Goal: Task Accomplishment & Management: Complete application form

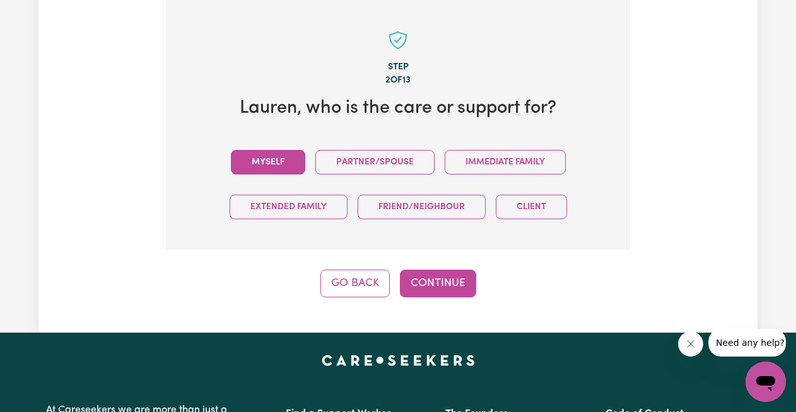
click at [286, 154] on button "Myself" at bounding box center [268, 162] width 74 height 25
click at [443, 282] on button "Continue" at bounding box center [438, 284] width 76 height 28
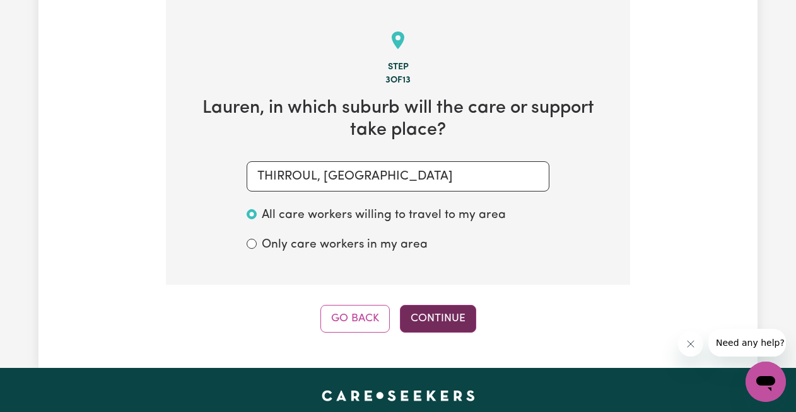
click at [438, 310] on button "Continue" at bounding box center [438, 319] width 76 height 28
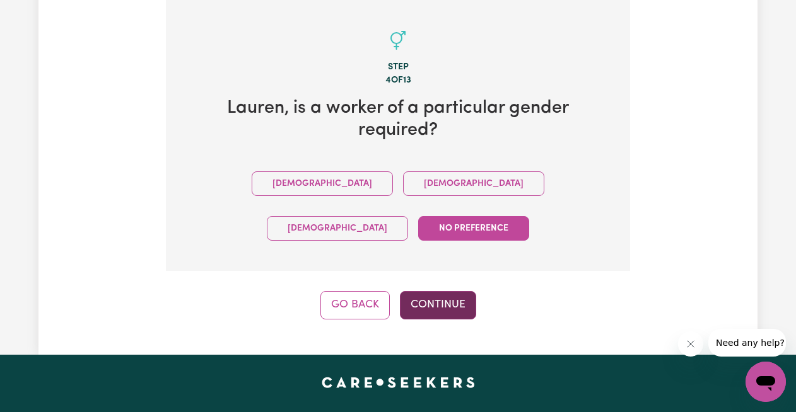
click at [455, 291] on button "Continue" at bounding box center [438, 305] width 76 height 28
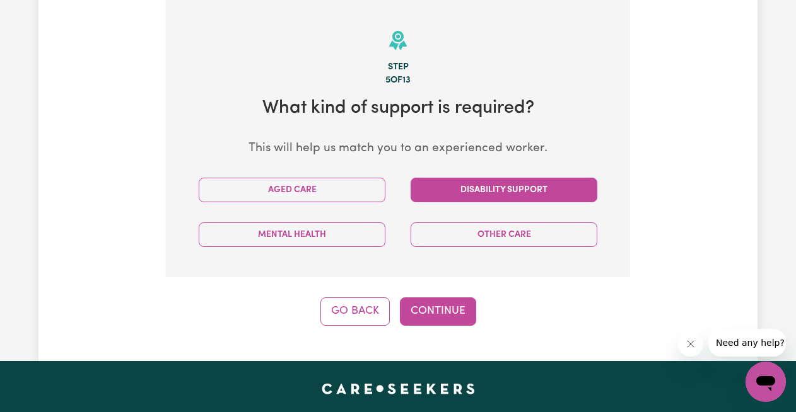
click at [492, 182] on button "Disability Support" at bounding box center [503, 190] width 187 height 25
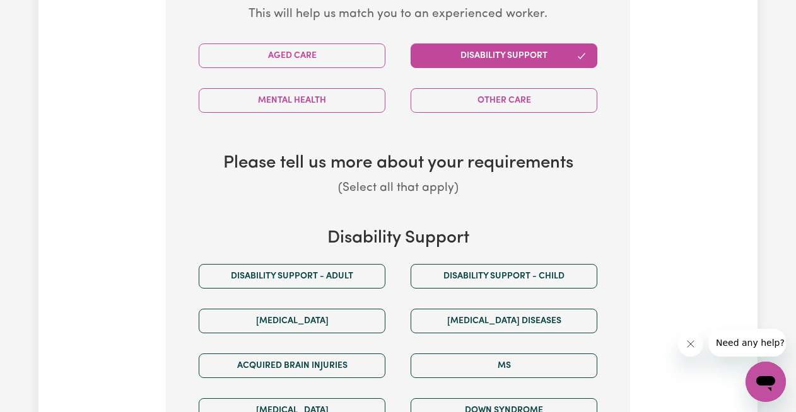
scroll to position [672, 0]
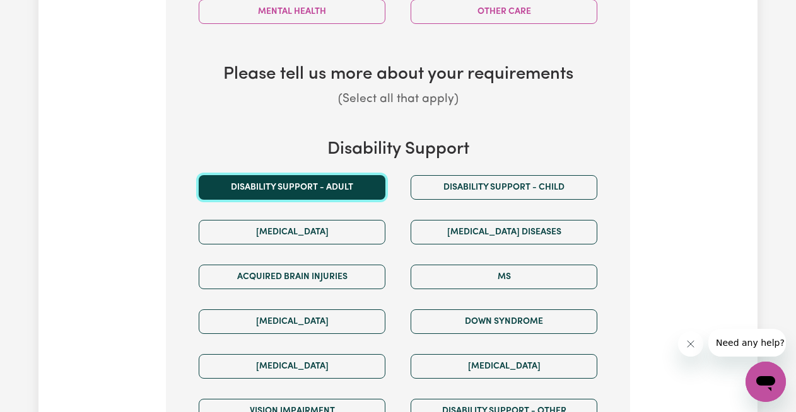
click at [345, 183] on button "Disability support - Adult" at bounding box center [292, 187] width 187 height 25
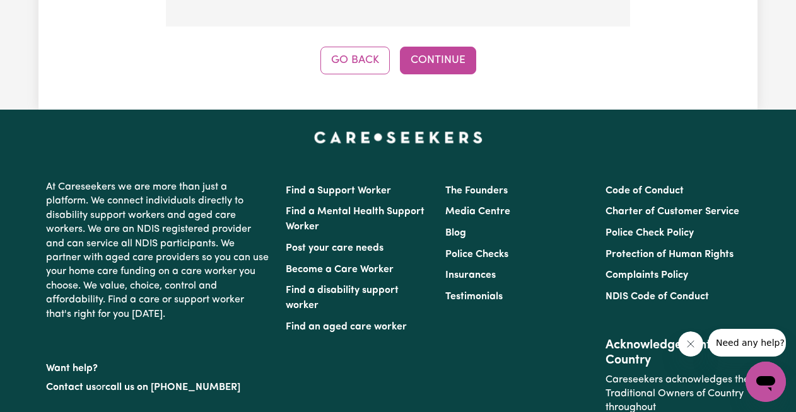
scroll to position [1166, 0]
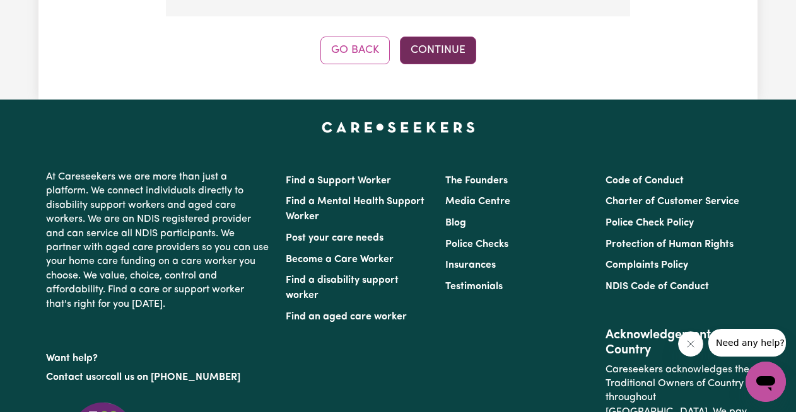
click at [442, 56] on button "Continue" at bounding box center [438, 51] width 76 height 28
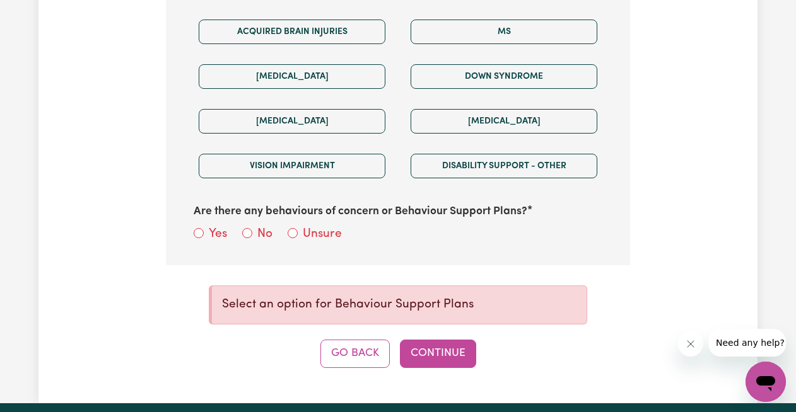
scroll to position [847, 0]
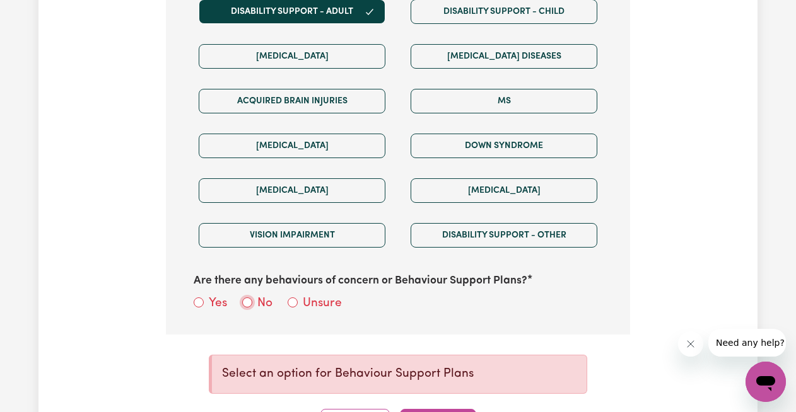
click at [248, 303] on input "No" at bounding box center [247, 303] width 10 height 10
radio input "true"
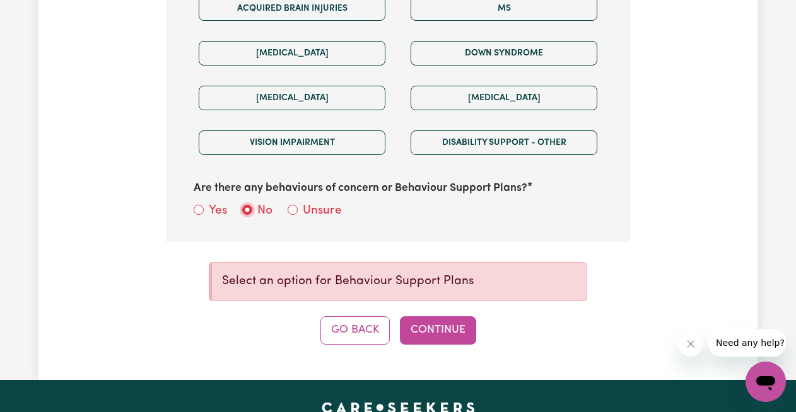
scroll to position [1000, 0]
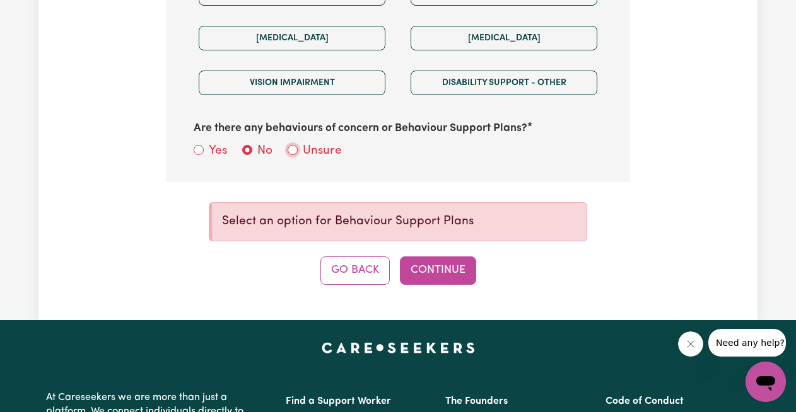
click at [294, 149] on input "Unsure" at bounding box center [293, 150] width 10 height 10
radio input "true"
click at [438, 271] on button "Continue" at bounding box center [438, 271] width 76 height 28
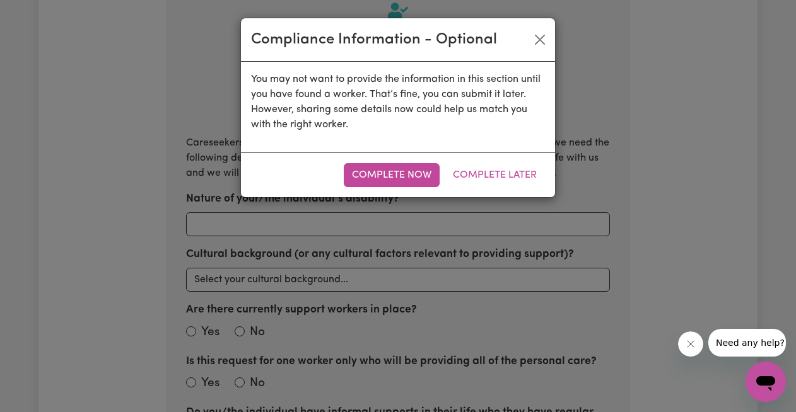
scroll to position [448, 0]
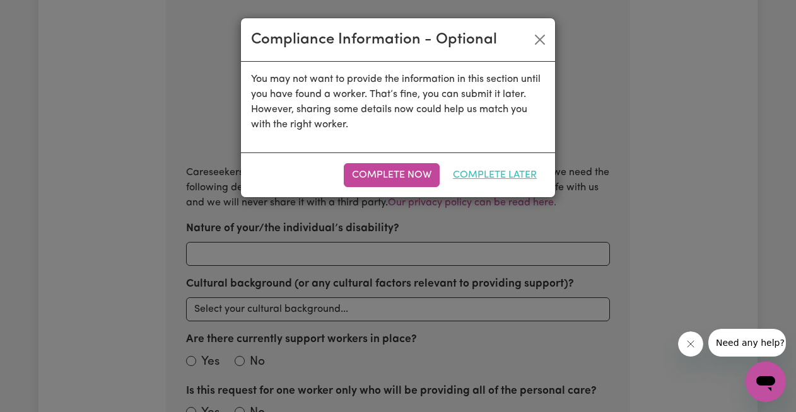
click at [513, 177] on button "Complete Later" at bounding box center [495, 175] width 100 height 24
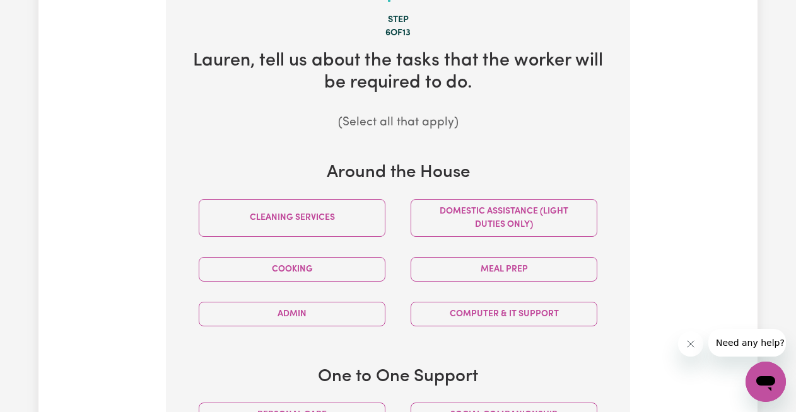
scroll to position [539, 0]
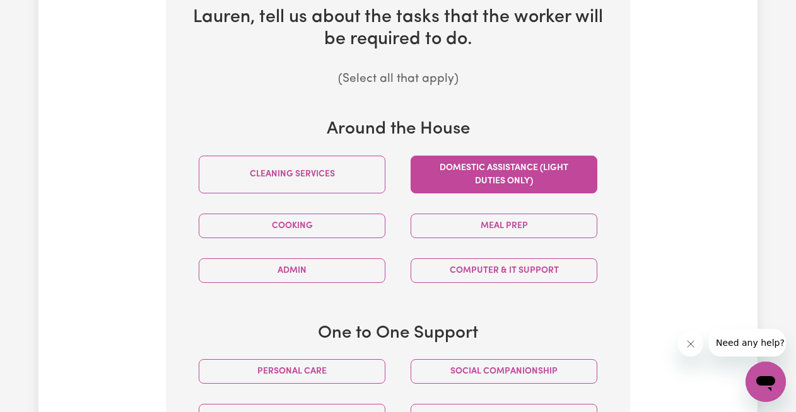
click at [487, 188] on button "Domestic assistance (light duties only)" at bounding box center [503, 175] width 187 height 38
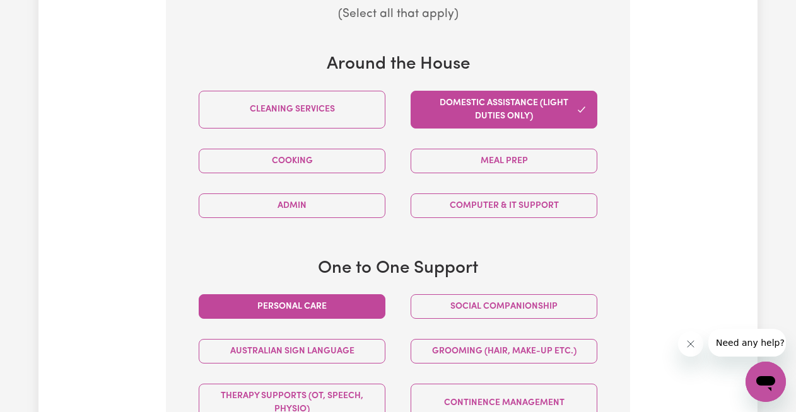
click at [323, 303] on button "Personal care" at bounding box center [292, 306] width 187 height 25
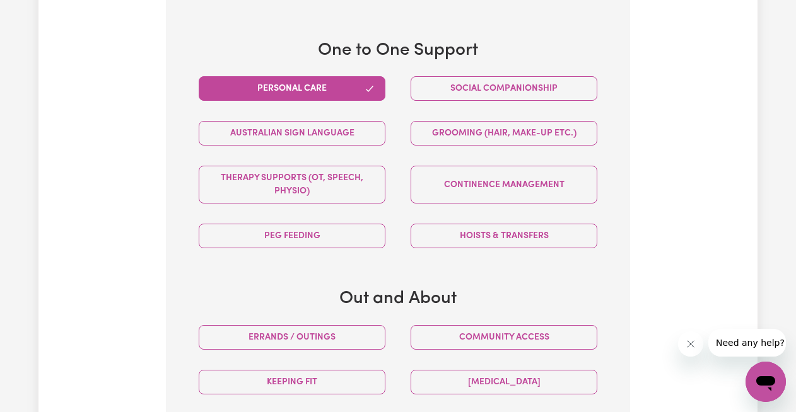
scroll to position [842, 0]
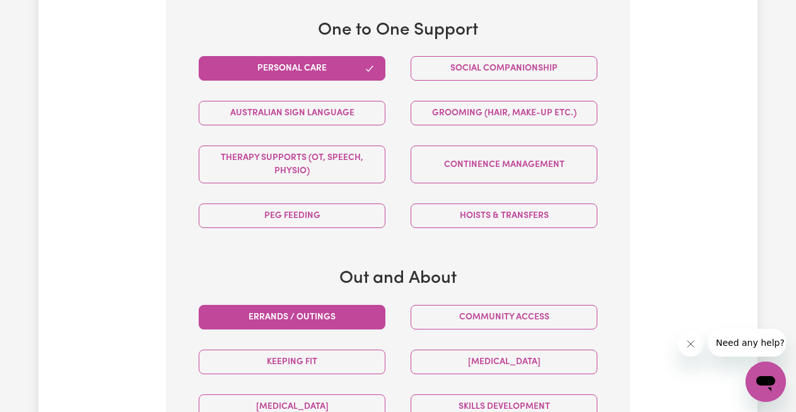
click at [324, 308] on button "Errands / Outings" at bounding box center [292, 317] width 187 height 25
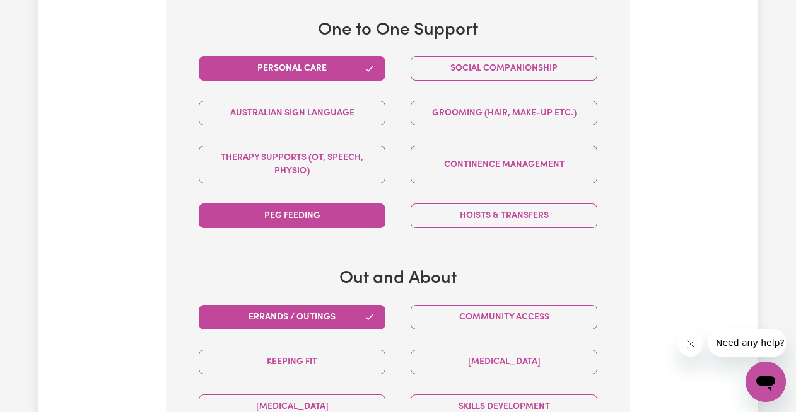
click at [337, 206] on button "PEG feeding" at bounding box center [292, 216] width 187 height 25
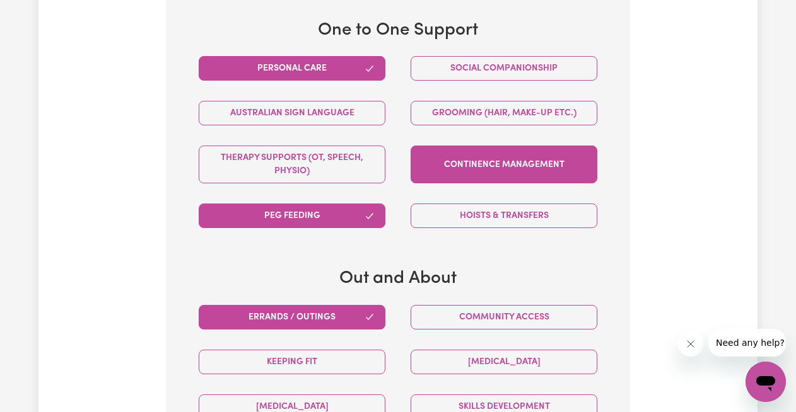
click at [504, 164] on button "Continence management" at bounding box center [503, 165] width 187 height 38
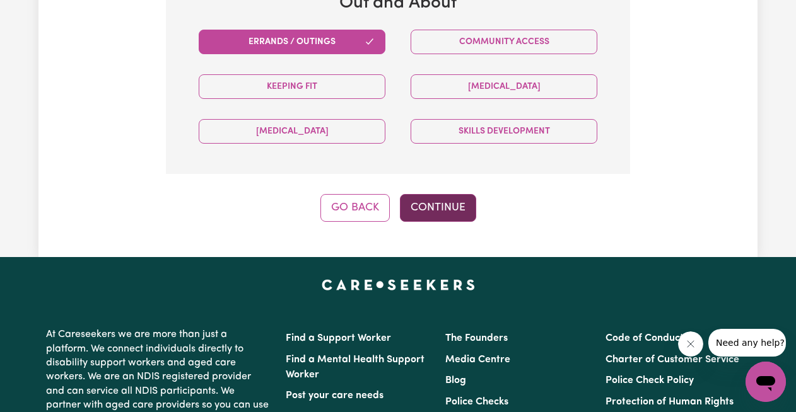
click at [456, 197] on button "Continue" at bounding box center [438, 208] width 76 height 28
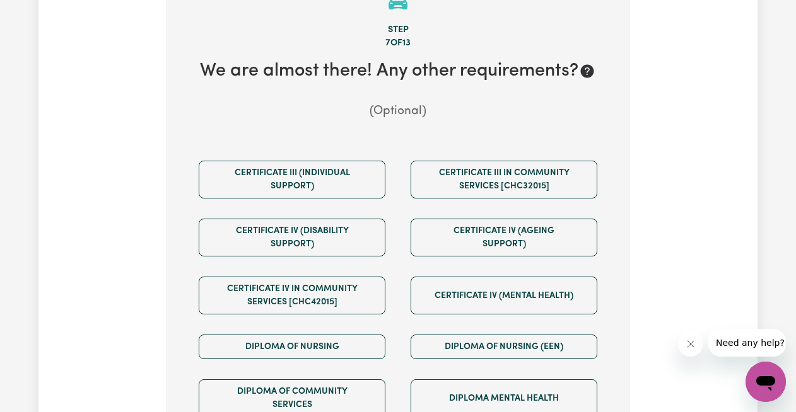
scroll to position [448, 0]
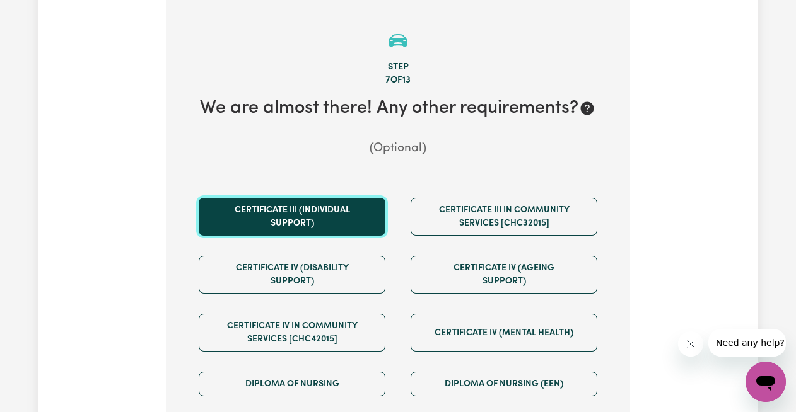
click at [309, 206] on button "Certificate III (Individual Support)" at bounding box center [292, 217] width 187 height 38
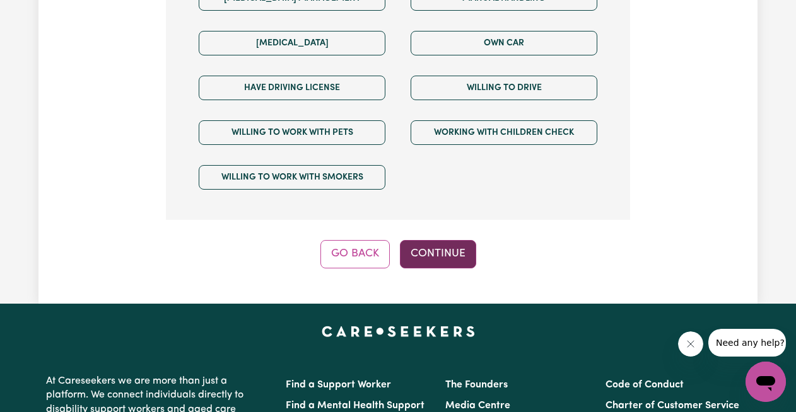
click at [447, 240] on button "Continue" at bounding box center [438, 254] width 76 height 28
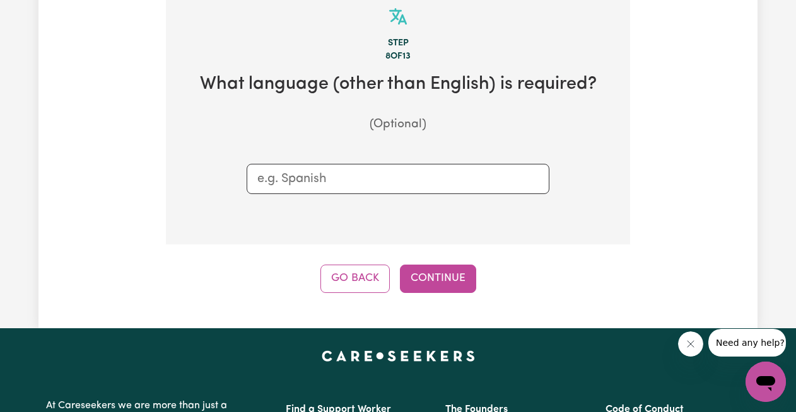
scroll to position [448, 0]
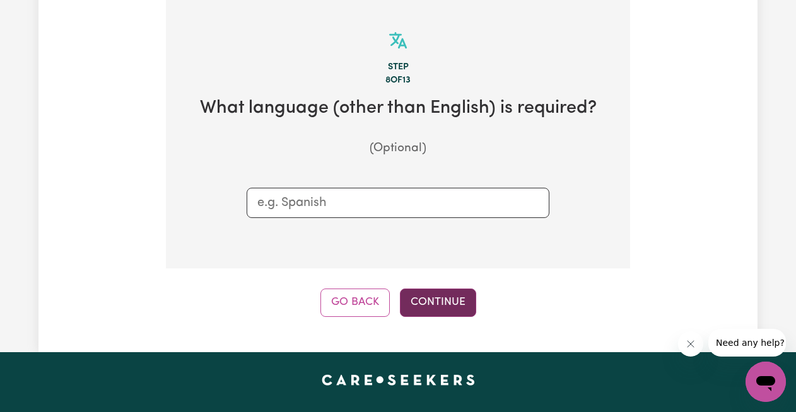
click at [447, 294] on button "Continue" at bounding box center [438, 303] width 76 height 28
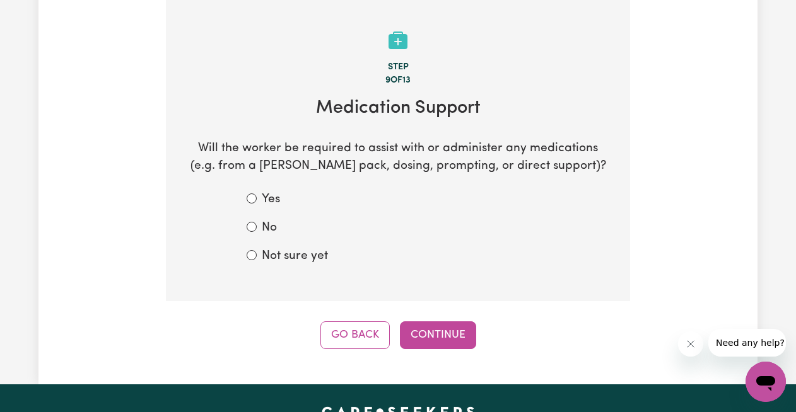
click at [245, 194] on div "Yes No Not sure yet" at bounding box center [397, 228] width 363 height 74
click at [252, 197] on input "Yes" at bounding box center [252, 199] width 10 height 10
radio input "true"
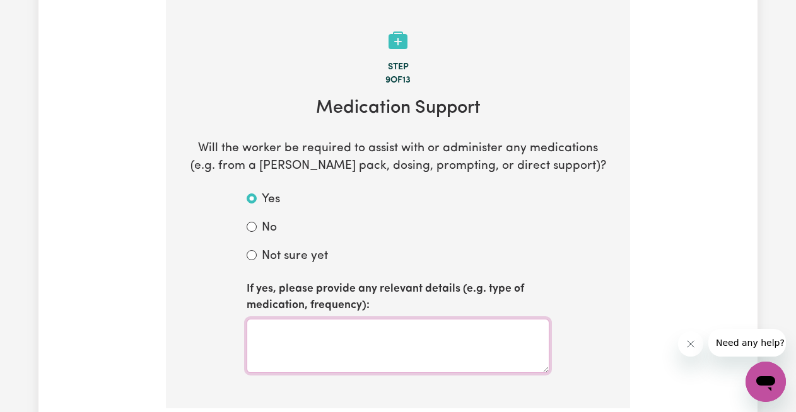
click at [323, 337] on textarea at bounding box center [398, 346] width 303 height 54
type textarea "V"
type textarea "D"
type textarea "V"
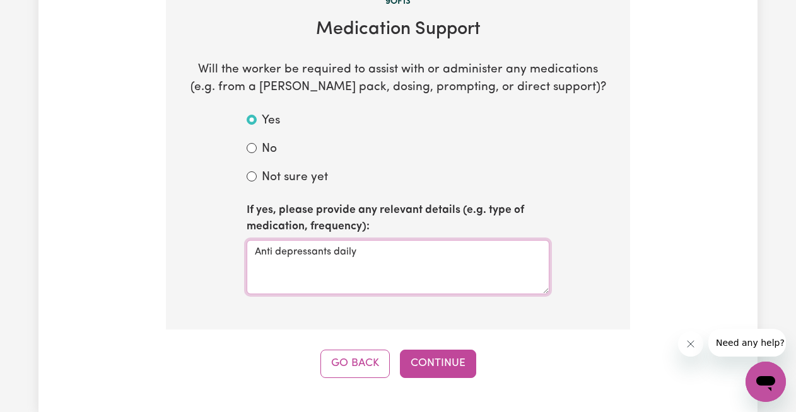
scroll to position [556, 0]
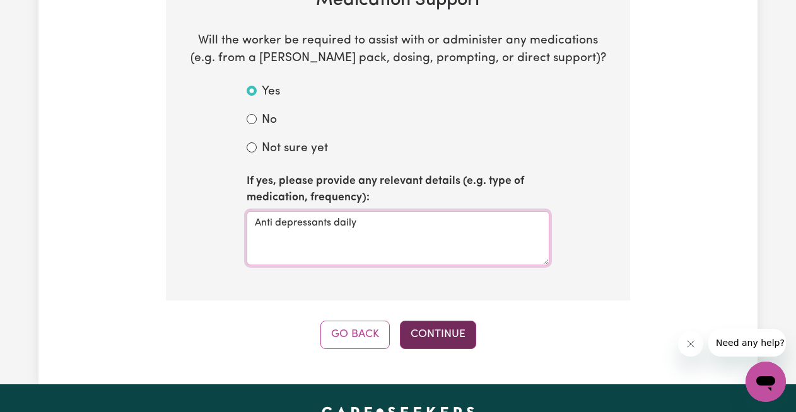
type textarea "Anti depressants daily"
click at [437, 339] on button "Continue" at bounding box center [438, 335] width 76 height 28
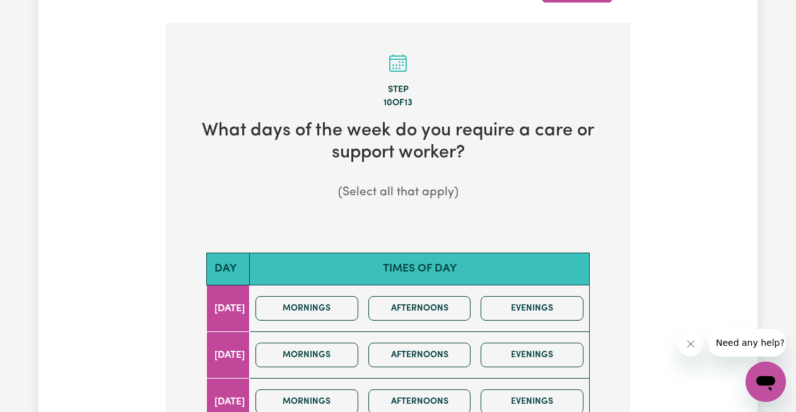
scroll to position [438, 0]
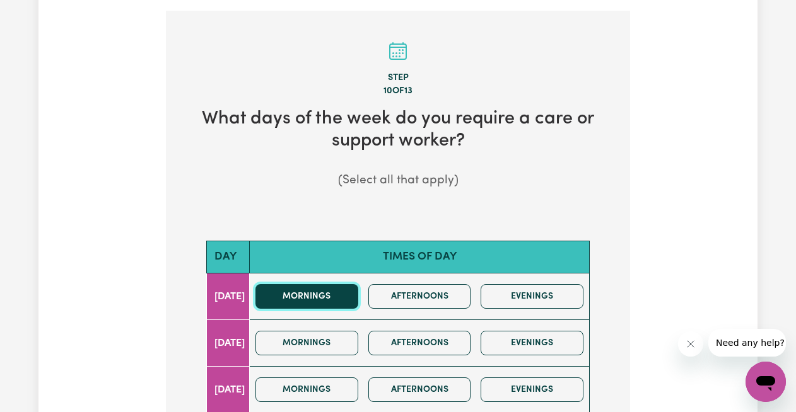
click at [354, 289] on button "Mornings" at bounding box center [306, 296] width 103 height 25
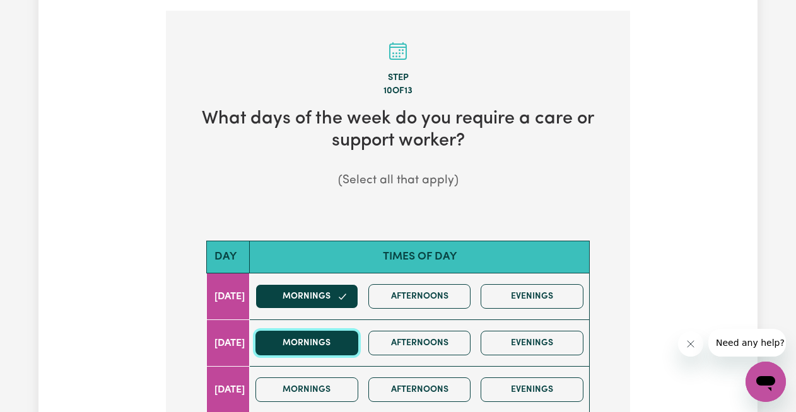
click at [349, 334] on button "Mornings" at bounding box center [306, 343] width 103 height 25
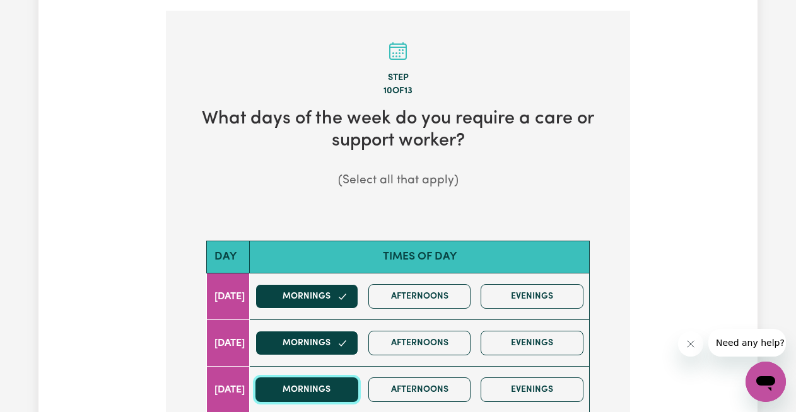
click at [343, 388] on button "Mornings" at bounding box center [306, 390] width 103 height 25
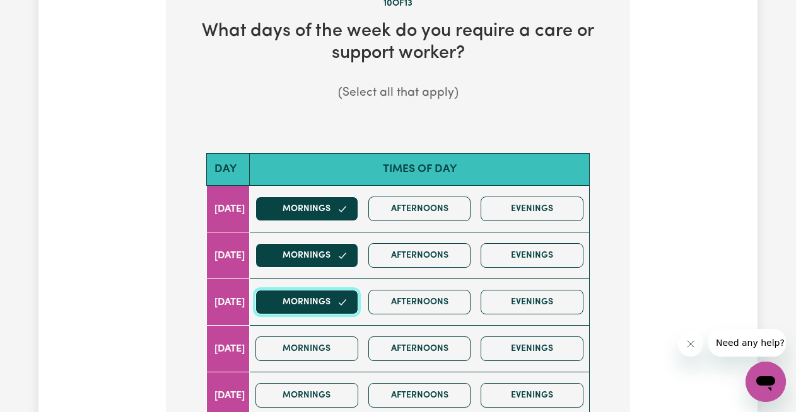
scroll to position [549, 0]
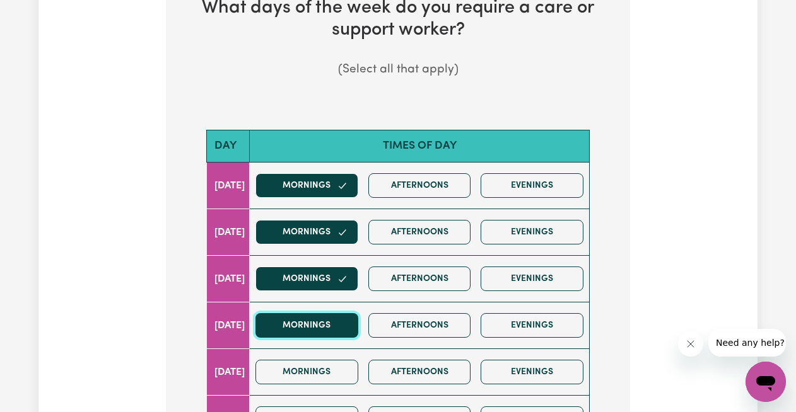
click at [338, 332] on button "Mornings" at bounding box center [306, 325] width 103 height 25
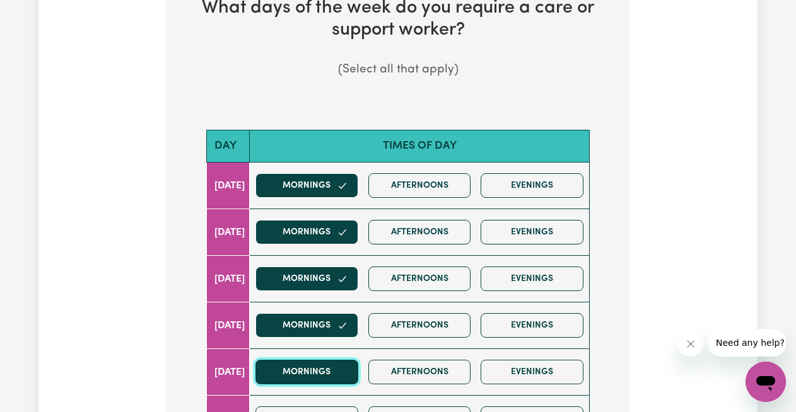
click at [334, 374] on button "Mornings" at bounding box center [306, 372] width 103 height 25
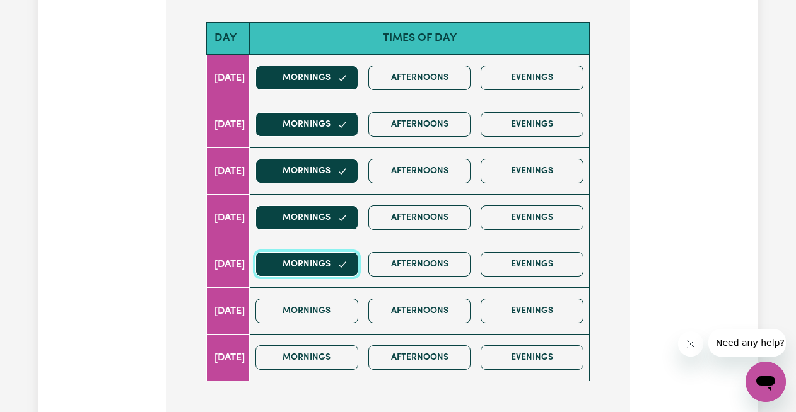
scroll to position [667, 0]
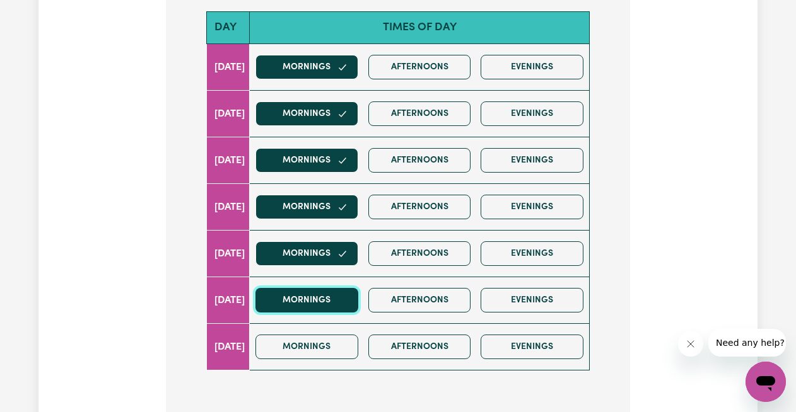
click at [330, 300] on button "Mornings" at bounding box center [306, 300] width 103 height 25
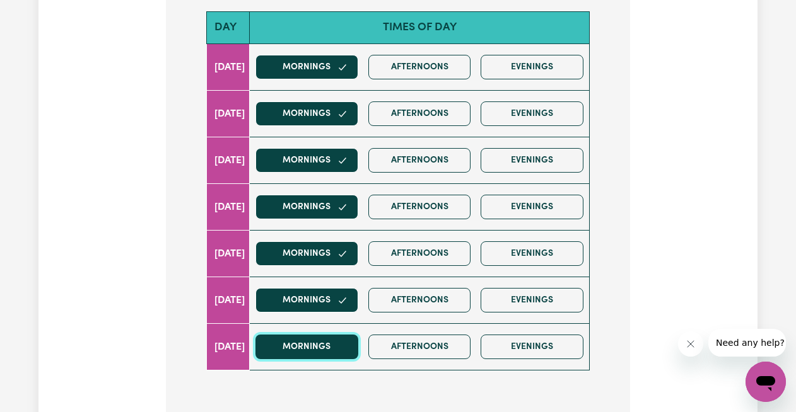
click at [337, 342] on button "Mornings" at bounding box center [306, 347] width 103 height 25
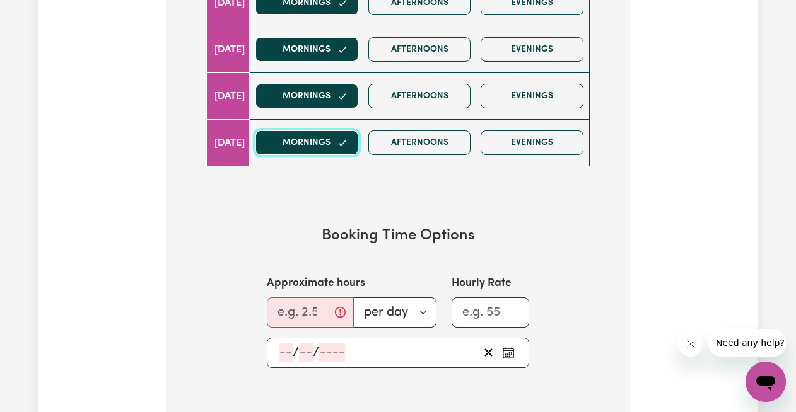
scroll to position [883, 0]
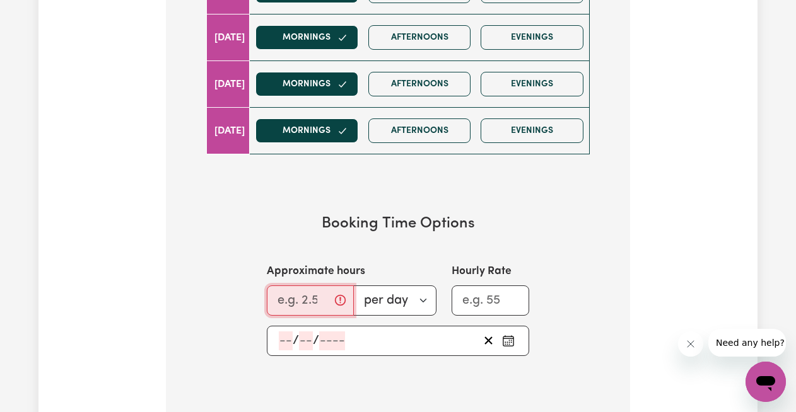
click at [305, 308] on input "Approximate hours" at bounding box center [310, 301] width 87 height 30
type input "2"
click at [477, 301] on input "Hourly Rate" at bounding box center [490, 301] width 78 height 30
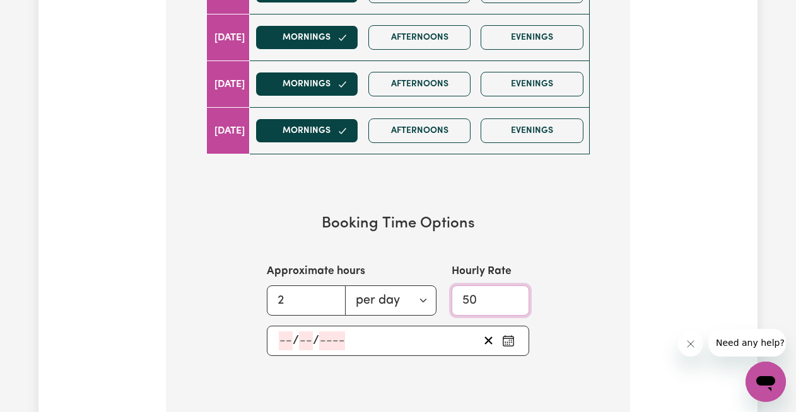
type input "50"
click at [288, 340] on input "number" at bounding box center [286, 341] width 14 height 19
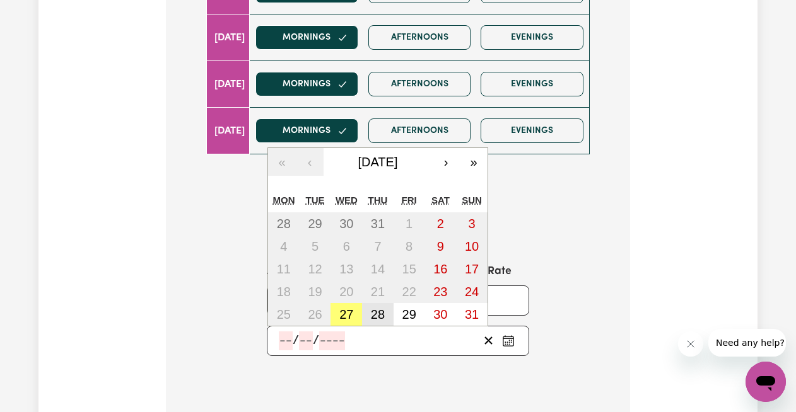
click at [376, 316] on abbr "28" at bounding box center [378, 315] width 14 height 14
type input "2025-08-28"
type input "28"
type input "8"
type input "2025"
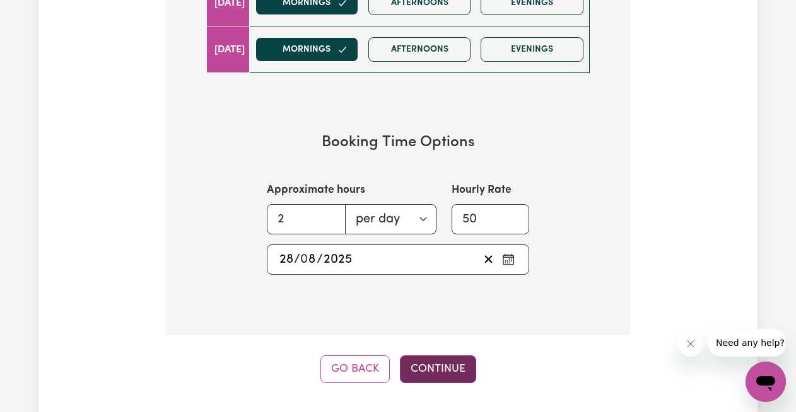
click at [472, 359] on button "Continue" at bounding box center [438, 370] width 76 height 28
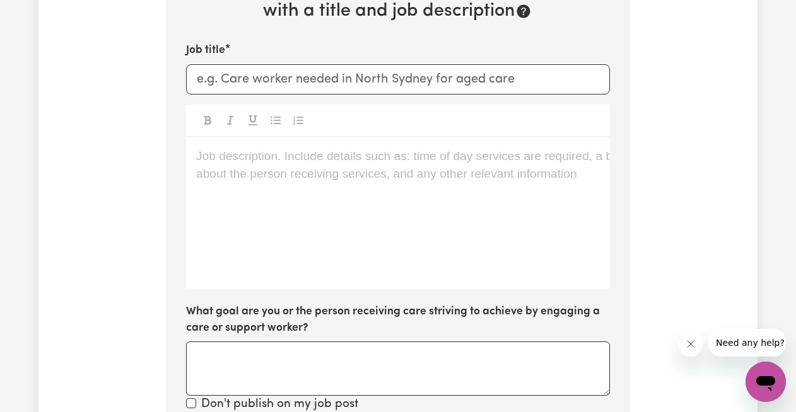
scroll to position [448, 0]
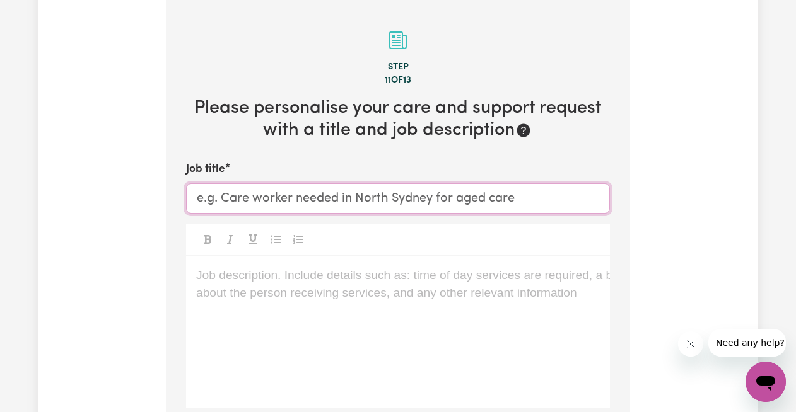
click at [272, 209] on input "Job title" at bounding box center [398, 198] width 424 height 30
type input "Care worker needed for mornings"
click at [262, 277] on p "Job description. Include details such as: time of day services are required, a …" at bounding box center [398, 276] width 404 height 18
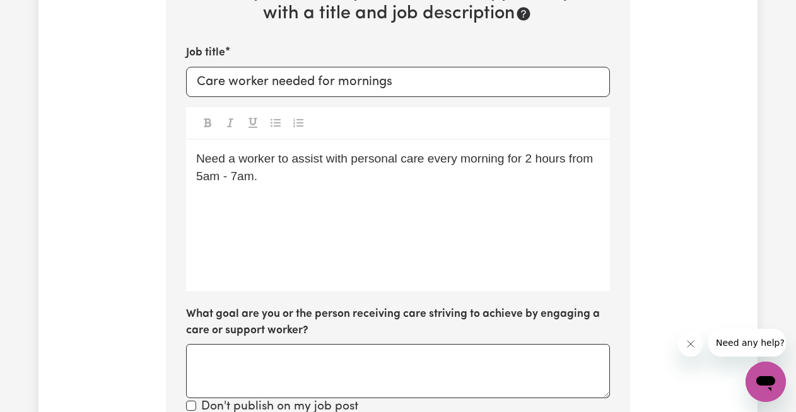
scroll to position [622, 0]
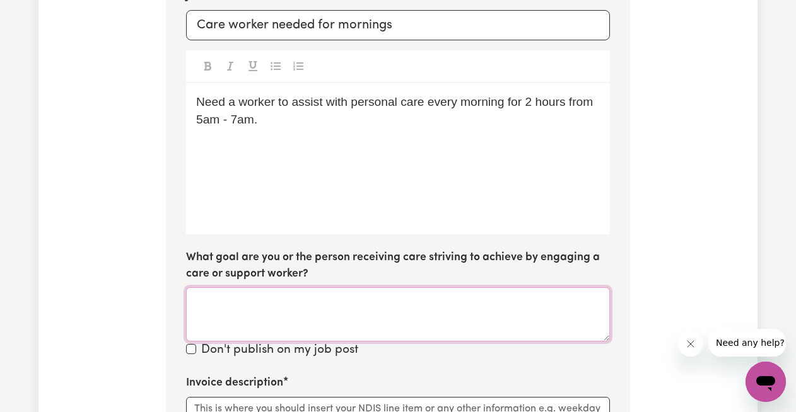
click at [252, 292] on textarea "What goal are you or the person receiving care striving to achieve by engaging …" at bounding box center [398, 315] width 424 height 54
type textarea "I"
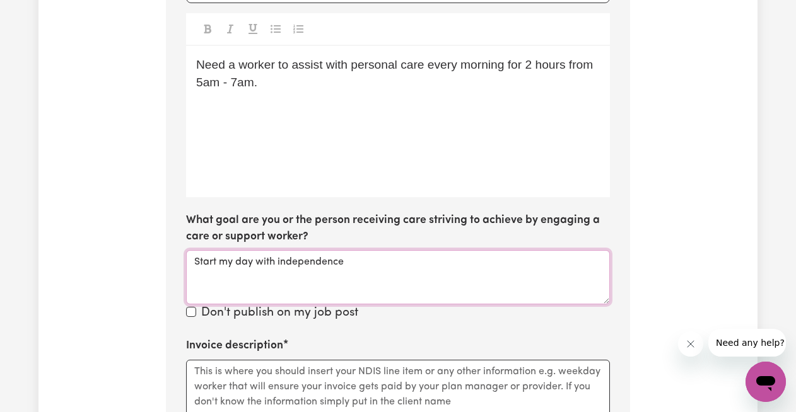
scroll to position [694, 0]
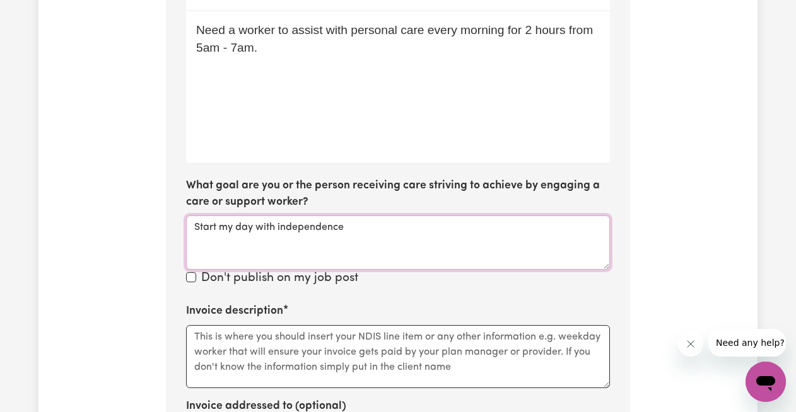
type textarea "Start my day with independence"
click at [208, 344] on textarea "Invoice description" at bounding box center [398, 356] width 424 height 63
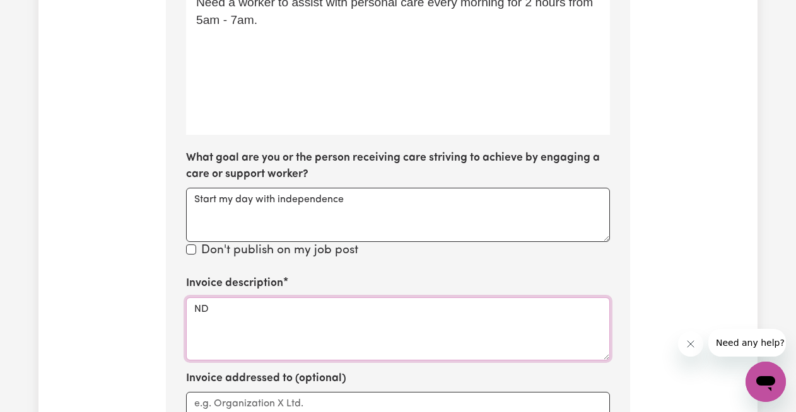
type textarea "N"
type textarea "P"
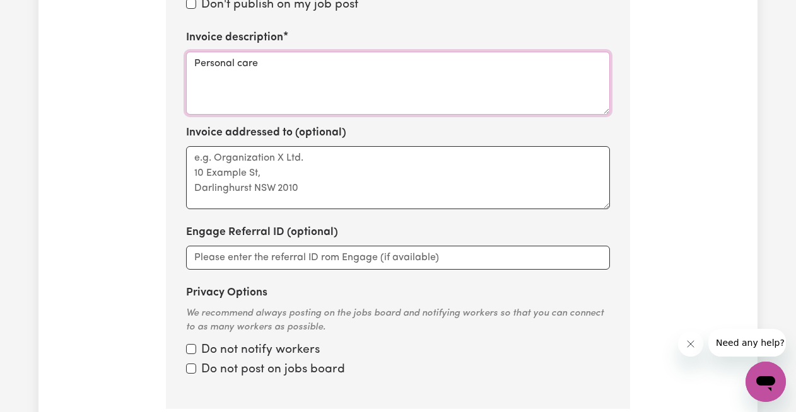
scroll to position [1010, 0]
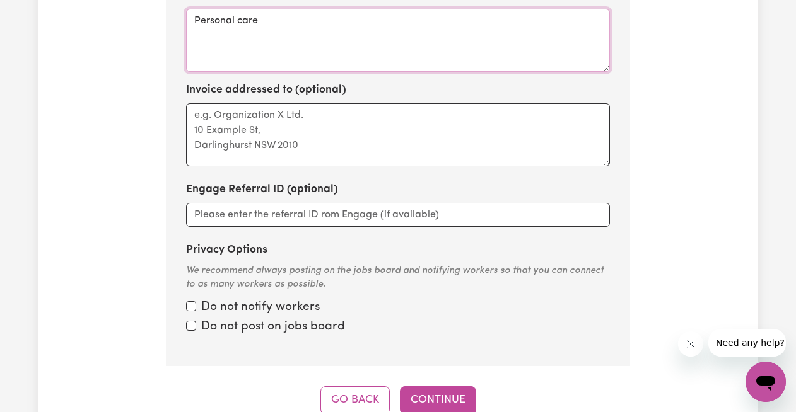
type textarea "Personal care"
click at [190, 307] on input "Privacy Options" at bounding box center [191, 306] width 10 height 10
checkbox input "true"
click at [192, 311] on input "Privacy Options" at bounding box center [191, 306] width 10 height 10
checkbox input "true"
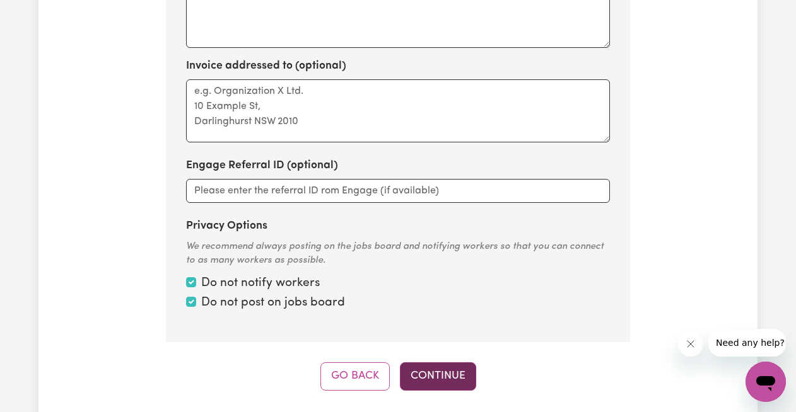
click at [419, 376] on button "Continue" at bounding box center [438, 377] width 76 height 28
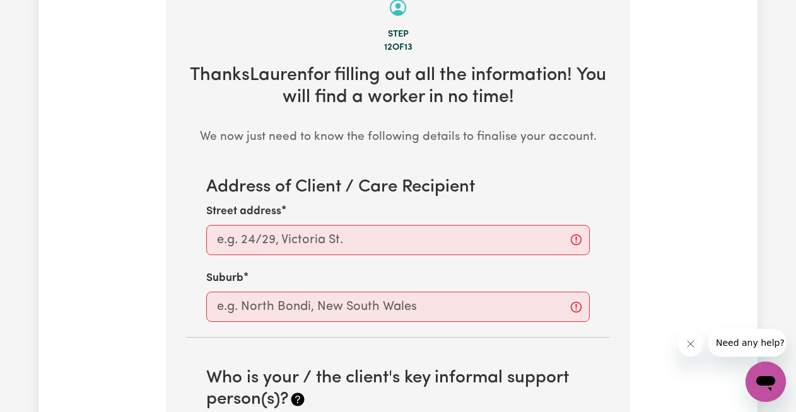
scroll to position [448, 0]
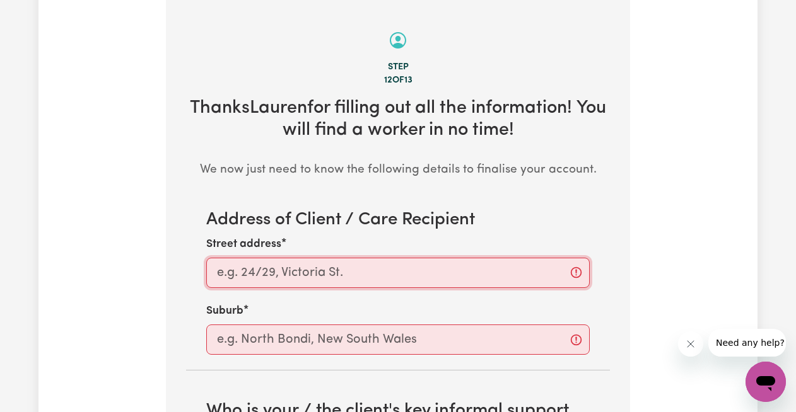
click at [228, 275] on input "Street address" at bounding box center [397, 273] width 383 height 30
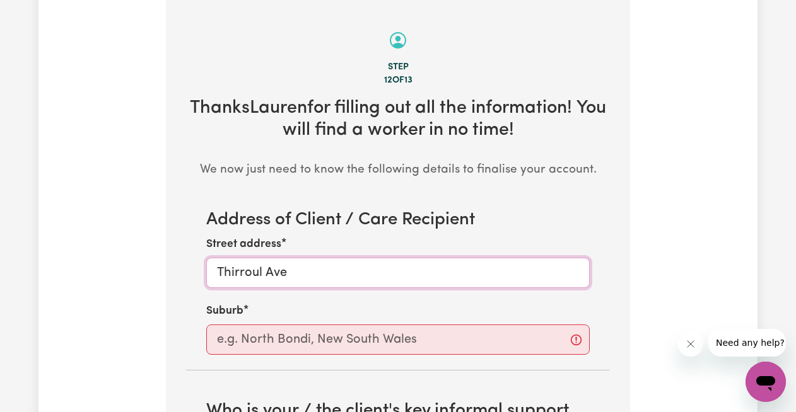
type input "Thirroul Ave"
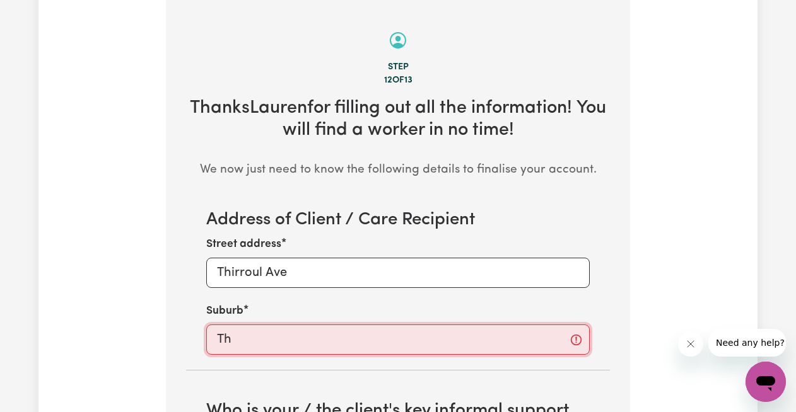
type input "Thi"
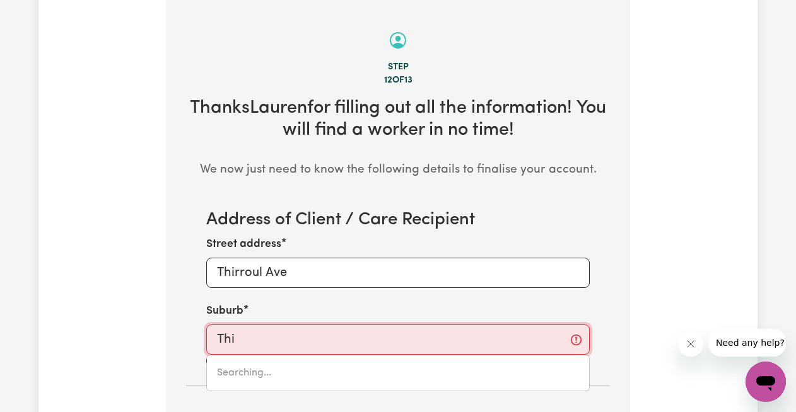
type input "ThiNOOMBA, Queensland, 4650"
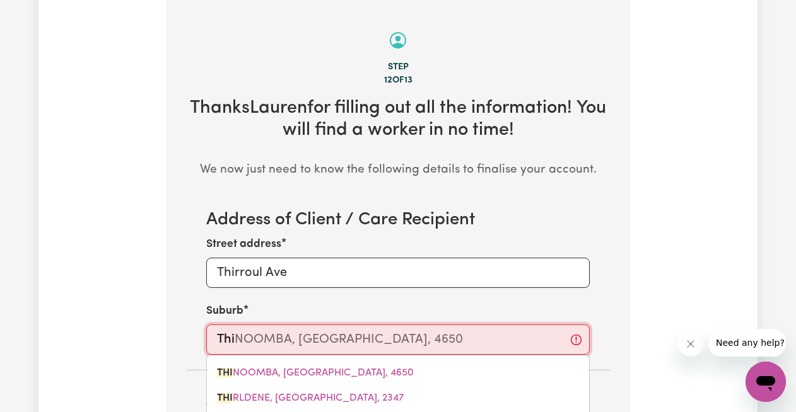
type input "Thir"
type input "Thirr"
type input "ThirrOUL, New South Wales, 2515"
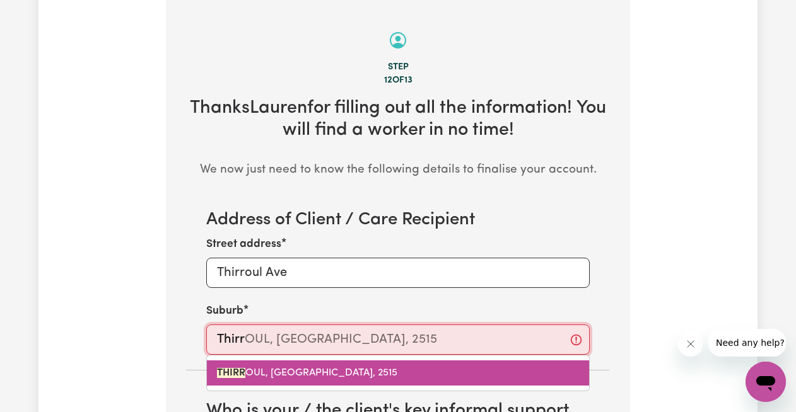
click at [267, 369] on span "THIRR OUL, New South Wales, 2515" at bounding box center [307, 373] width 180 height 10
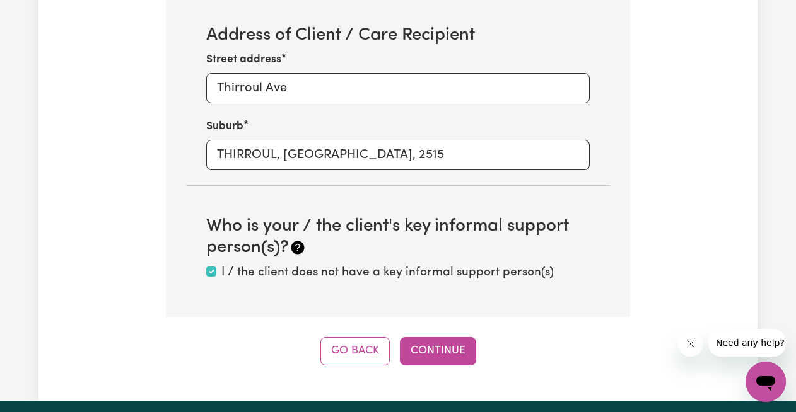
scroll to position [639, 0]
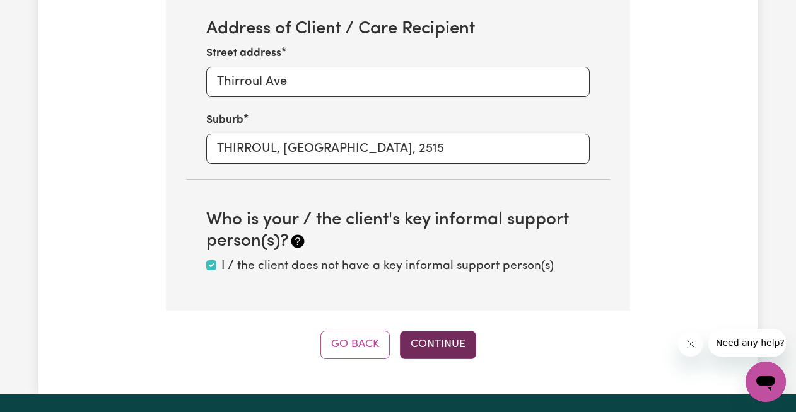
click at [439, 350] on button "Continue" at bounding box center [438, 345] width 76 height 28
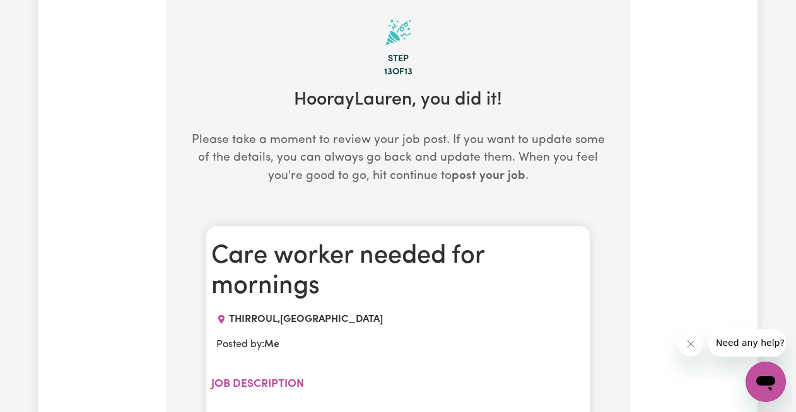
scroll to position [448, 0]
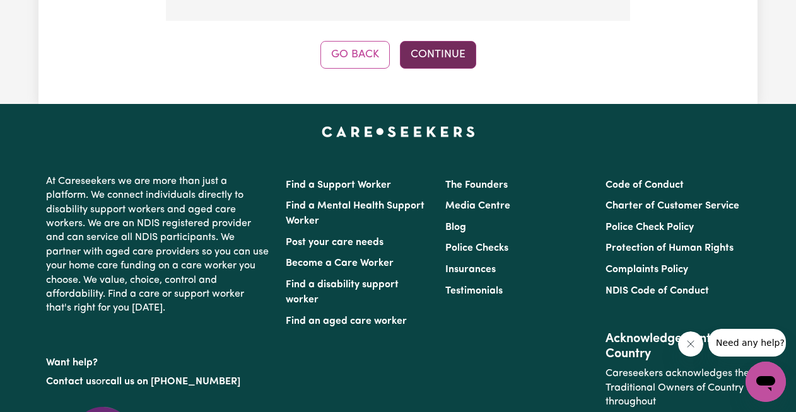
click at [460, 46] on button "Continue" at bounding box center [438, 55] width 76 height 28
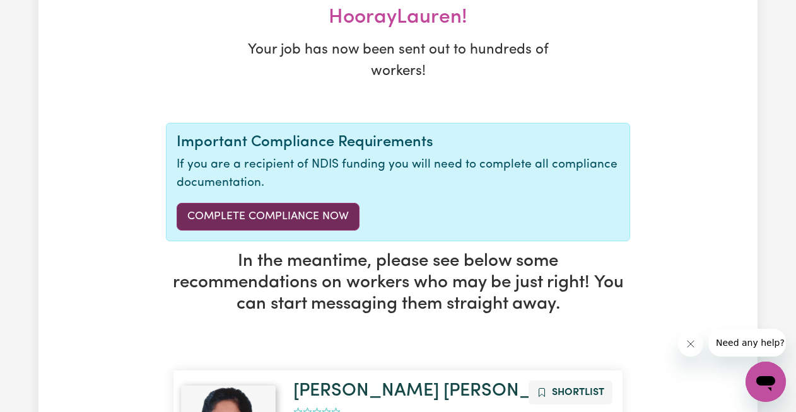
scroll to position [225, 0]
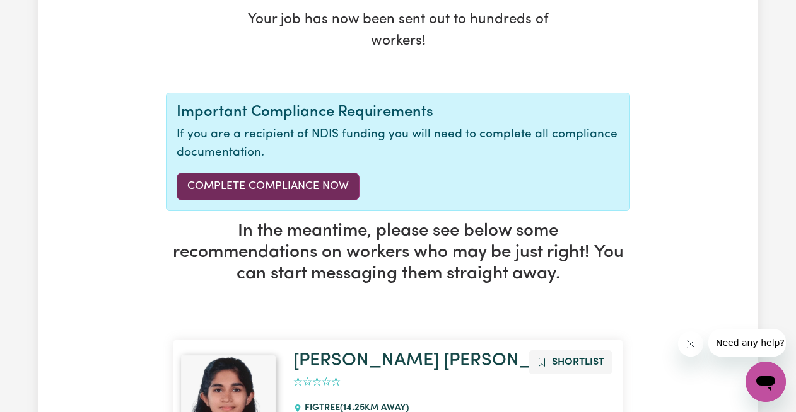
click at [324, 188] on link "Complete Compliance Now" at bounding box center [268, 187] width 183 height 28
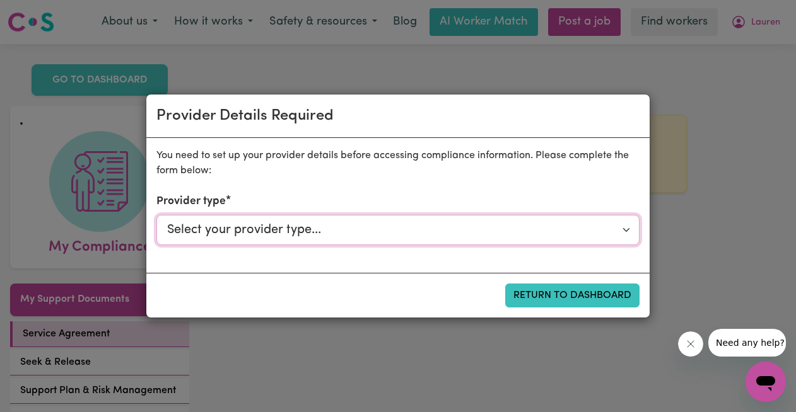
click at [343, 227] on select "Select your provider type... Privately Aged Care / Home Care Package NDIS Fundi…" at bounding box center [397, 230] width 483 height 30
select select "NDIS_FUNDING_PLAN_MANAGED"
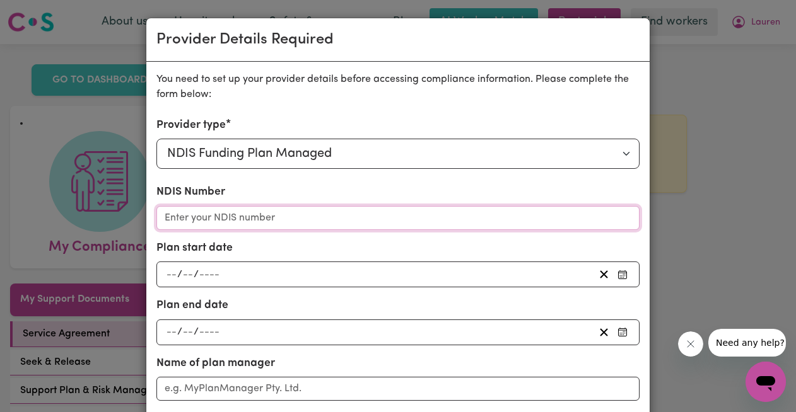
click at [201, 215] on input "NDIS Number" at bounding box center [397, 218] width 483 height 24
type input "123456789"
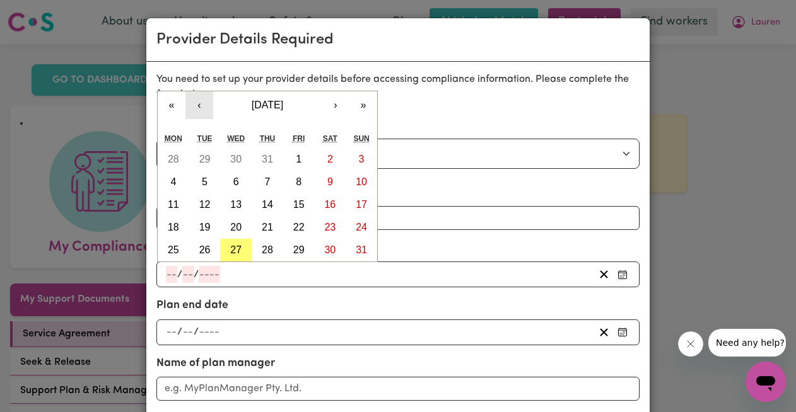
click at [200, 103] on button "‹" at bounding box center [199, 105] width 28 height 28
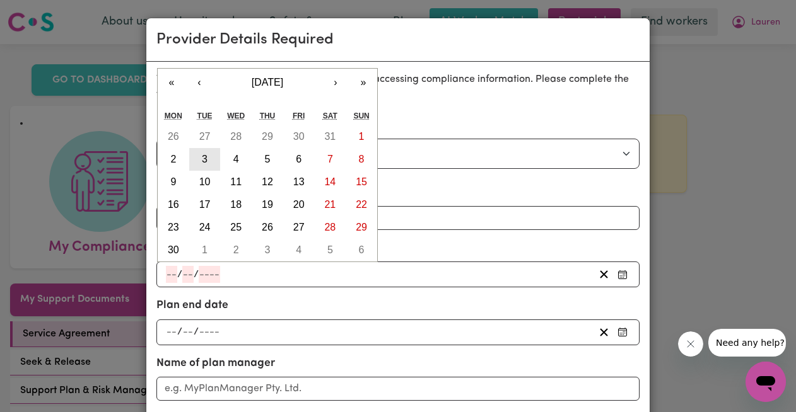
click at [204, 157] on abbr "3" at bounding box center [205, 159] width 6 height 11
type input "[DATE]"
type input "3"
type input "6"
type input "2025"
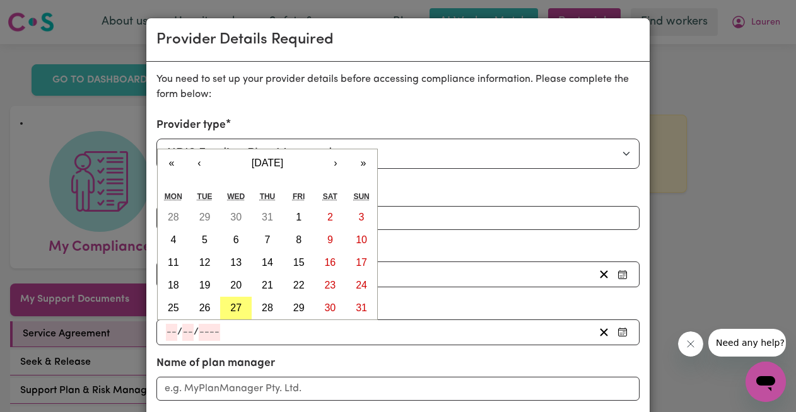
click at [171, 331] on input "number" at bounding box center [171, 332] width 11 height 17
click at [328, 167] on button "›" at bounding box center [336, 163] width 28 height 28
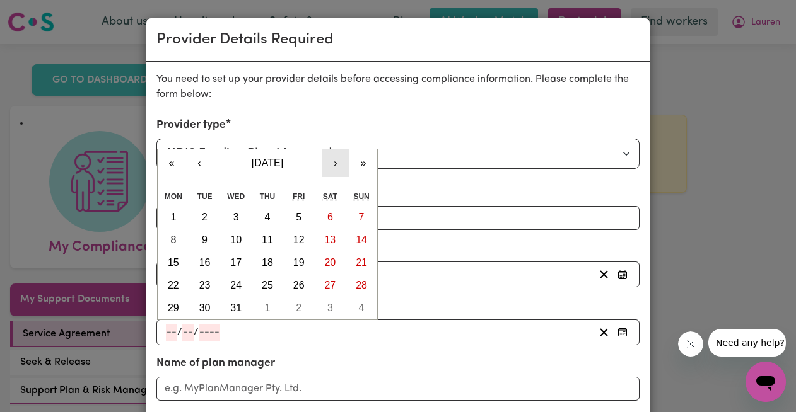
click at [328, 167] on button "›" at bounding box center [336, 163] width 28 height 28
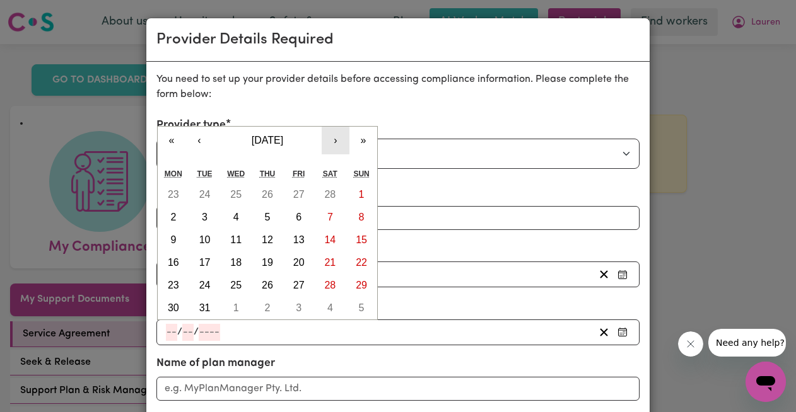
click at [328, 167] on div "Provider type Select your provider type... Privately Aged Care / Home Care Pack…" at bounding box center [397, 364] width 483 height 494
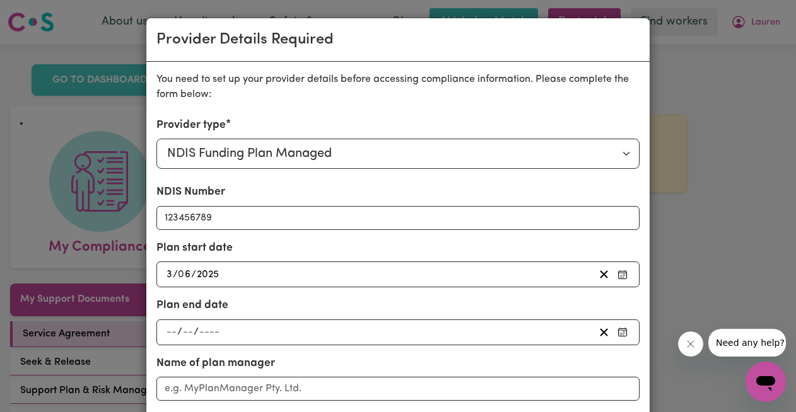
click at [164, 346] on div "NDIS Number 123456789 Plan start date 2025-06-03 3 / 0 6 / 2025 « ‹ June 2025 ›…" at bounding box center [397, 376] width 483 height 384
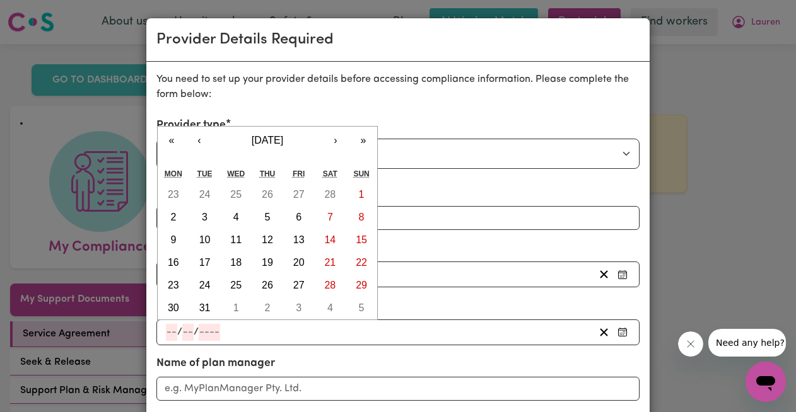
click at [166, 334] on input "number" at bounding box center [171, 332] width 11 height 17
click at [332, 146] on button "›" at bounding box center [336, 141] width 28 height 28
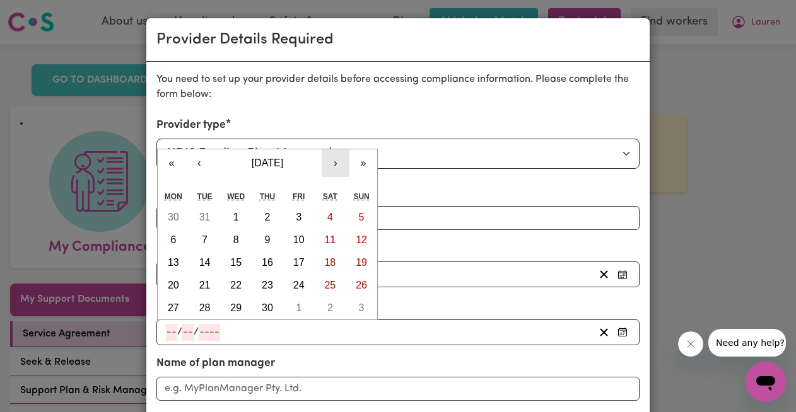
click at [332, 161] on button "›" at bounding box center [336, 163] width 28 height 28
click at [231, 218] on button "3" at bounding box center [236, 217] width 32 height 23
type input "[DATE]"
type input "3"
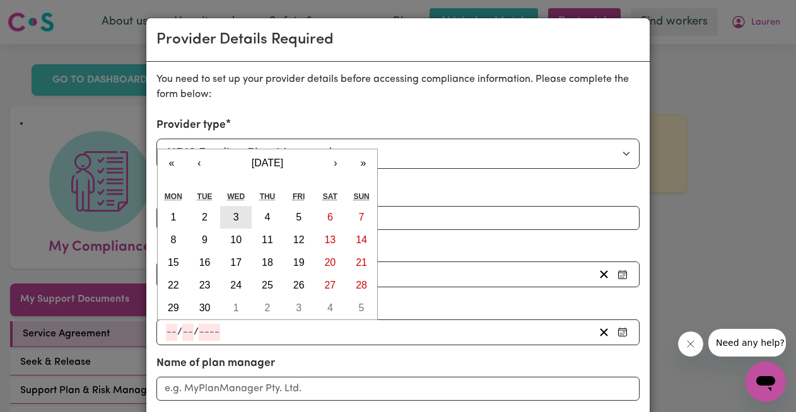
type input "6"
type input "2026"
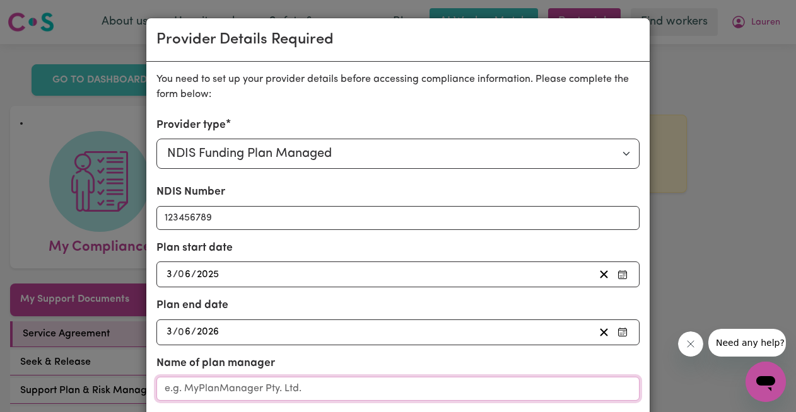
click at [242, 389] on input "Name of plan manager" at bounding box center [397, 389] width 483 height 24
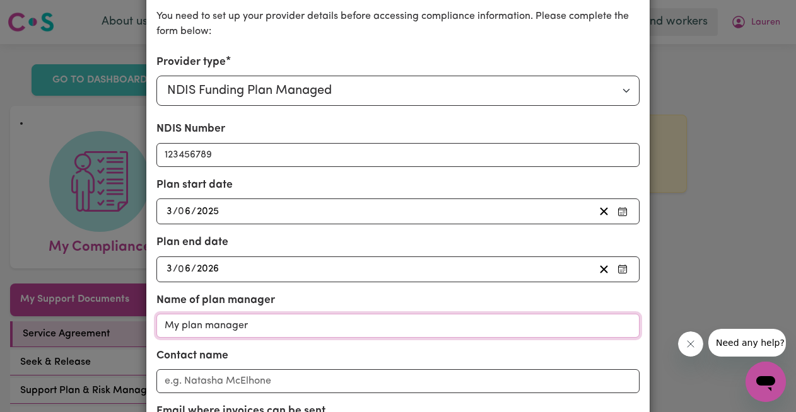
scroll to position [64, 0]
type input "My plan manager"
click at [224, 384] on input "Contact name" at bounding box center [397, 381] width 483 height 24
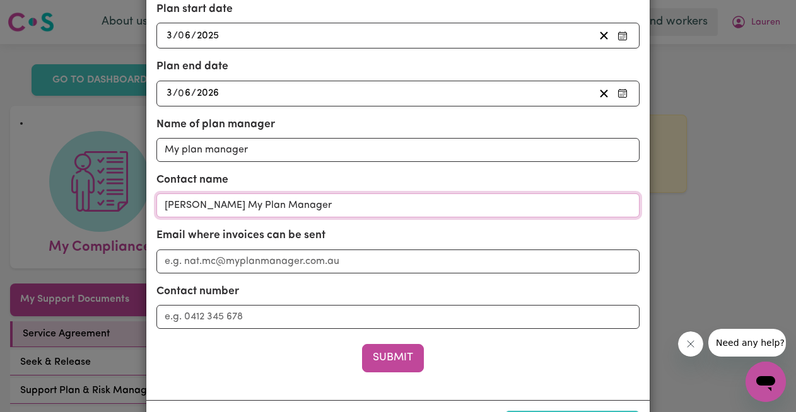
scroll to position [289, 0]
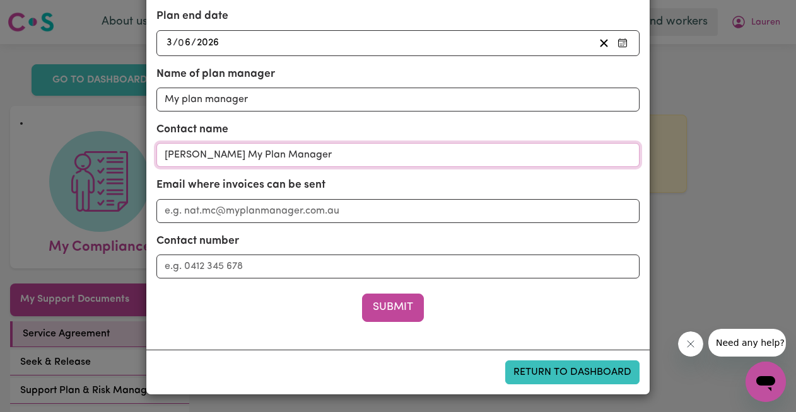
type input "[PERSON_NAME] My Plan Manager"
click at [206, 206] on input "Email where invoices can be sent" at bounding box center [397, 211] width 483 height 24
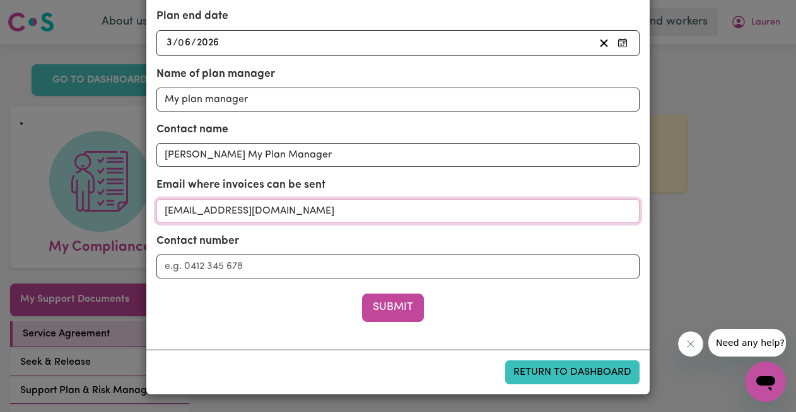
type input "[EMAIL_ADDRESS][DOMAIN_NAME]"
click at [180, 271] on input "Contact number" at bounding box center [397, 267] width 483 height 24
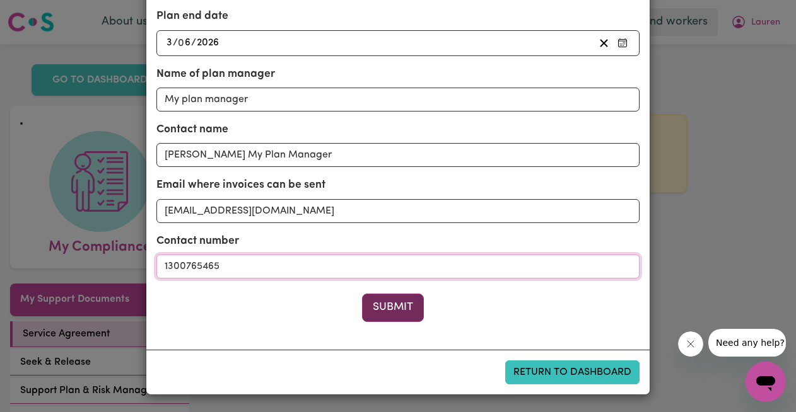
type input "1300765465"
click at [375, 294] on button "Submit" at bounding box center [393, 308] width 62 height 28
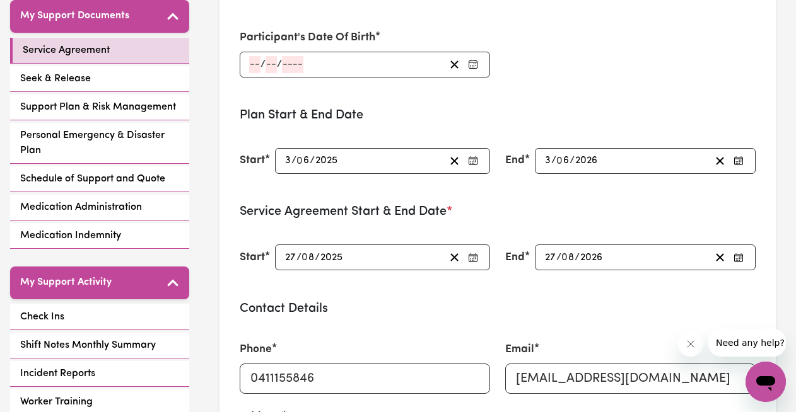
scroll to position [218, 0]
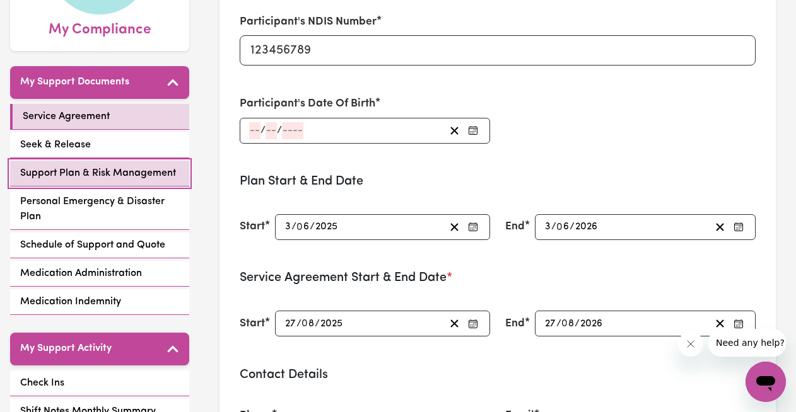
click at [65, 173] on span "Support Plan & Risk Management" at bounding box center [98, 173] width 156 height 15
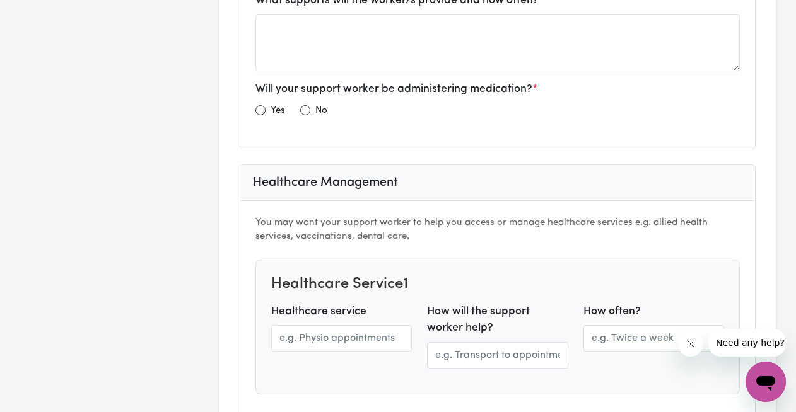
scroll to position [1073, 0]
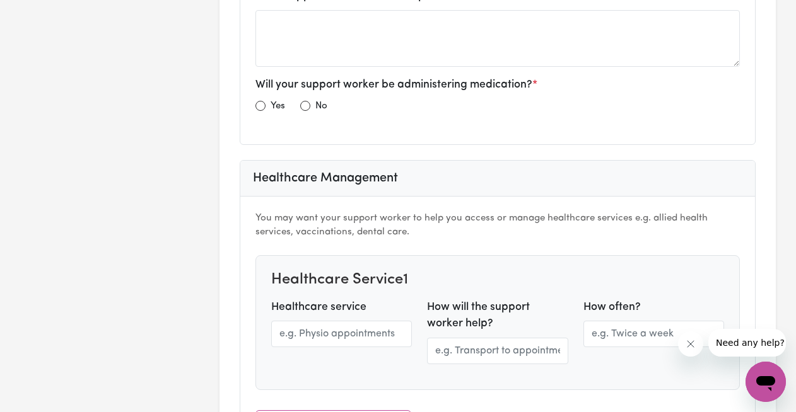
click at [266, 108] on div "Yes" at bounding box center [270, 106] width 30 height 16
click at [261, 106] on input "radio" at bounding box center [260, 106] width 10 height 10
radio input "true"
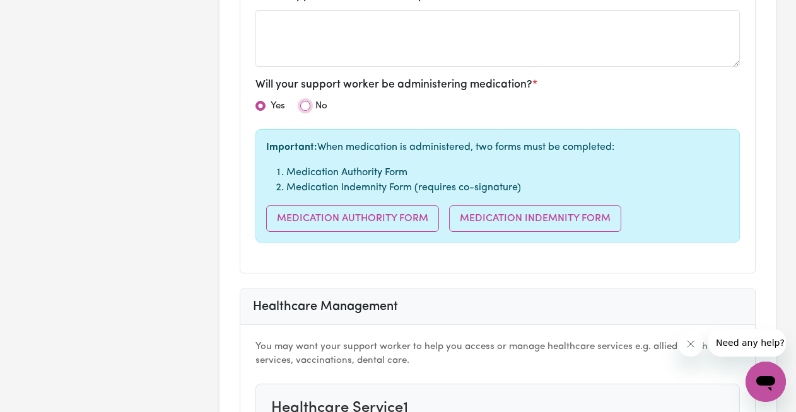
click at [303, 109] on input "radio" at bounding box center [305, 106] width 10 height 10
radio input "true"
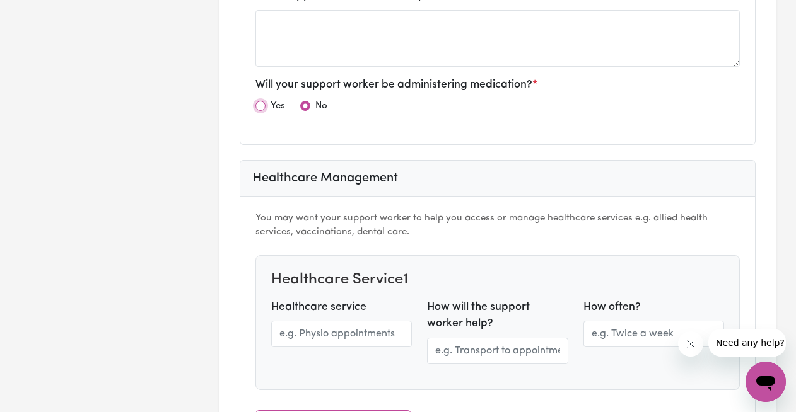
click at [261, 108] on input "radio" at bounding box center [260, 106] width 10 height 10
radio input "true"
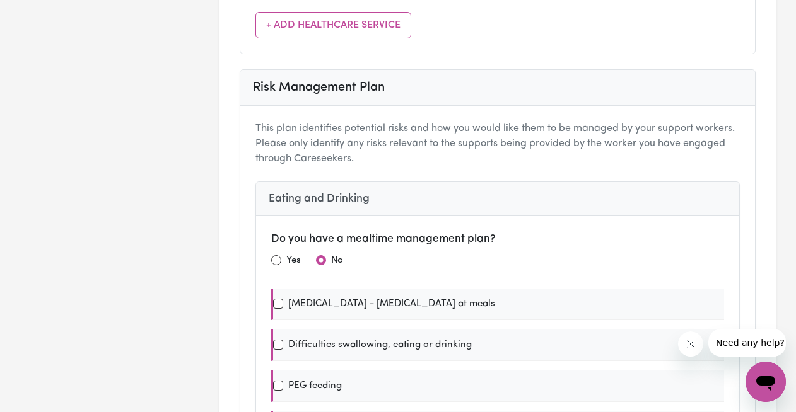
scroll to position [0, 0]
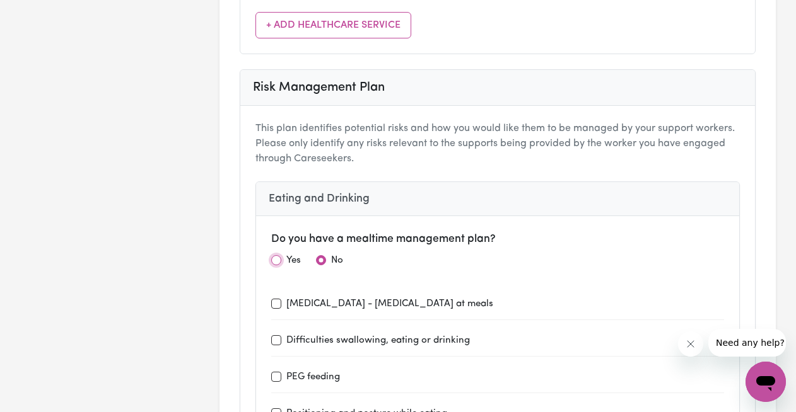
click at [277, 261] on input "radio" at bounding box center [276, 260] width 10 height 10
radio input "true"
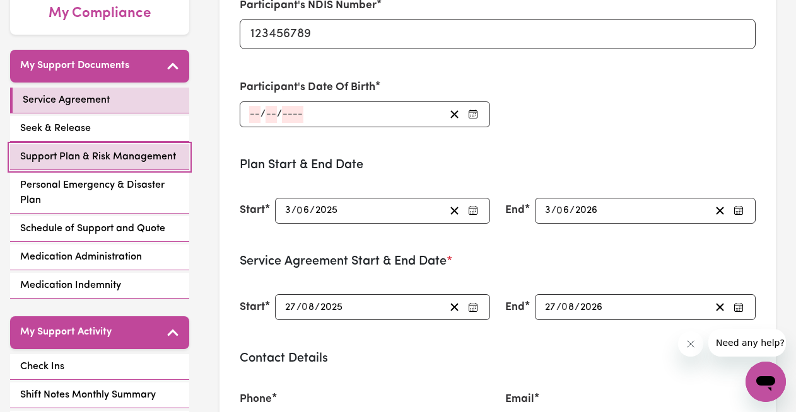
click at [94, 161] on span "Support Plan & Risk Management" at bounding box center [98, 156] width 156 height 15
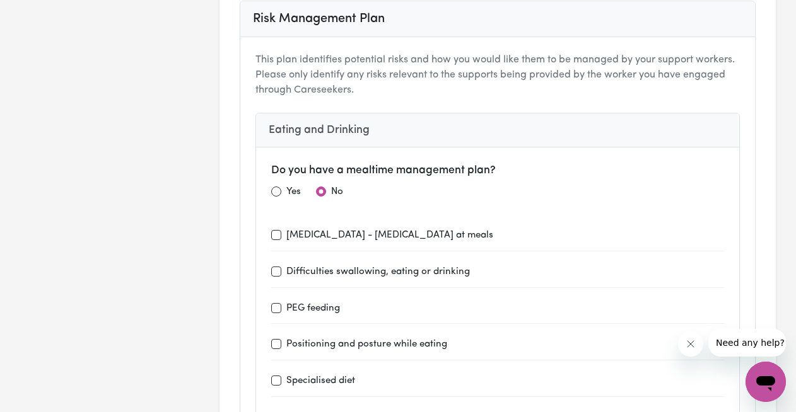
scroll to position [1254, 0]
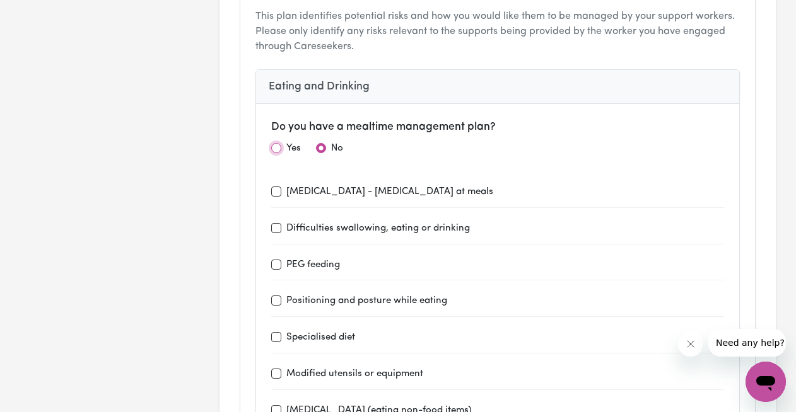
click at [279, 148] on input "radio" at bounding box center [276, 148] width 10 height 10
radio input "true"
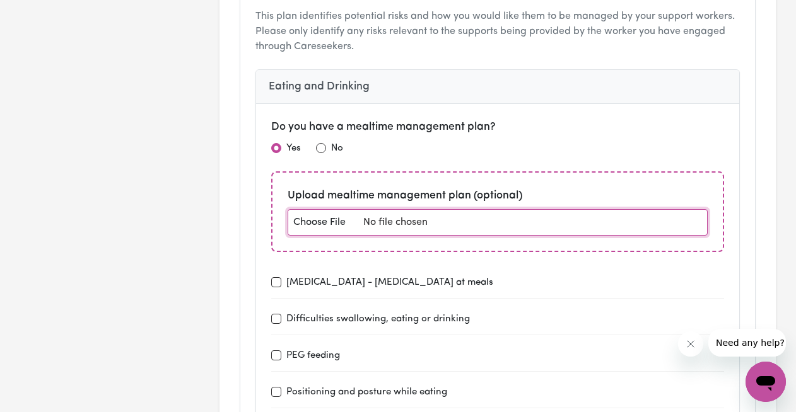
click at [328, 218] on input "file" at bounding box center [498, 222] width 421 height 26
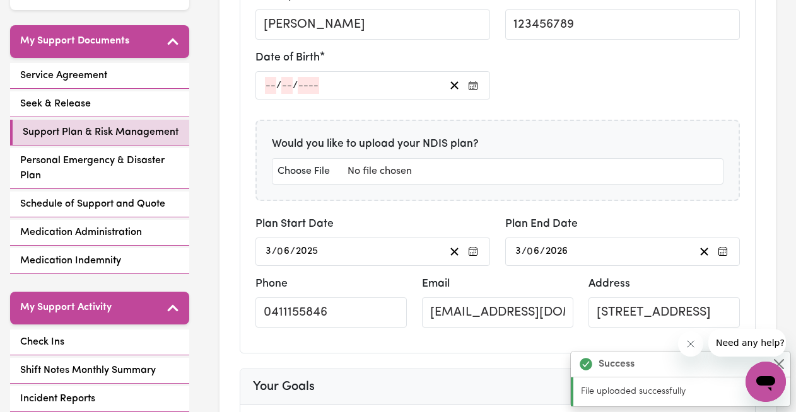
scroll to position [218, 0]
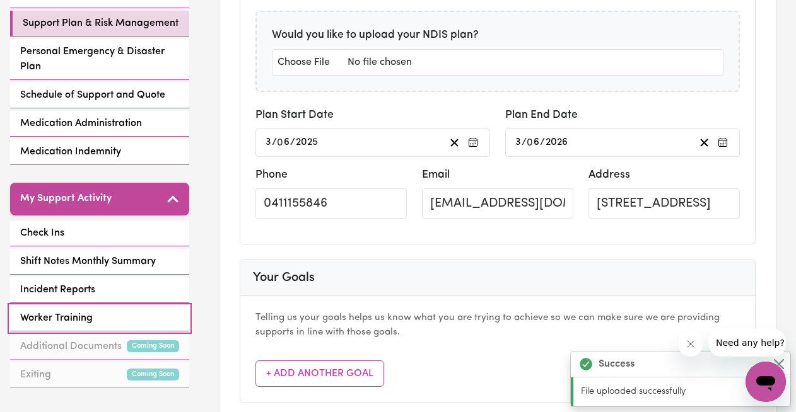
click at [62, 320] on span "Worker Training" at bounding box center [56, 318] width 73 height 15
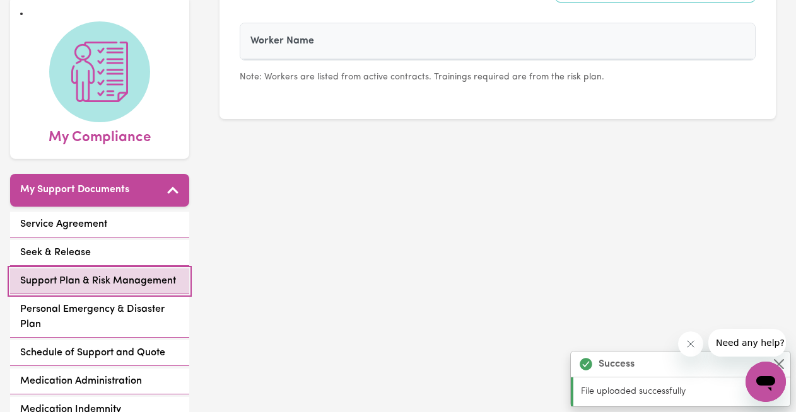
click at [134, 285] on span "Support Plan & Risk Management" at bounding box center [98, 281] width 156 height 15
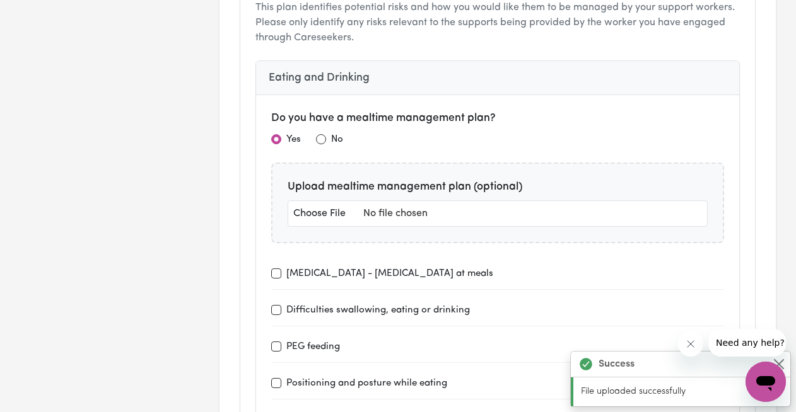
scroll to position [1274, 0]
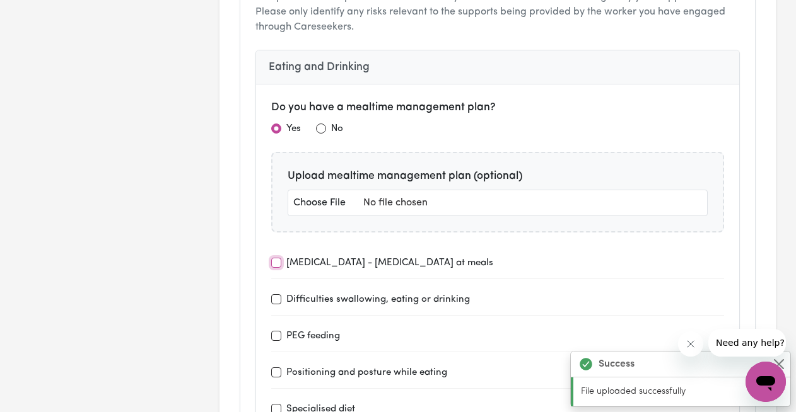
click at [275, 262] on input "[MEDICAL_DATA] - [MEDICAL_DATA] at meals" at bounding box center [276, 263] width 10 height 10
checkbox input "true"
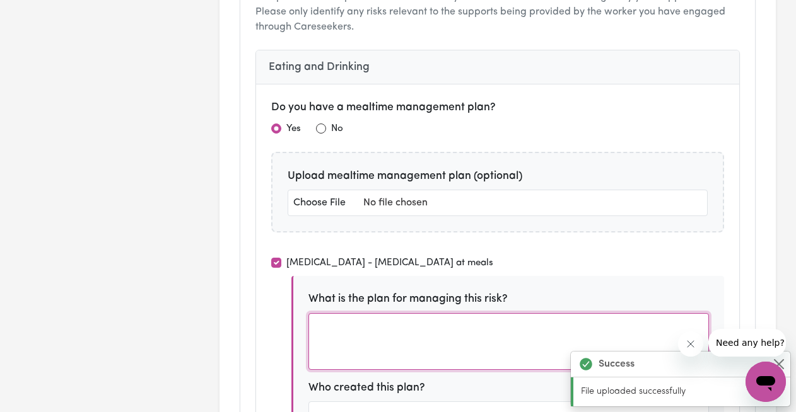
click at [368, 325] on textarea at bounding box center [508, 341] width 401 height 57
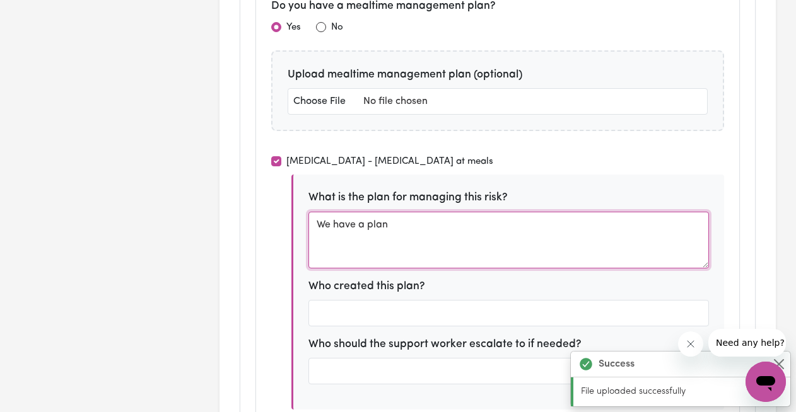
scroll to position [1385, 0]
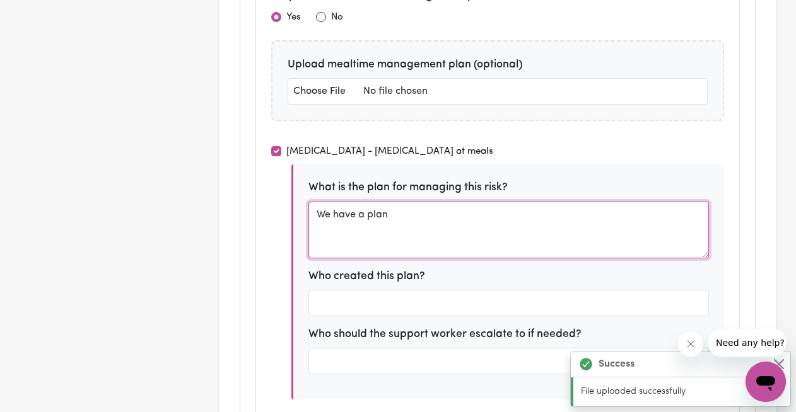
type textarea "We have a plan"
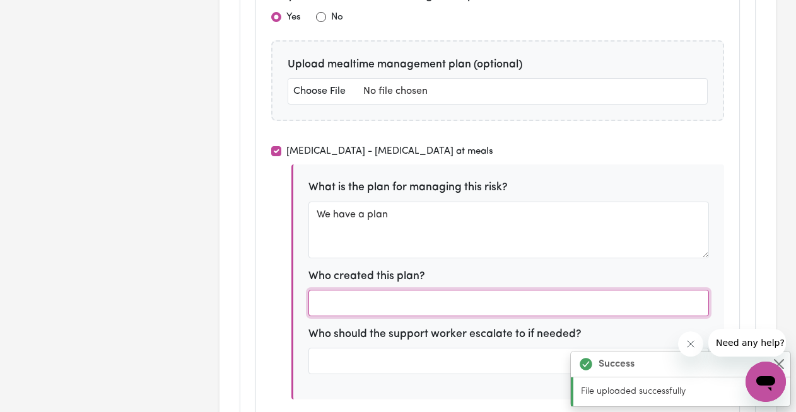
click at [390, 303] on input "text" at bounding box center [508, 303] width 401 height 26
type input "B"
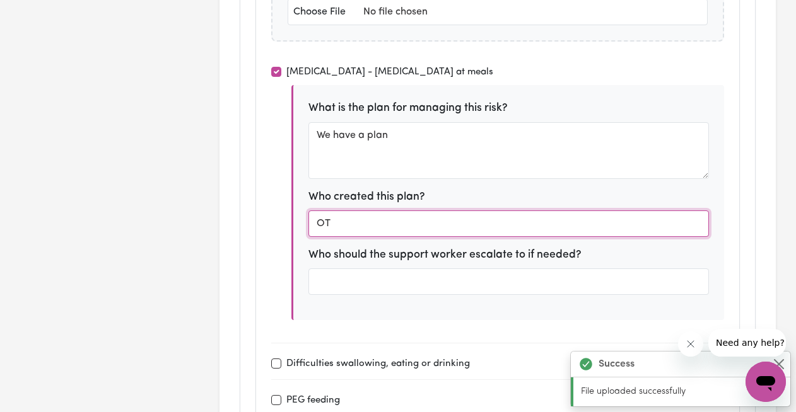
scroll to position [1470, 0]
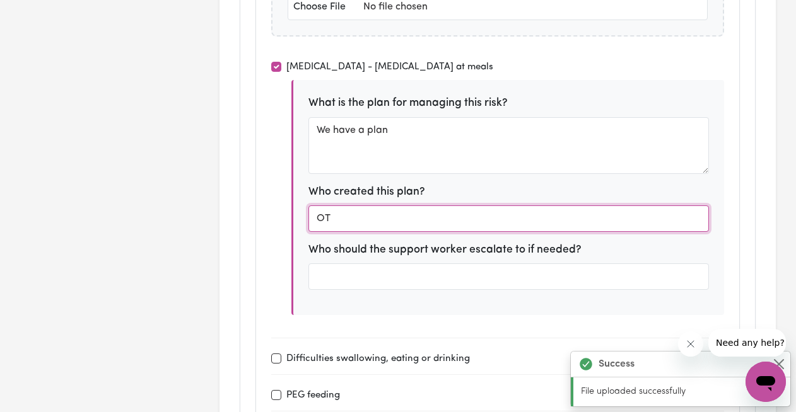
type input "OT"
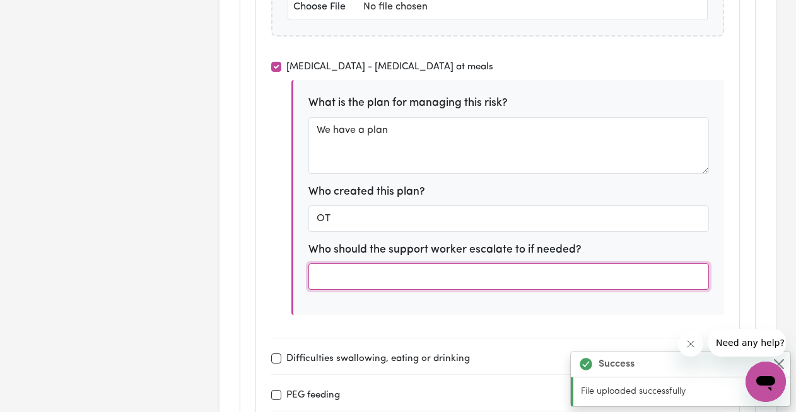
click at [388, 277] on input "text" at bounding box center [508, 277] width 401 height 26
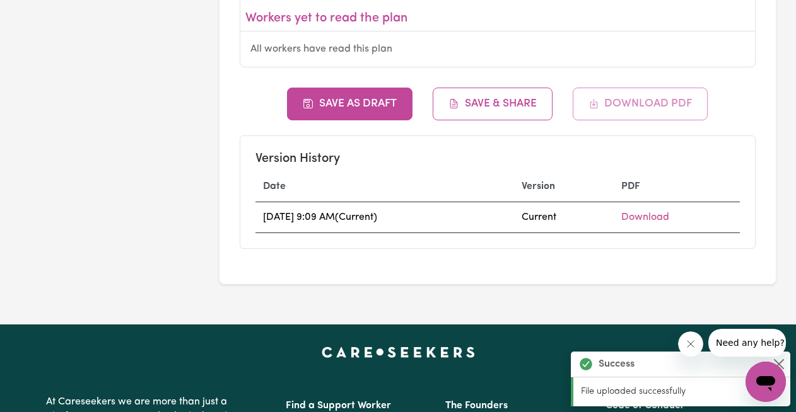
scroll to position [4778, 0]
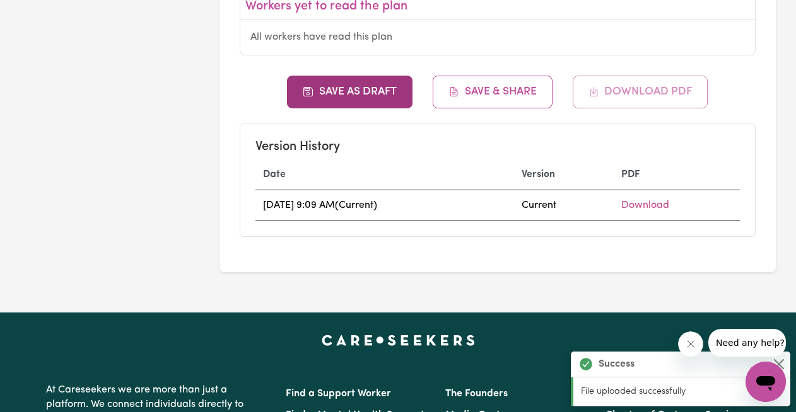
type input "The client's mother"
click at [347, 76] on button "Save as Draft" at bounding box center [349, 92] width 125 height 33
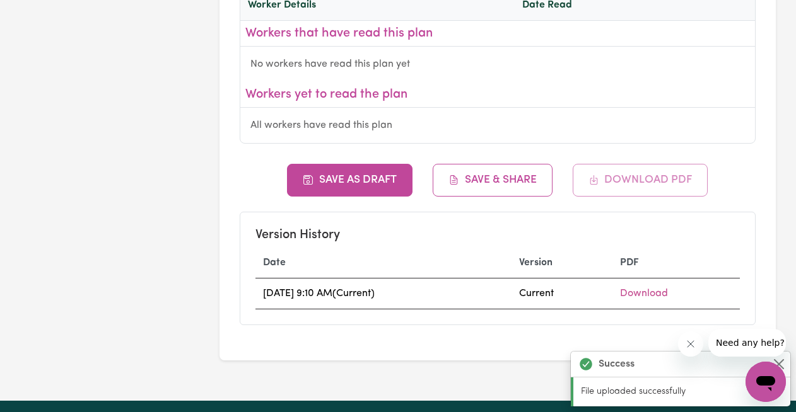
scroll to position [4690, 0]
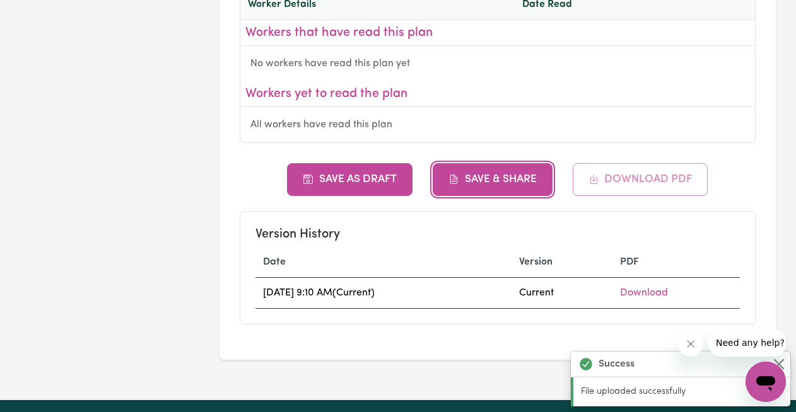
click at [489, 163] on button "Save & Share" at bounding box center [493, 179] width 120 height 33
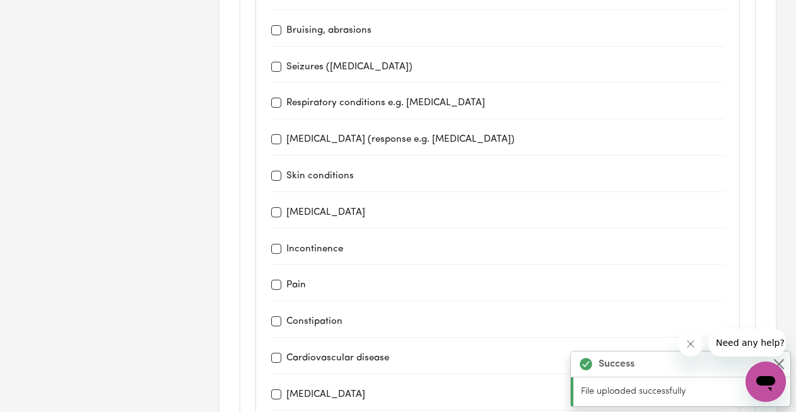
scroll to position [2162, 0]
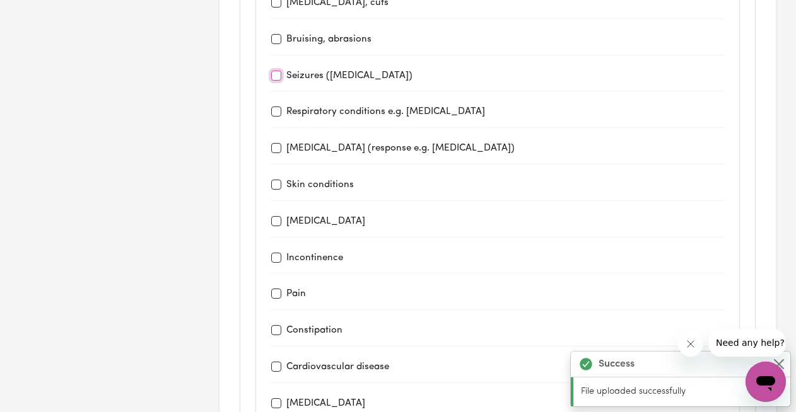
click at [279, 73] on input "Seizures ([MEDICAL_DATA])" at bounding box center [276, 76] width 10 height 10
checkbox input "true"
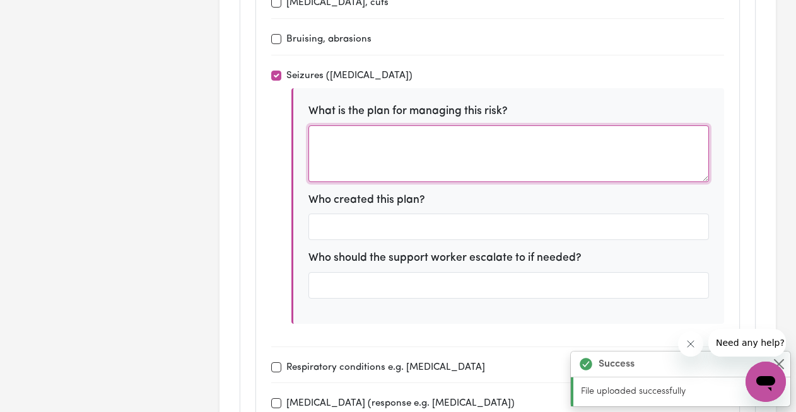
click at [356, 136] on textarea at bounding box center [508, 153] width 401 height 57
type textarea "Look at the plan"
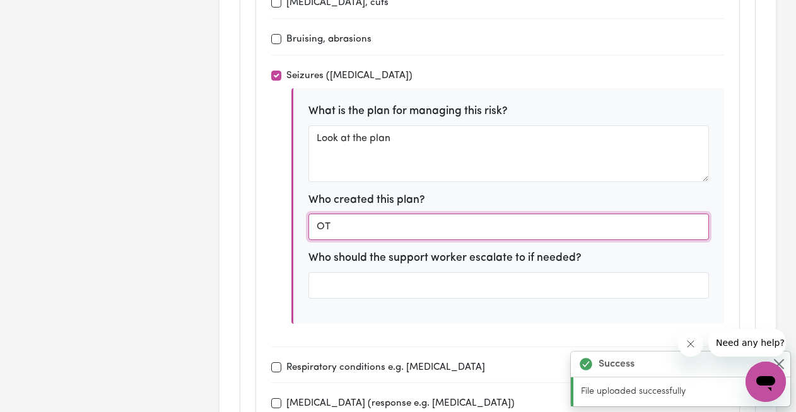
type input "OT"
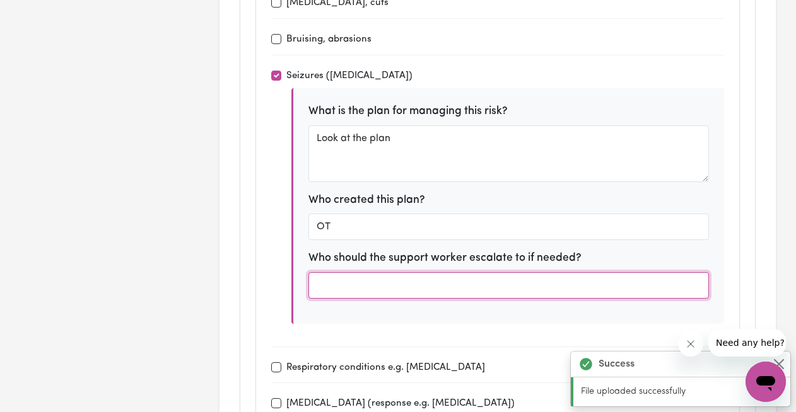
type input "T"
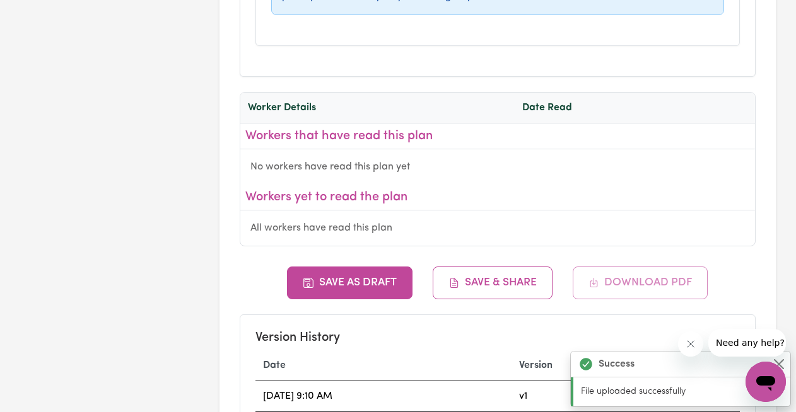
scroll to position [4872, 0]
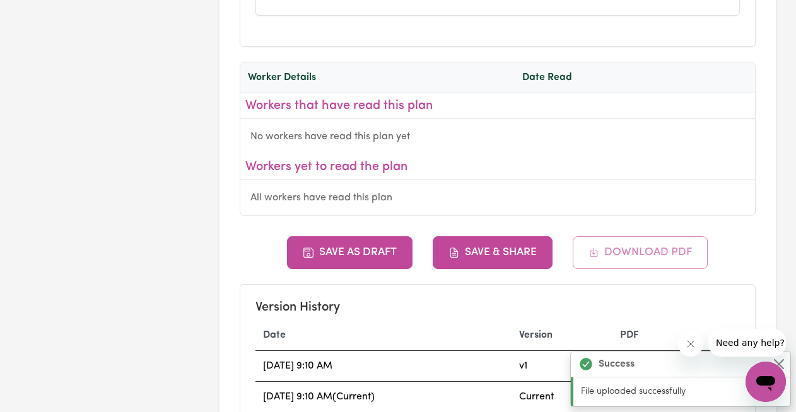
type input "Client's mother"
click at [482, 236] on button "Save & Share" at bounding box center [493, 252] width 120 height 33
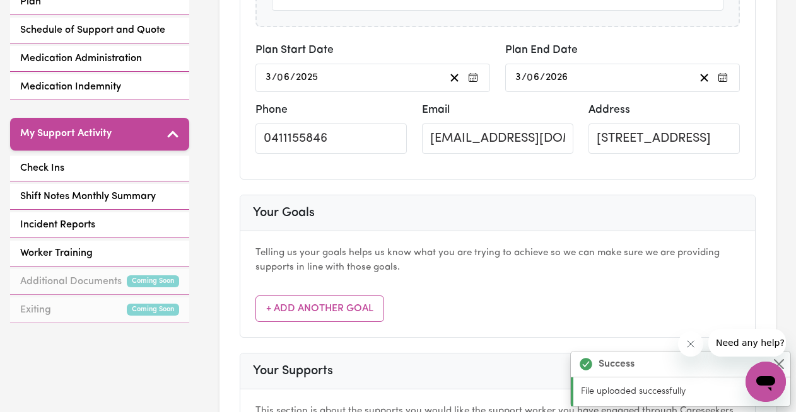
scroll to position [0, 0]
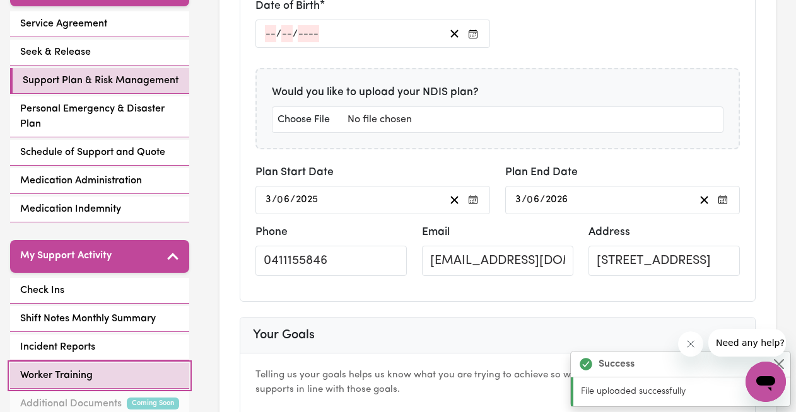
click at [107, 371] on link "Worker Training" at bounding box center [99, 376] width 179 height 26
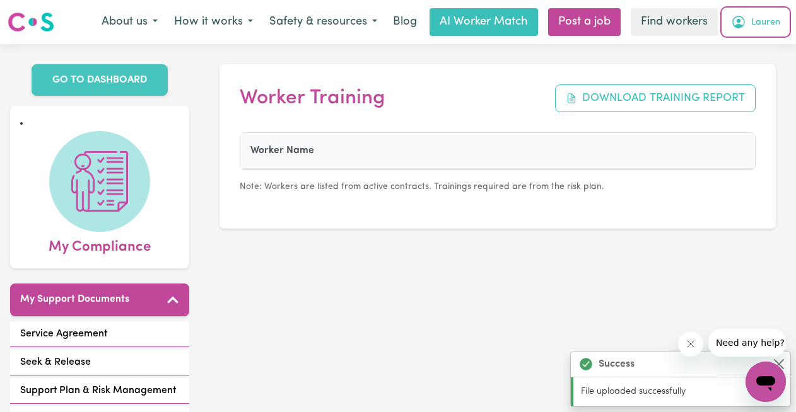
click at [757, 30] on button "Lauren" at bounding box center [756, 22] width 66 height 26
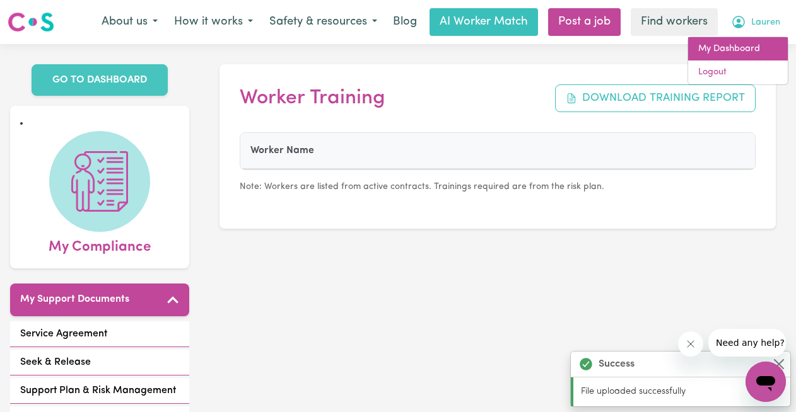
click at [752, 49] on link "My Dashboard" at bounding box center [738, 49] width 100 height 24
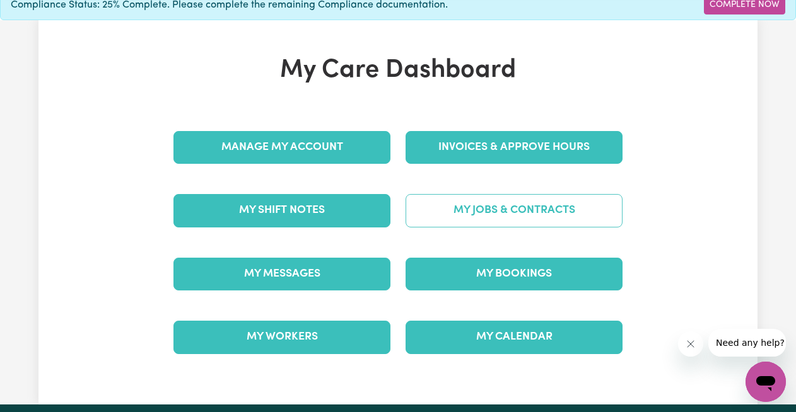
scroll to position [62, 0]
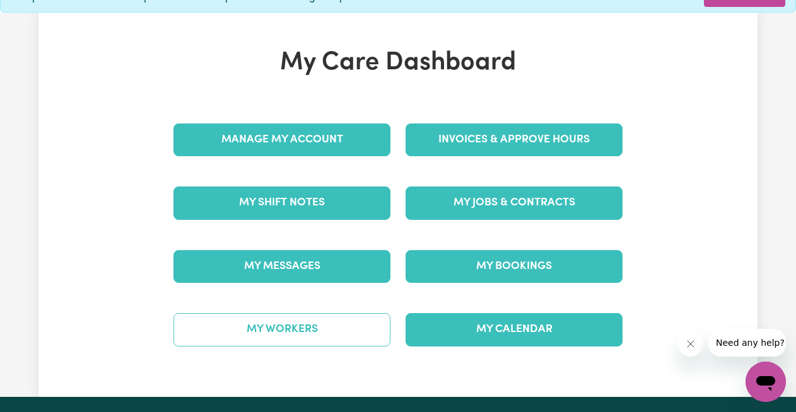
click at [313, 334] on link "My Workers" at bounding box center [281, 329] width 217 height 33
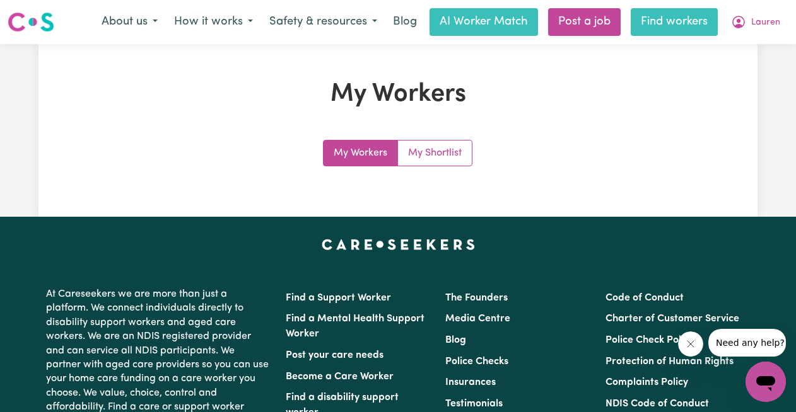
click at [687, 8] on link "Find workers" at bounding box center [674, 22] width 87 height 28
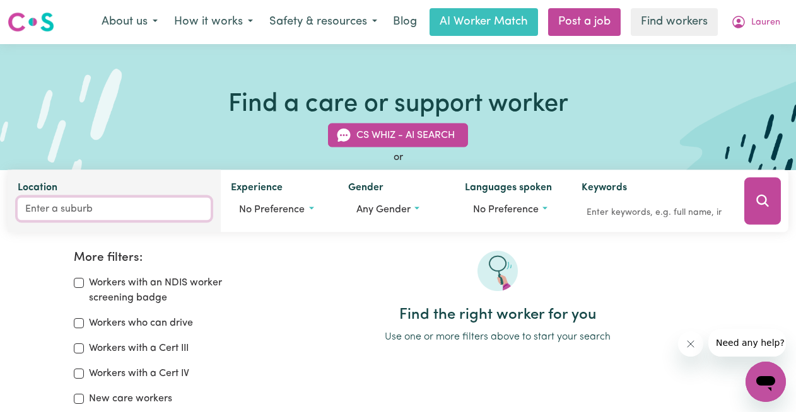
click at [161, 202] on input "Location" at bounding box center [114, 209] width 193 height 23
type input "t"
type input "allamb"
type input "allambEE, [GEOGRAPHIC_DATA], 3823"
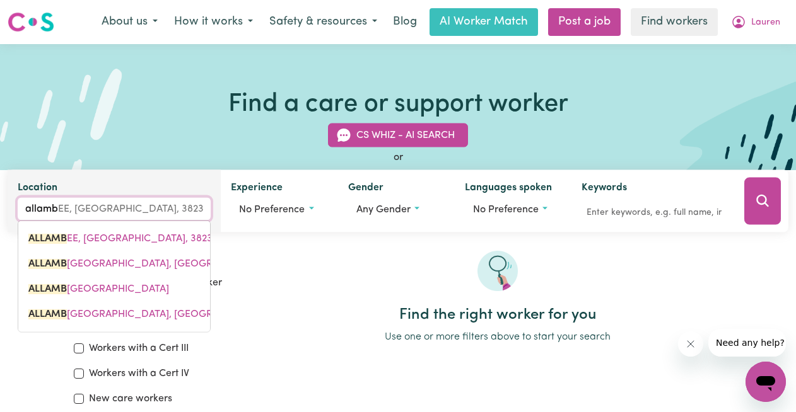
type input "allambi"
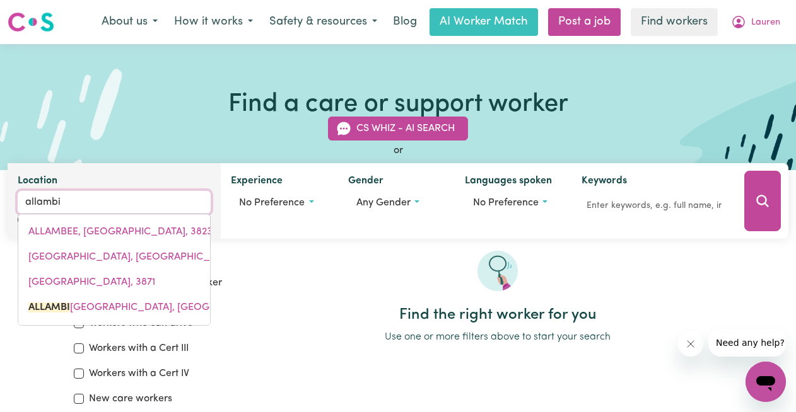
type input "[GEOGRAPHIC_DATA], [GEOGRAPHIC_DATA], 2100"
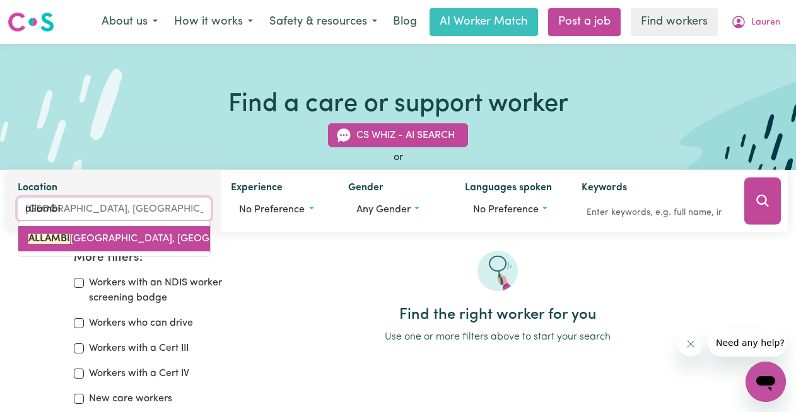
click at [165, 235] on span "[GEOGRAPHIC_DATA], [GEOGRAPHIC_DATA], 2100" at bounding box center [166, 239] width 277 height 10
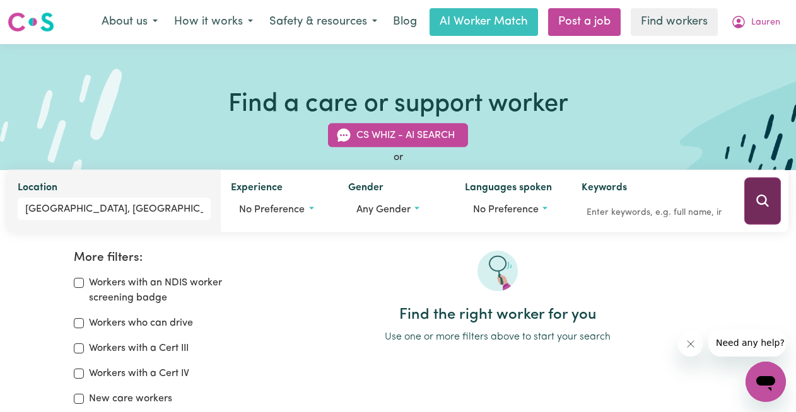
click at [772, 201] on button "Search" at bounding box center [762, 201] width 37 height 47
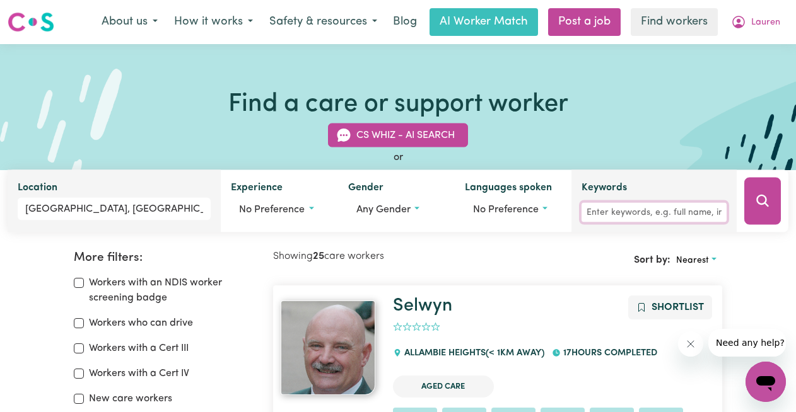
click at [629, 210] on input "Keywords" at bounding box center [653, 213] width 145 height 20
type input ":"
type input "[PERSON_NAME]"
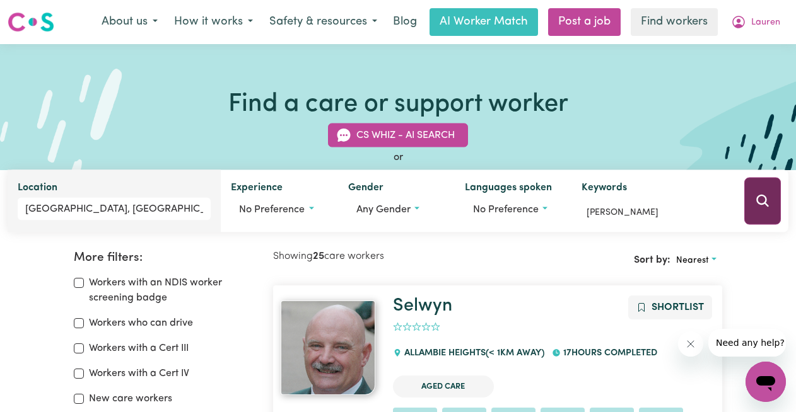
click at [767, 196] on icon "Search" at bounding box center [762, 201] width 15 height 15
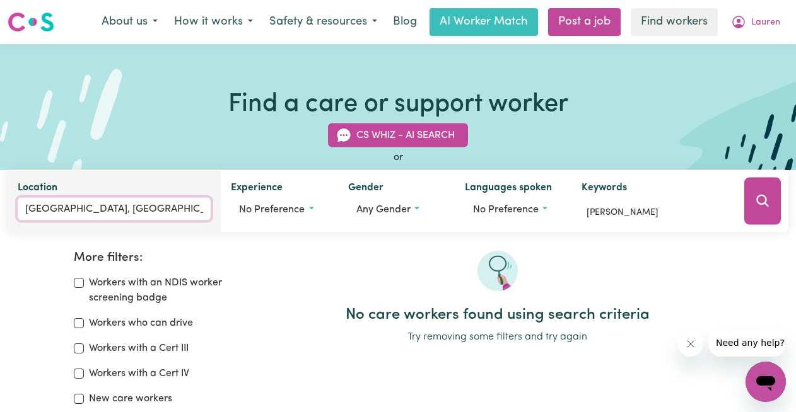
type input "[GEOGRAPHIC_DATA], [GEOGRAPHIC_DATA], 2100"
click at [100, 214] on input "[GEOGRAPHIC_DATA], [GEOGRAPHIC_DATA]" at bounding box center [114, 209] width 193 height 23
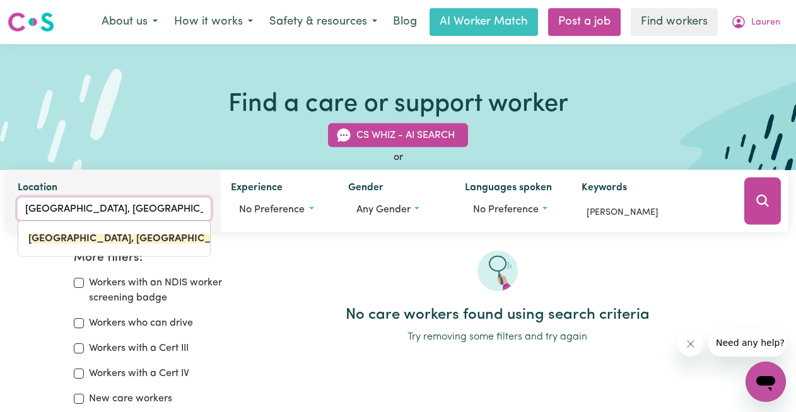
type input "ALLAMBIE HEIHTS, [GEOGRAPHIC_DATA]"
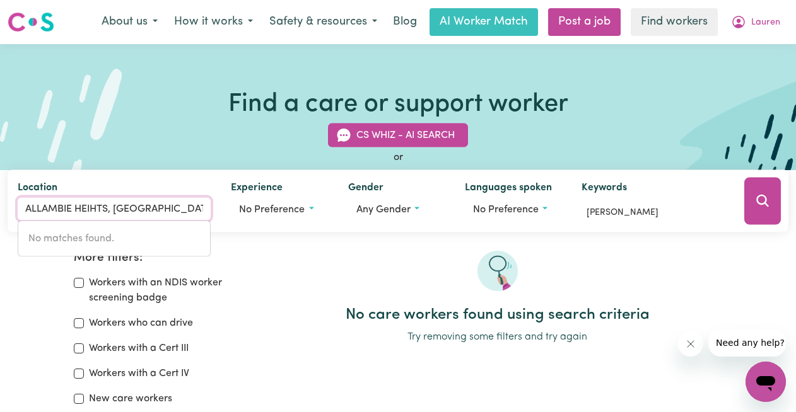
drag, startPoint x: 189, startPoint y: 209, endPoint x: -13, endPoint y: 209, distance: 201.1
type input "A"
type input "man"
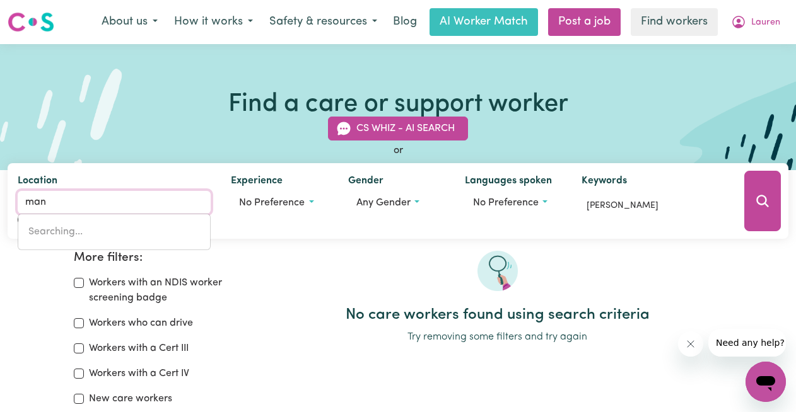
type input "[GEOGRAPHIC_DATA], [GEOGRAPHIC_DATA], 2200"
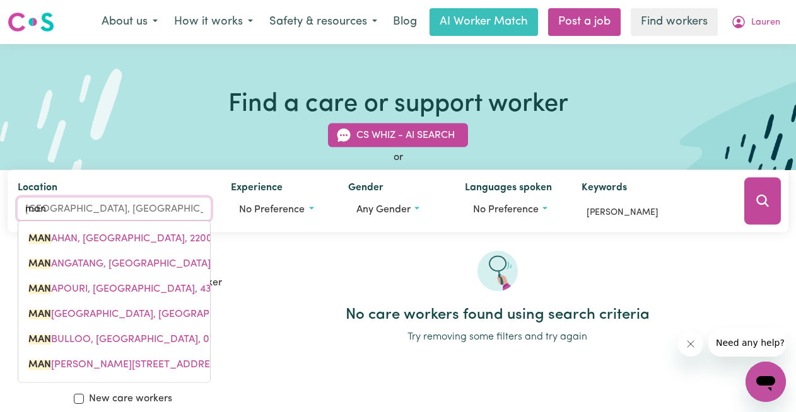
type input "mang"
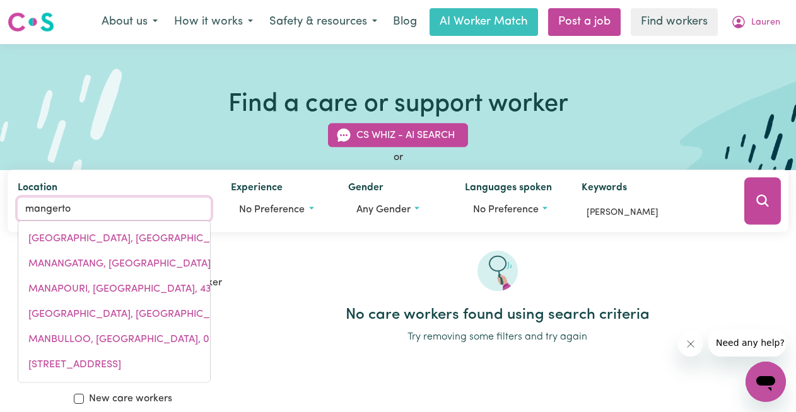
type input "mangerton"
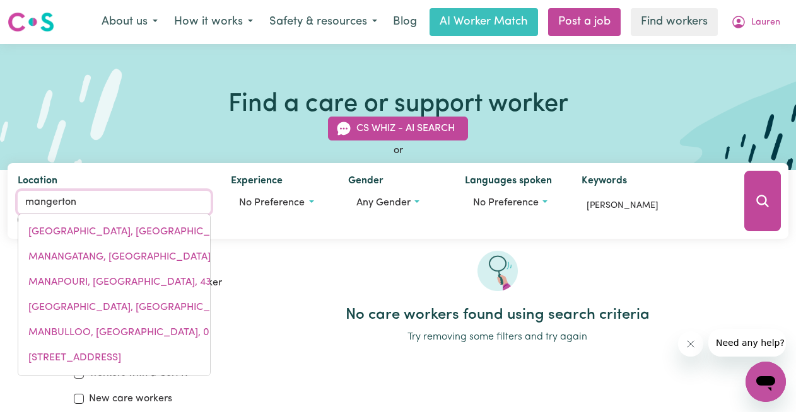
type input "mangerton, [GEOGRAPHIC_DATA], 2500"
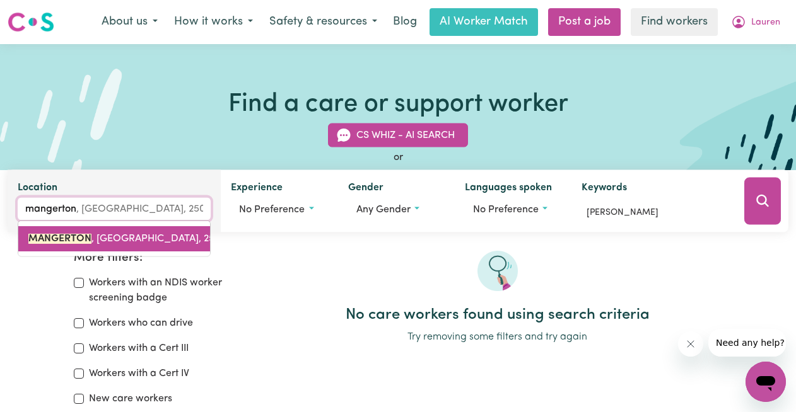
click at [48, 235] on mark "MANGERTON" at bounding box center [59, 239] width 63 height 10
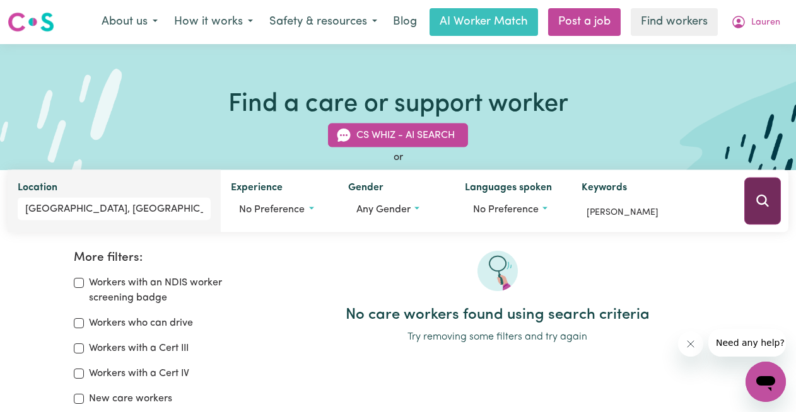
click at [764, 205] on icon "Search" at bounding box center [762, 201] width 15 height 15
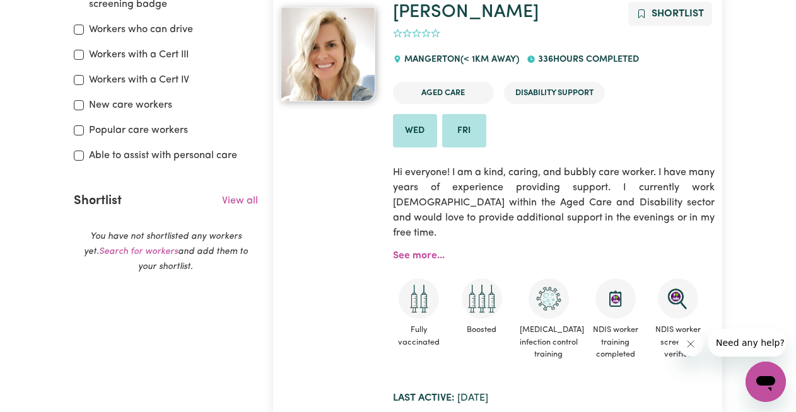
scroll to position [293, 0]
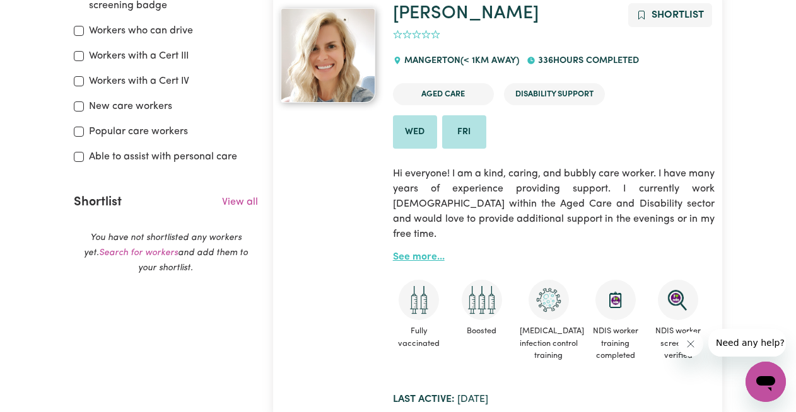
click at [441, 252] on link "See more..." at bounding box center [419, 257] width 52 height 10
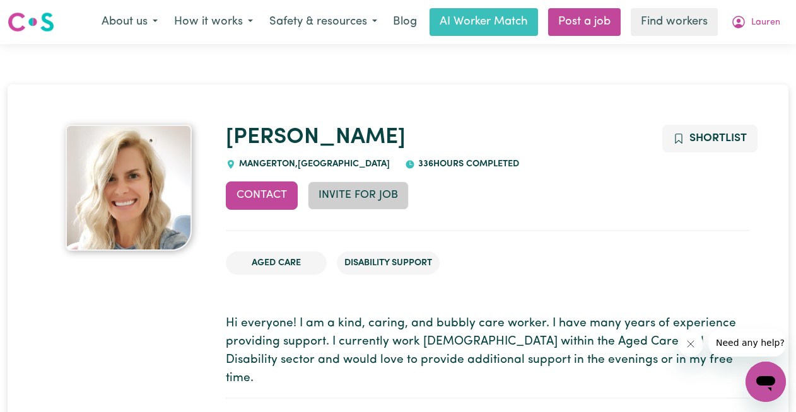
click at [370, 190] on button "Invite for Job" at bounding box center [358, 196] width 101 height 28
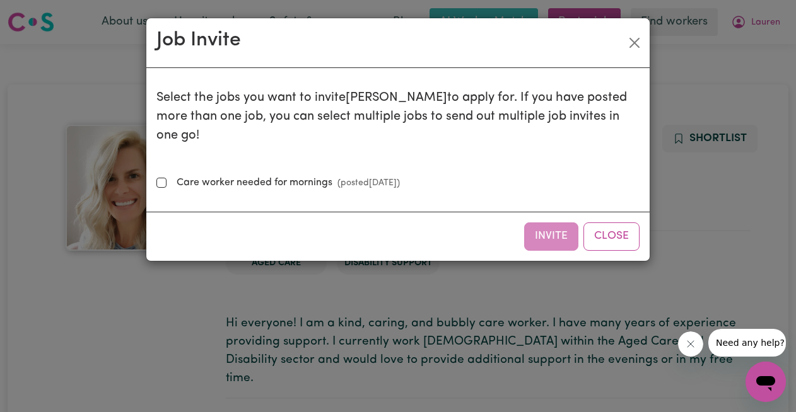
click at [205, 175] on label "Care worker needed for mornings (posted [DATE] )" at bounding box center [286, 182] width 228 height 15
click at [166, 178] on input "Care worker needed for mornings (posted [DATE] )" at bounding box center [161, 183] width 10 height 10
checkbox input "true"
click at [565, 223] on button "Invite" at bounding box center [551, 237] width 54 height 28
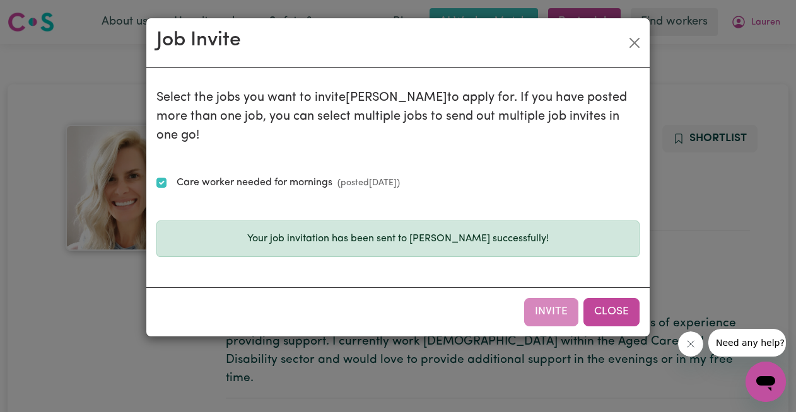
click at [620, 298] on button "Close" at bounding box center [611, 312] width 56 height 28
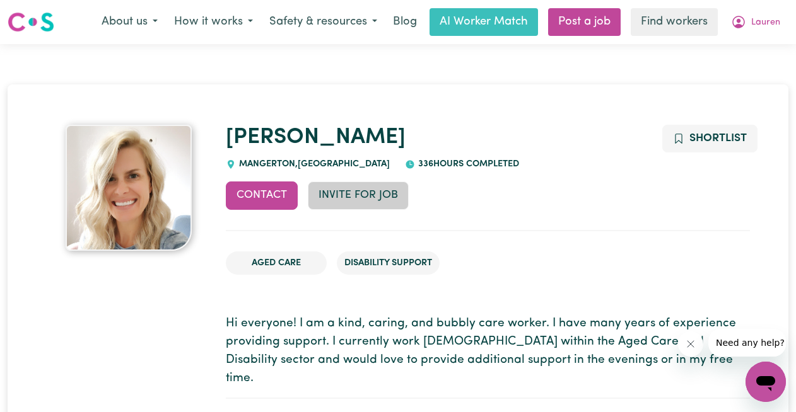
click at [359, 199] on button "Invite for Job" at bounding box center [358, 196] width 101 height 28
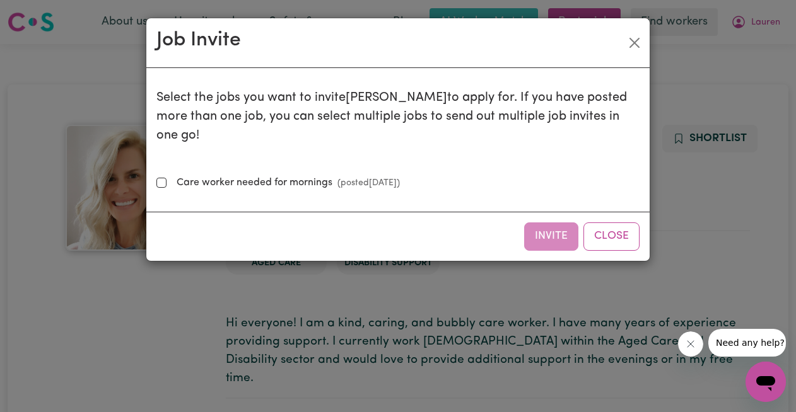
click at [299, 175] on label "Care worker needed for mornings (posted [DATE] )" at bounding box center [286, 182] width 228 height 15
click at [166, 178] on input "Care worker needed for mornings (posted [DATE] )" at bounding box center [161, 183] width 10 height 10
checkbox input "true"
click at [561, 223] on button "Invite" at bounding box center [551, 237] width 54 height 28
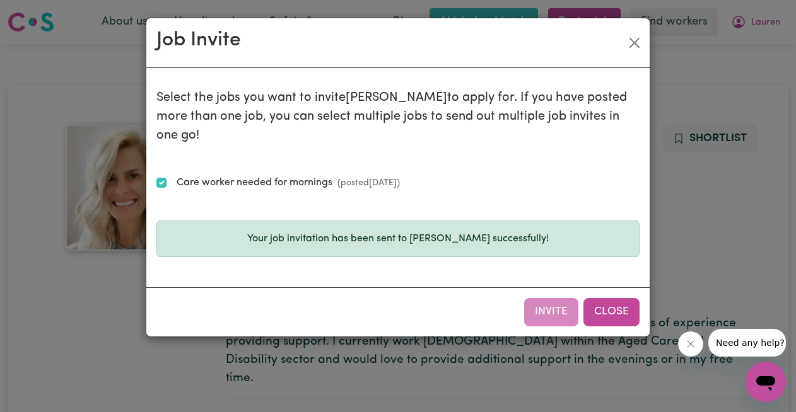
click at [622, 298] on button "Close" at bounding box center [611, 312] width 56 height 28
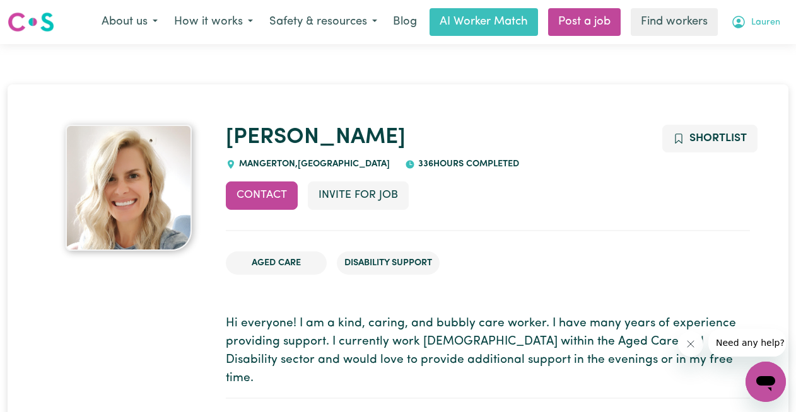
click at [764, 15] on button "Lauren" at bounding box center [756, 22] width 66 height 26
click at [756, 52] on link "My Dashboard" at bounding box center [738, 49] width 100 height 24
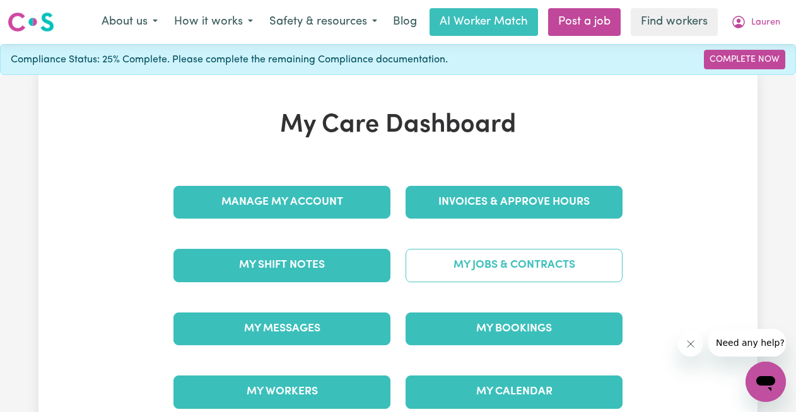
click at [493, 270] on link "My Jobs & Contracts" at bounding box center [513, 265] width 217 height 33
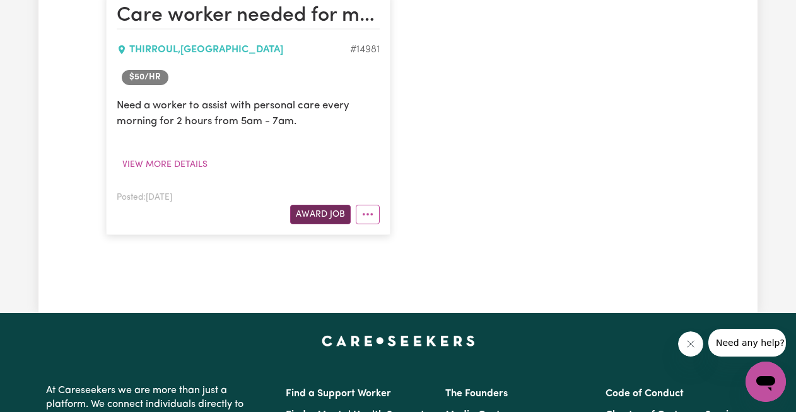
scroll to position [328, 0]
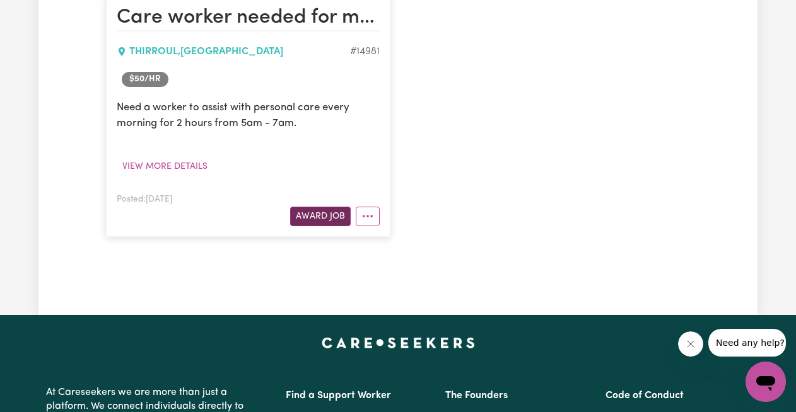
click at [312, 216] on button "Award Job" at bounding box center [320, 217] width 61 height 20
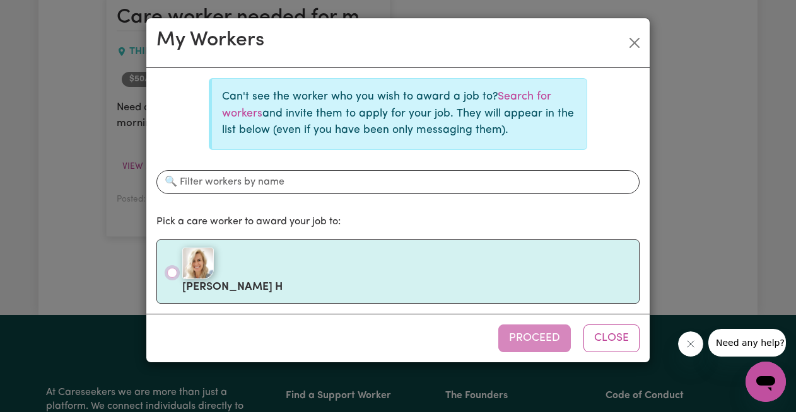
click at [174, 271] on input "[PERSON_NAME]" at bounding box center [172, 273] width 10 height 10
radio input "true"
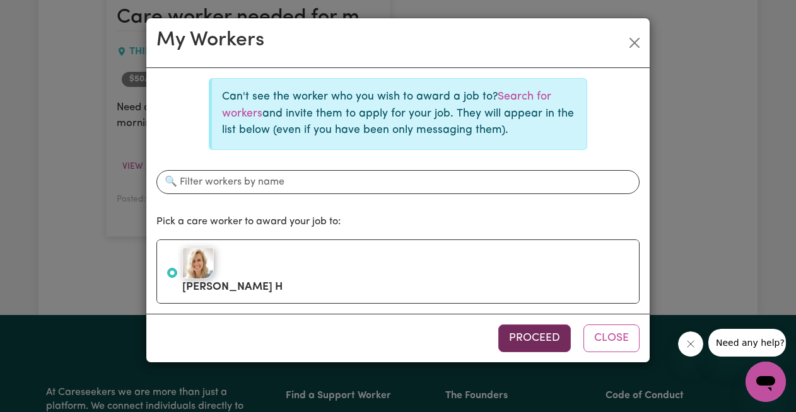
click at [516, 343] on button "Proceed" at bounding box center [534, 339] width 73 height 28
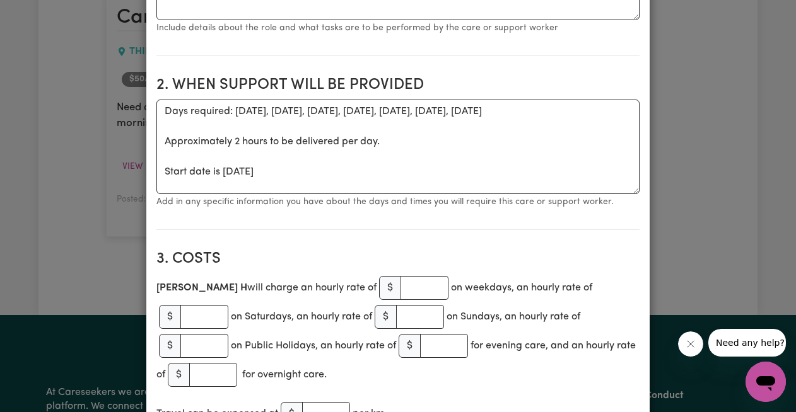
scroll to position [438, 0]
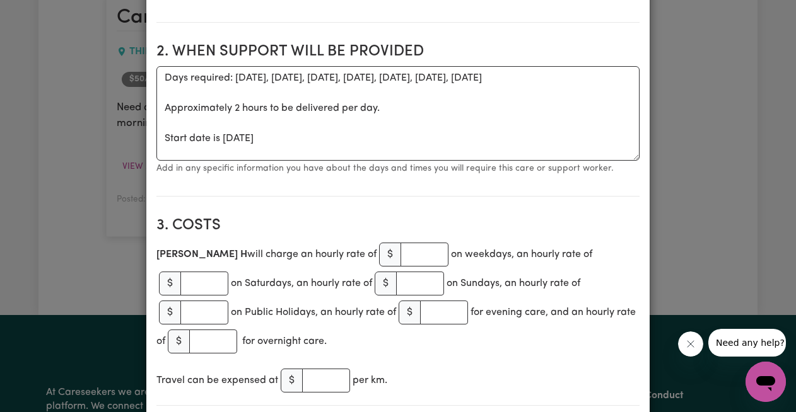
click at [364, 241] on div "[PERSON_NAME] will charge an hourly rate of $ on weekdays, an hourly rate of $ …" at bounding box center [397, 298] width 483 height 116
click at [400, 252] on input "number" at bounding box center [424, 255] width 48 height 24
type input "50"
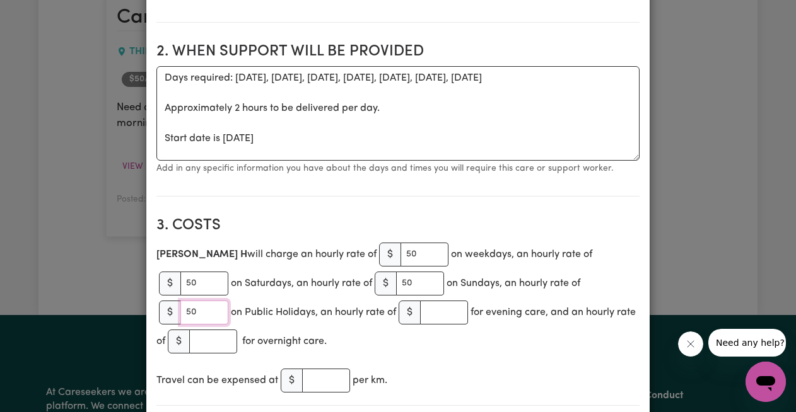
type input "50"
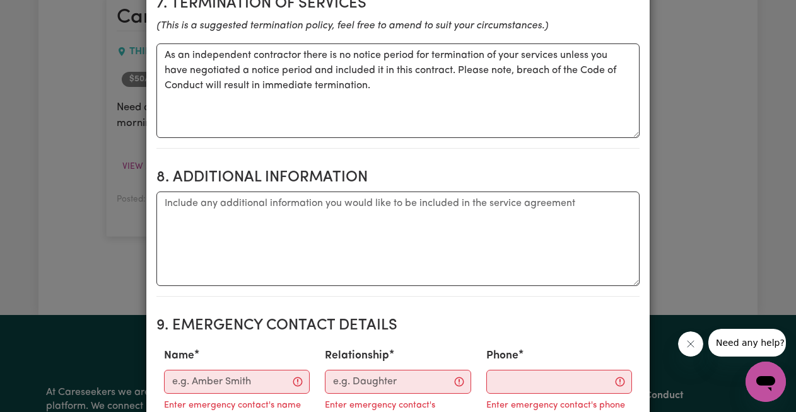
scroll to position [1387, 0]
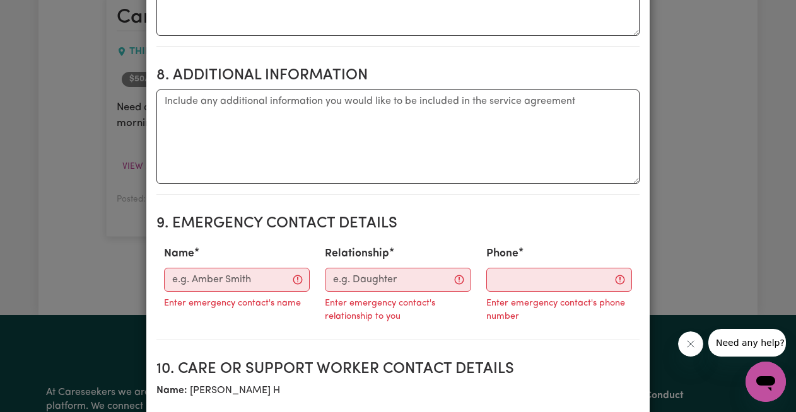
type input "1"
click at [220, 272] on input "Name" at bounding box center [237, 280] width 146 height 24
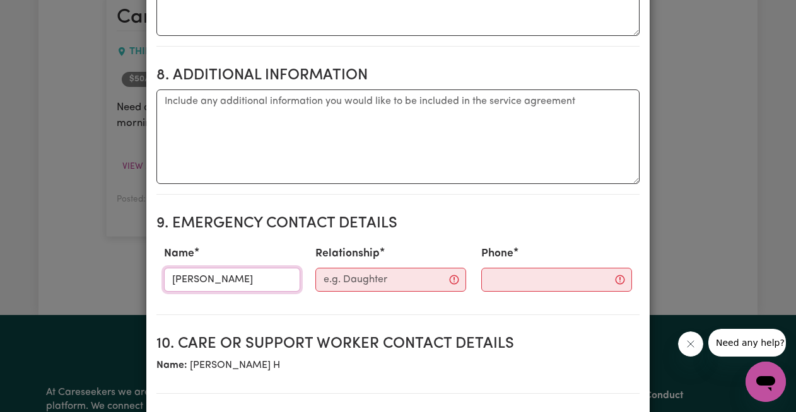
type input "[PERSON_NAME]"
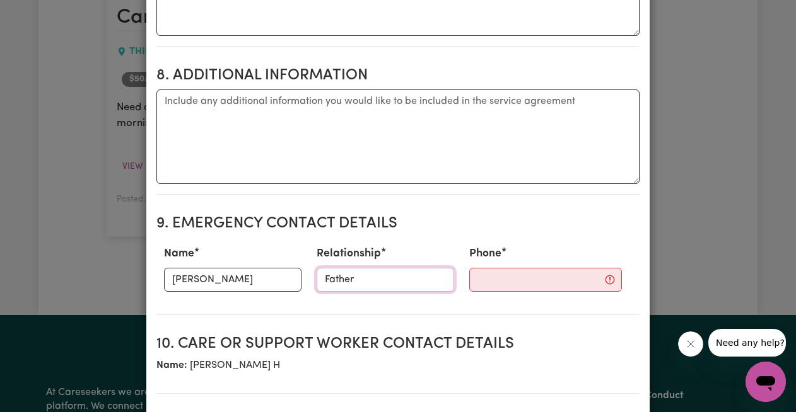
type input "Father"
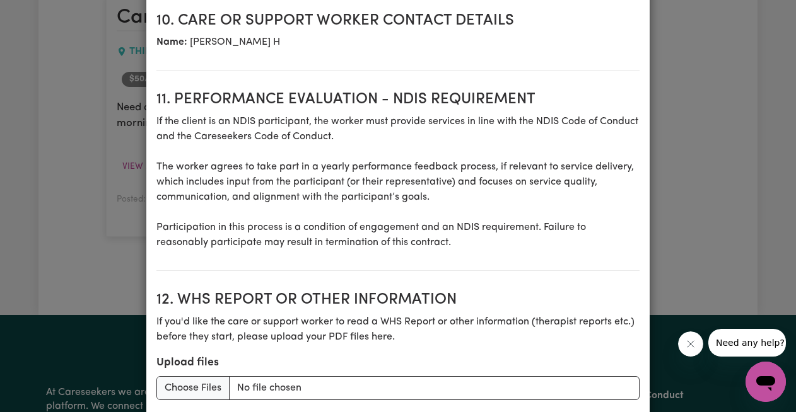
scroll to position [1805, 0]
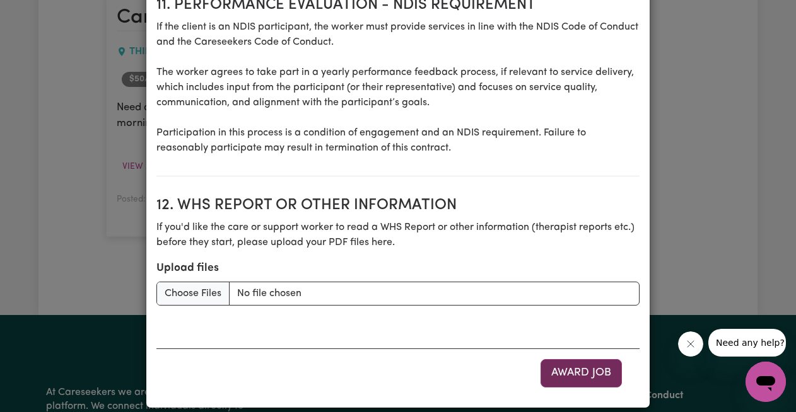
type input "0455728728"
click at [587, 359] on button "Award Job" at bounding box center [580, 373] width 81 height 28
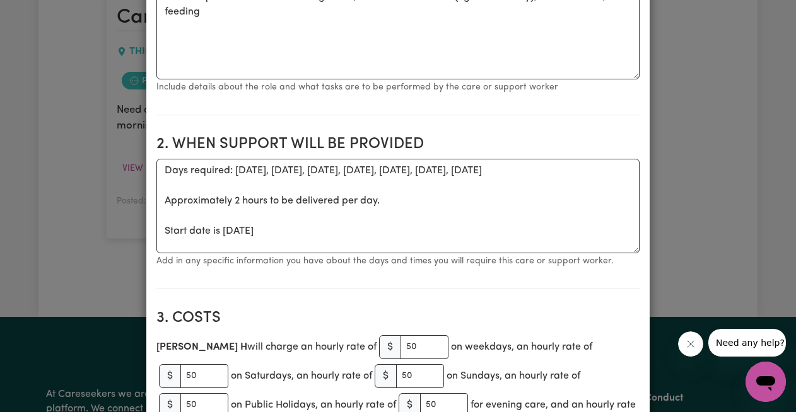
scroll to position [0, 0]
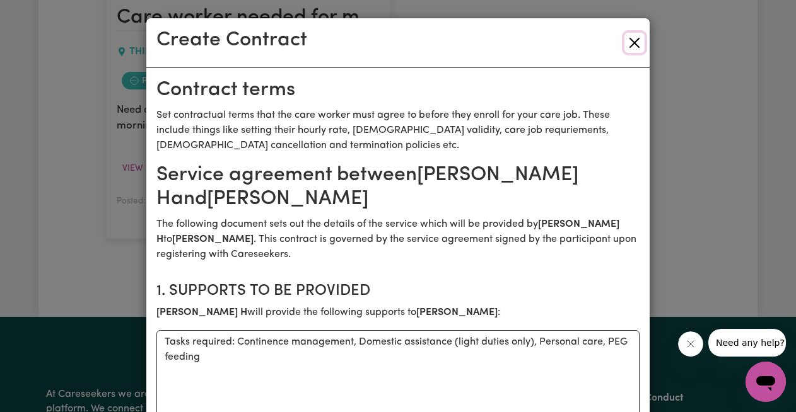
click at [632, 44] on button "Close" at bounding box center [634, 43] width 20 height 20
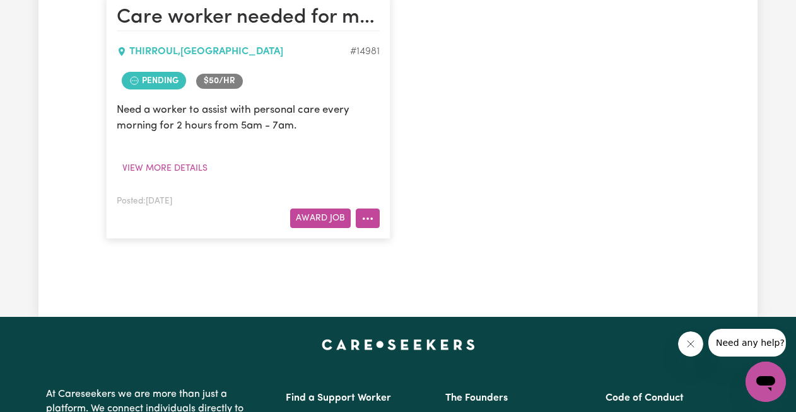
click at [375, 216] on button "More options" at bounding box center [368, 219] width 24 height 20
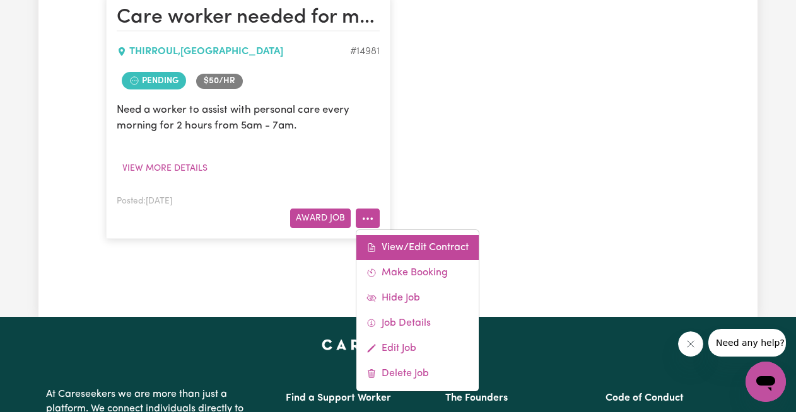
click at [397, 243] on link "View/Edit Contract" at bounding box center [417, 247] width 122 height 25
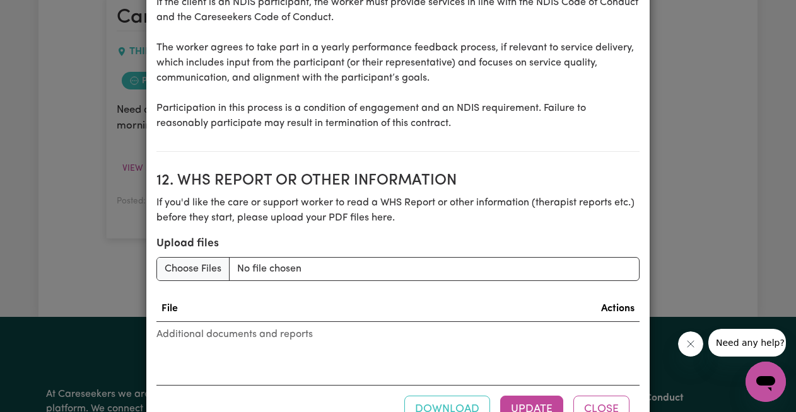
scroll to position [1756, 0]
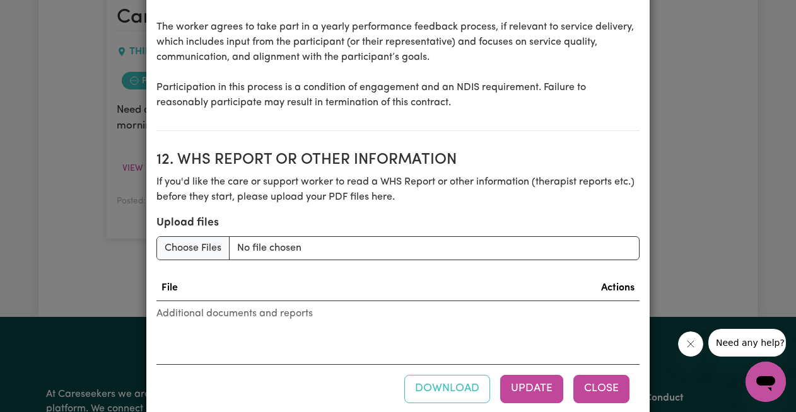
click at [616, 375] on button "Close" at bounding box center [601, 389] width 56 height 28
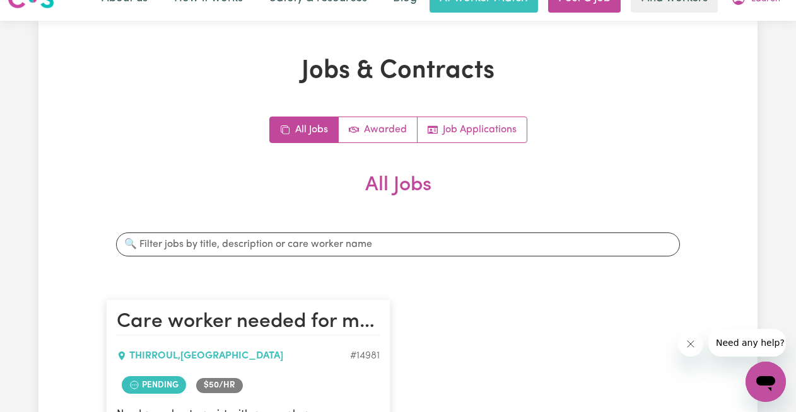
scroll to position [0, 0]
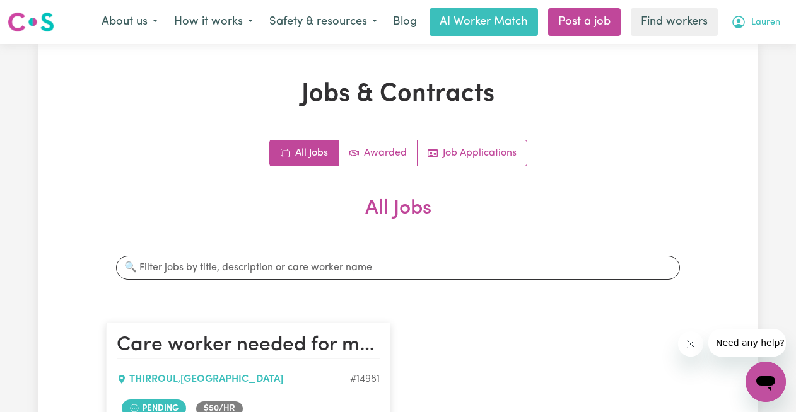
click at [769, 22] on span "Lauren" at bounding box center [765, 23] width 29 height 14
click at [767, 40] on link "My Dashboard" at bounding box center [738, 49] width 100 height 24
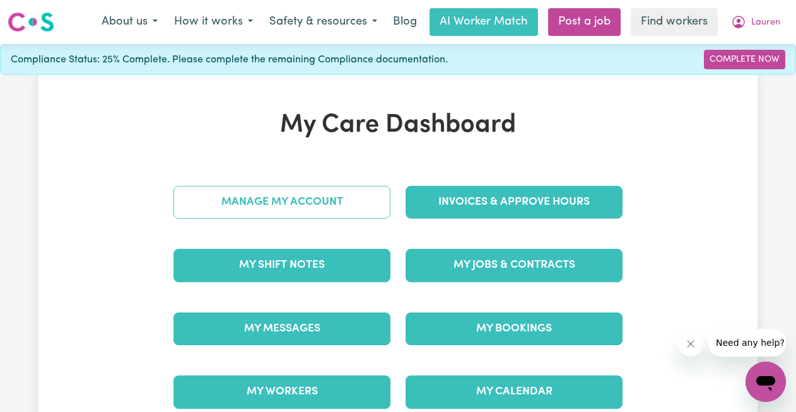
click at [340, 211] on link "Manage My Account" at bounding box center [281, 202] width 217 height 33
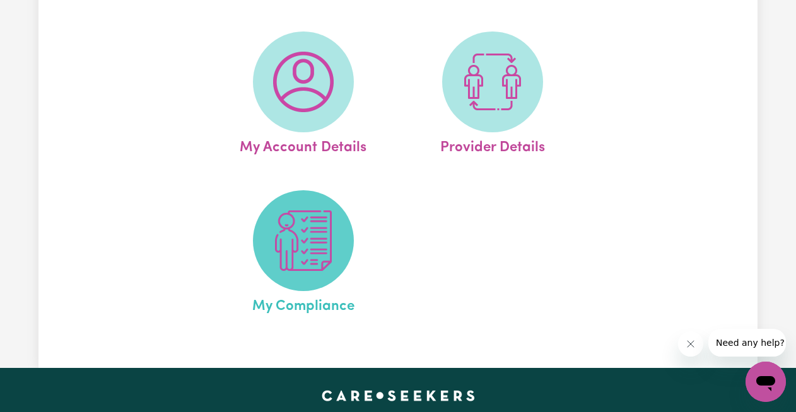
click at [304, 276] on span at bounding box center [303, 240] width 101 height 101
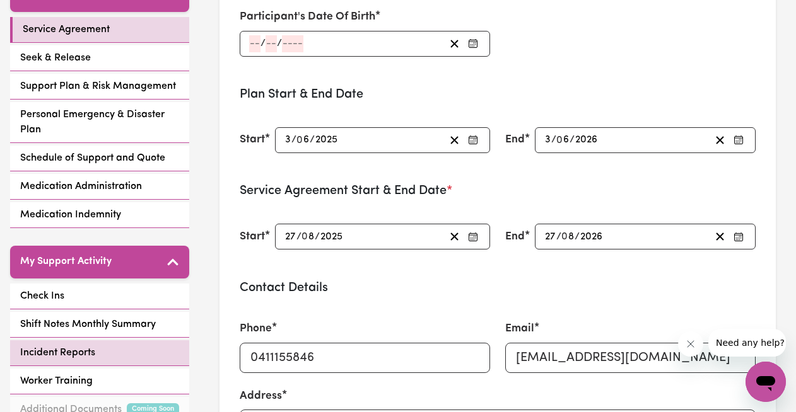
scroll to position [293, 0]
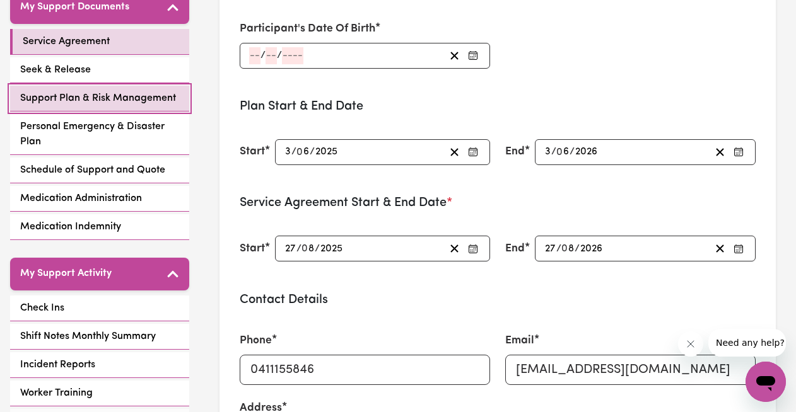
click at [120, 104] on span "Support Plan & Risk Management" at bounding box center [98, 98] width 156 height 15
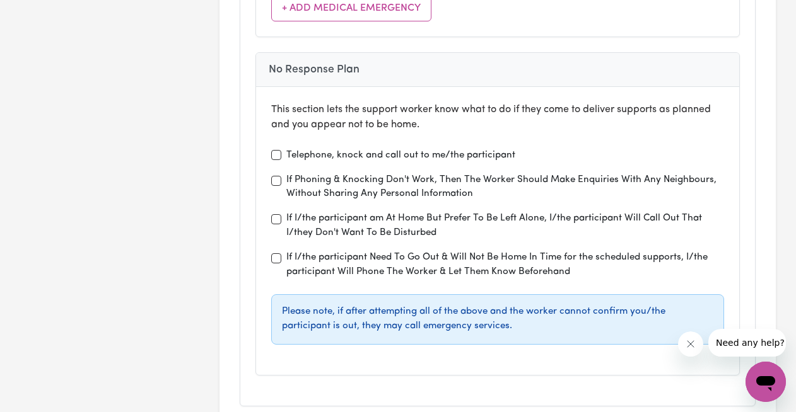
scroll to position [4515, 0]
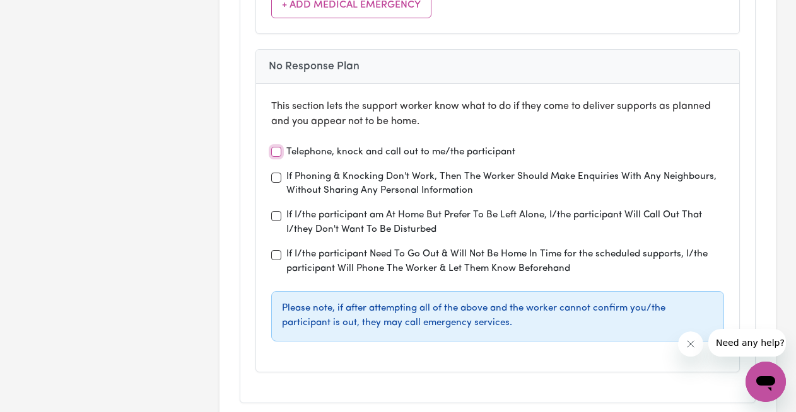
click at [274, 147] on input "Telephone, knock and call out to me/the participant" at bounding box center [276, 152] width 10 height 10
checkbox input "true"
click at [272, 170] on div "If Phoning & Knocking Don't Work, Then The Worker Should Make Enquiries With An…" at bounding box center [497, 184] width 453 height 29
click at [275, 173] on input "If Phoning & Knocking Don't Work, Then The Worker Should Make Enquiries With An…" at bounding box center [276, 178] width 10 height 10
checkbox input "true"
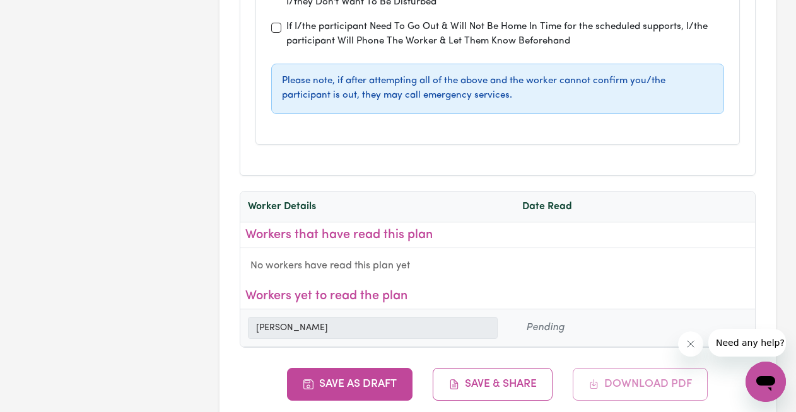
scroll to position [4787, 0]
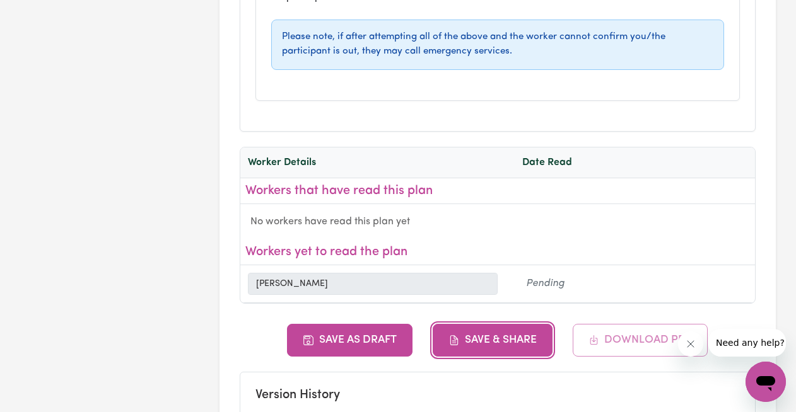
click at [497, 329] on button "Save & Share" at bounding box center [493, 340] width 120 height 33
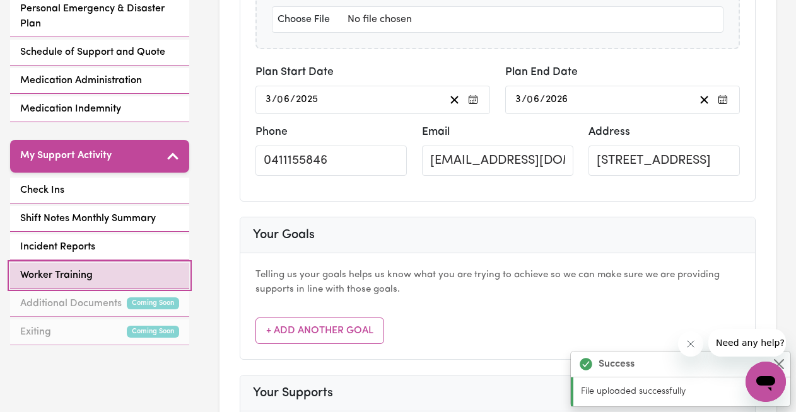
click at [95, 271] on link "Worker Training" at bounding box center [99, 276] width 179 height 26
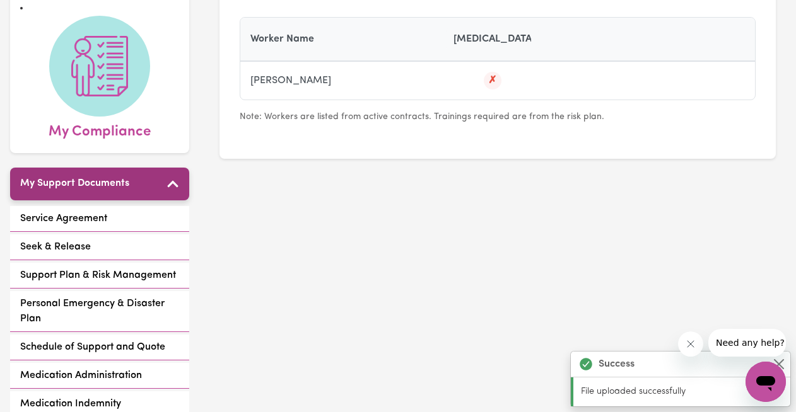
scroll to position [185, 0]
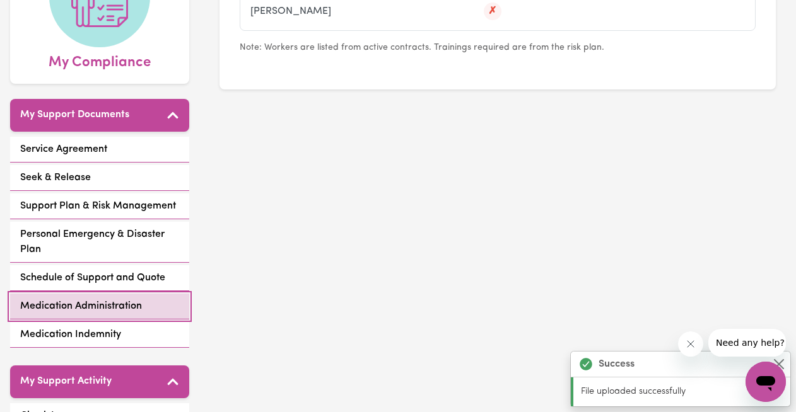
click at [115, 306] on span "Medication Administration" at bounding box center [81, 306] width 122 height 15
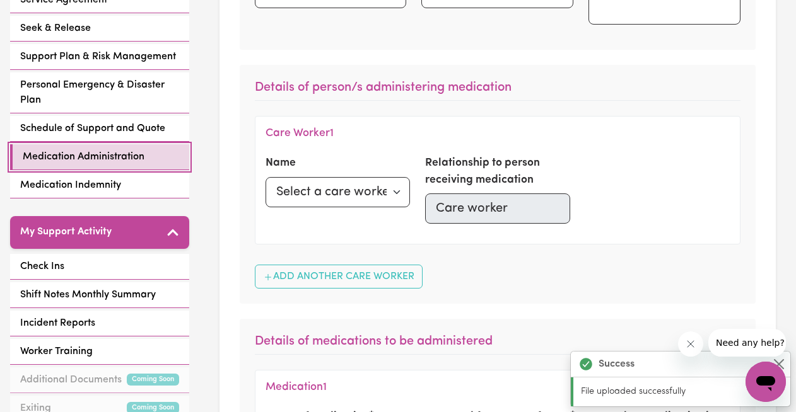
scroll to position [337, 0]
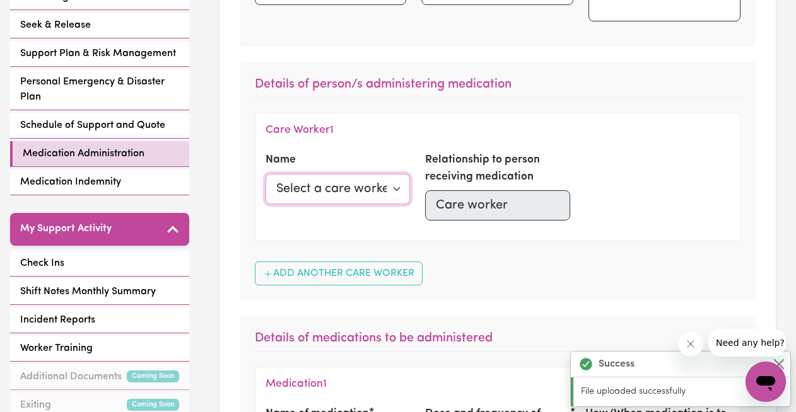
click at [373, 186] on select "Select a care worker [PERSON_NAME]" at bounding box center [337, 189] width 145 height 30
click at [356, 192] on select "Select a care worker [PERSON_NAME]" at bounding box center [337, 189] width 145 height 30
click at [368, 184] on select "Select a care worker [PERSON_NAME]" at bounding box center [337, 189] width 145 height 30
select select
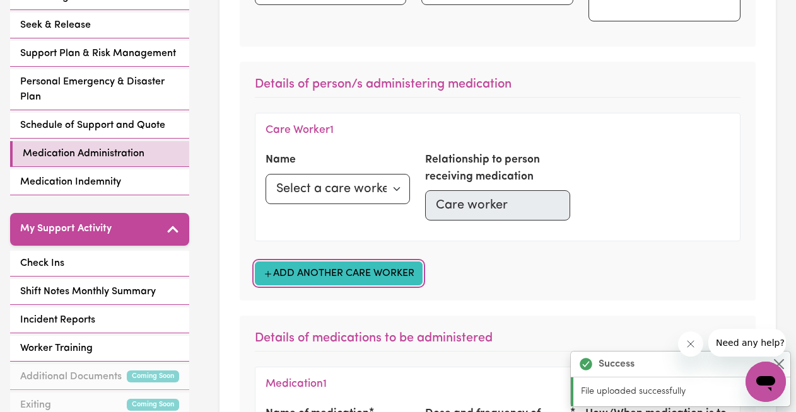
click at [329, 265] on button "Add Another Care Worker" at bounding box center [339, 274] width 168 height 24
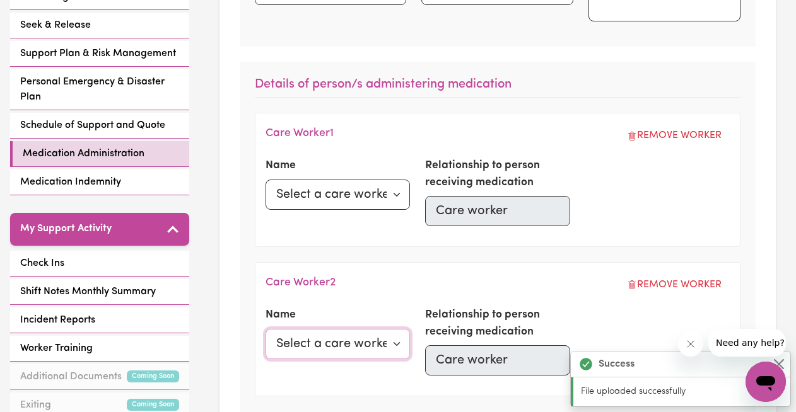
click at [395, 349] on select "Select a care worker [PERSON_NAME]" at bounding box center [337, 344] width 145 height 30
select select
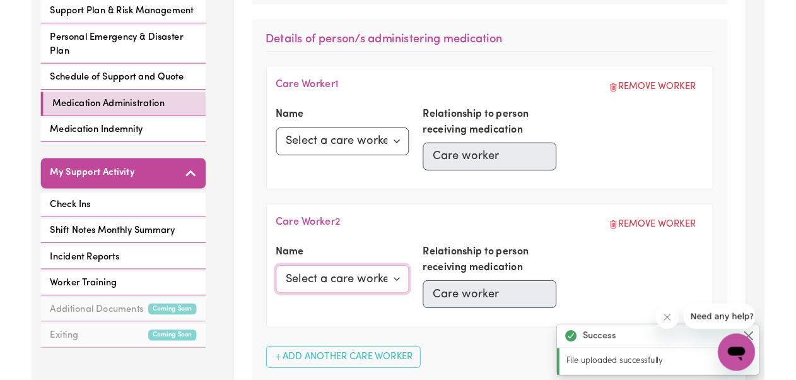
scroll to position [381, 0]
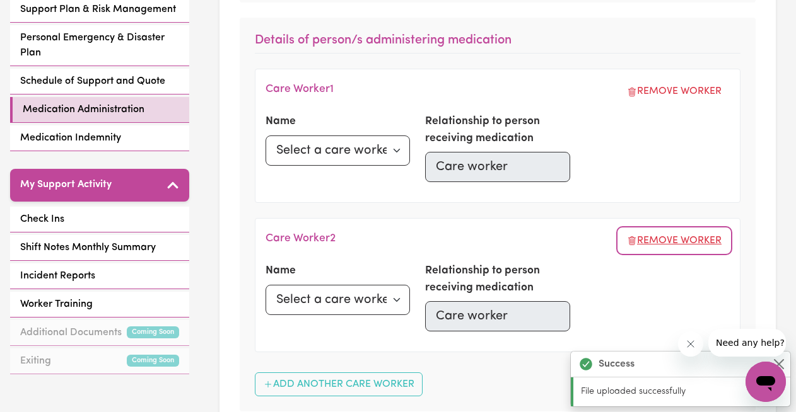
click at [688, 236] on button "Remove Worker" at bounding box center [674, 241] width 111 height 24
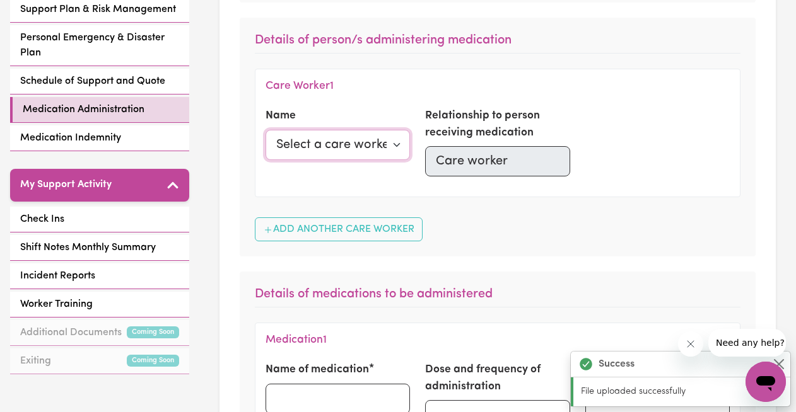
click at [404, 143] on select "Select a care worker [PERSON_NAME]" at bounding box center [337, 145] width 145 height 30
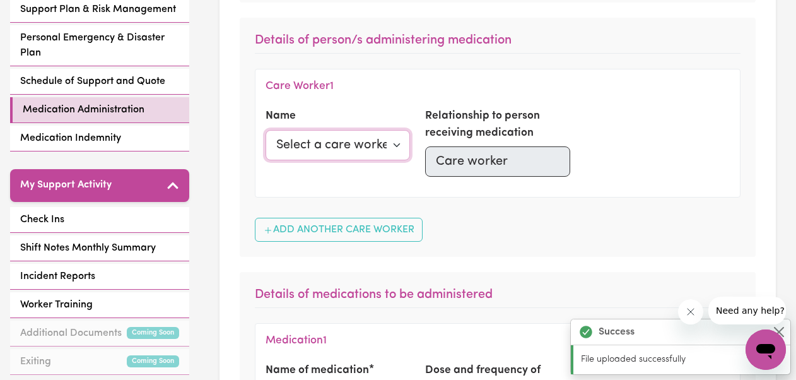
click at [390, 142] on select "Select a care worker [PERSON_NAME]" at bounding box center [337, 145] width 145 height 30
click at [373, 146] on select "Select a care worker [PERSON_NAME]" at bounding box center [337, 145] width 145 height 30
select select
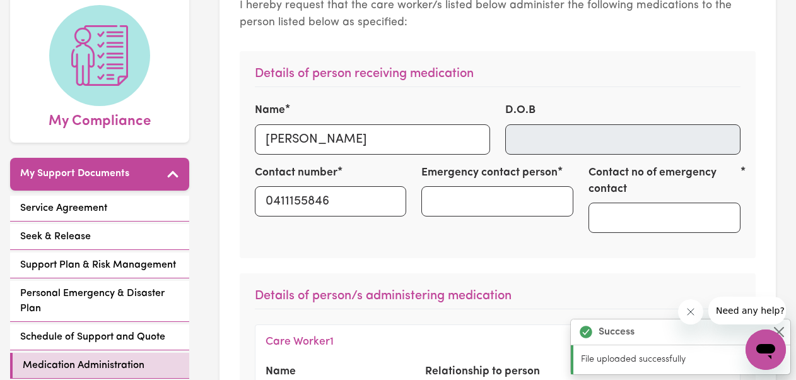
scroll to position [190, 0]
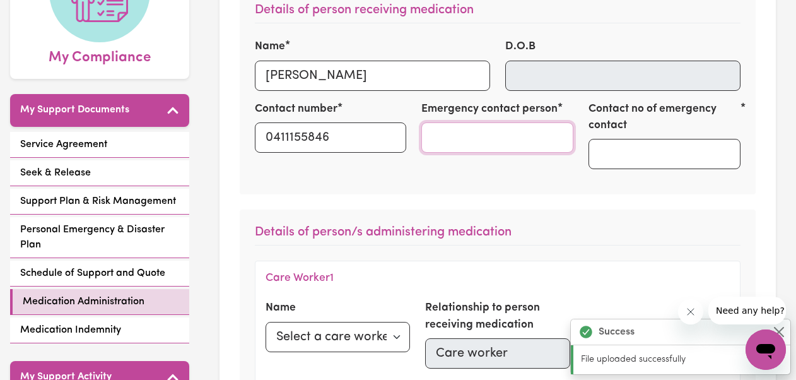
click at [473, 143] on input "Emergency contact person" at bounding box center [497, 137] width 152 height 30
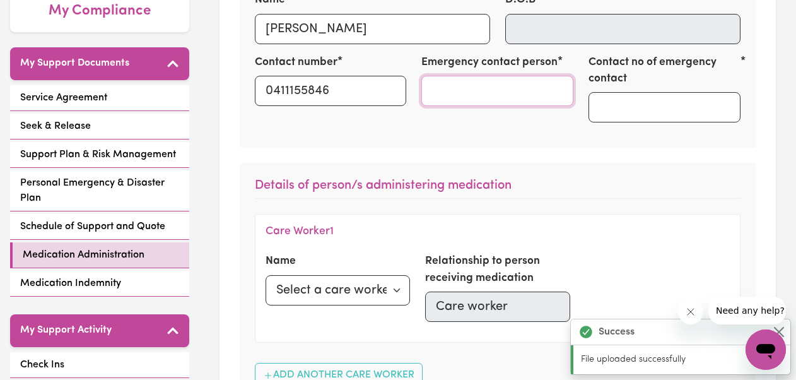
scroll to position [257, 0]
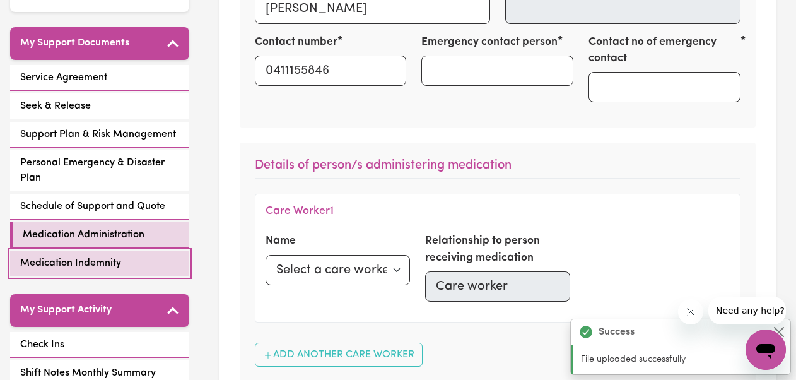
click at [134, 266] on link "Medication Indemnity" at bounding box center [99, 263] width 179 height 26
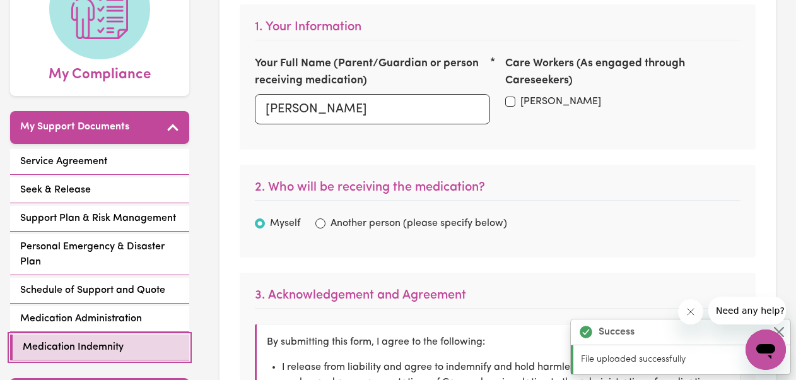
scroll to position [241, 0]
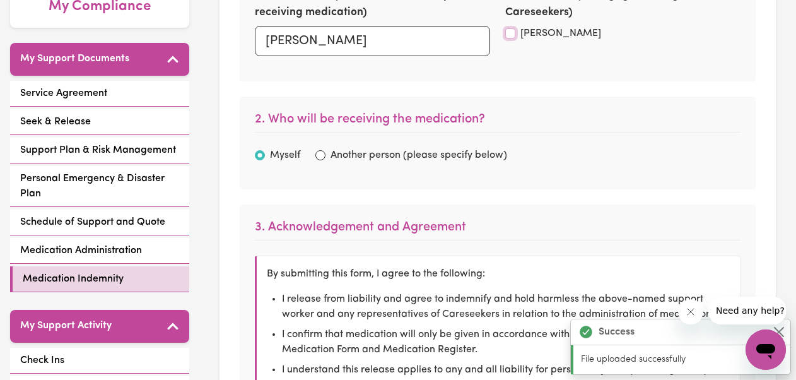
click at [509, 36] on input "[PERSON_NAME]" at bounding box center [510, 33] width 10 height 10
checkbox input "true"
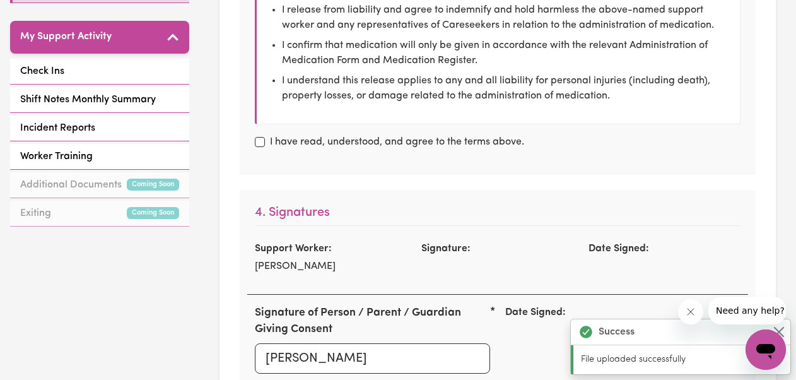
scroll to position [621, 0]
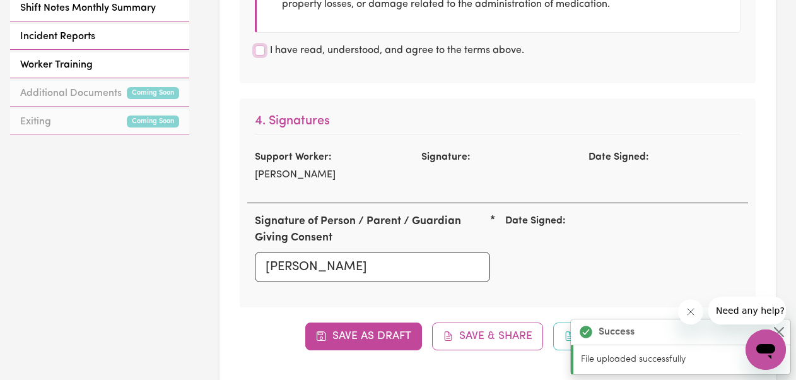
click at [259, 53] on input "I have read, understood, and agree to the terms above." at bounding box center [260, 50] width 10 height 10
checkbox input "true"
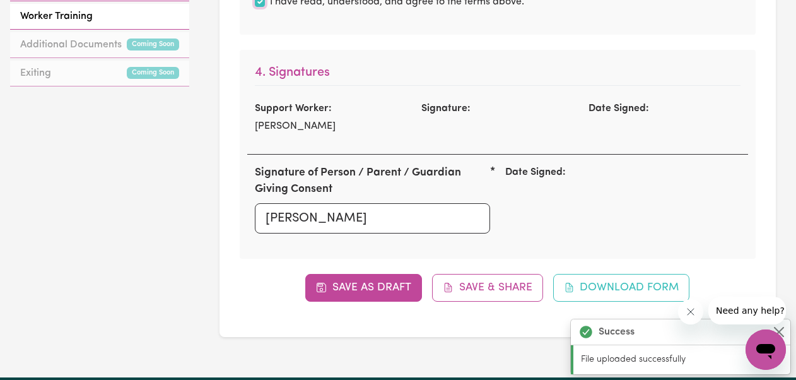
scroll to position [687, 0]
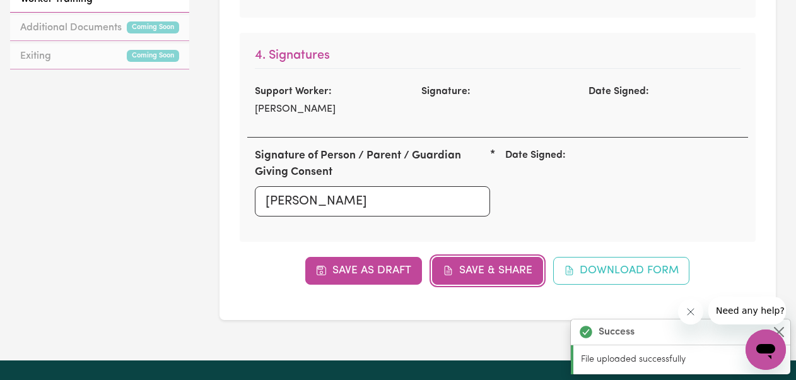
click at [481, 273] on button "Save & Share" at bounding box center [487, 271] width 111 height 28
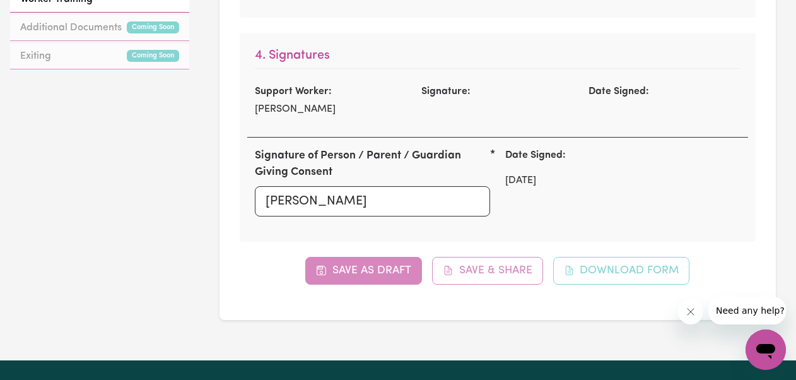
checkbox input "true"
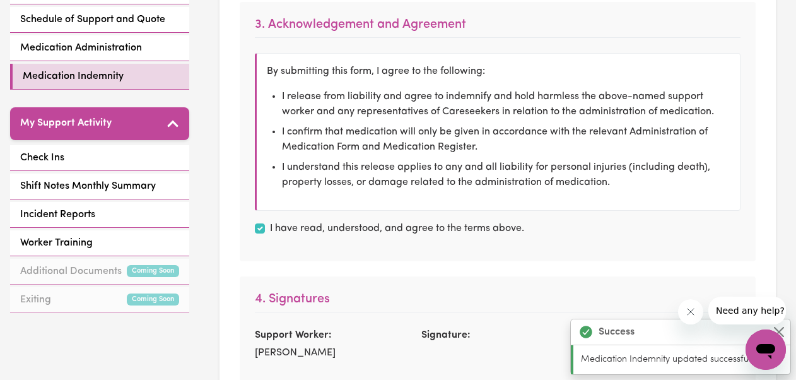
scroll to position [300, 0]
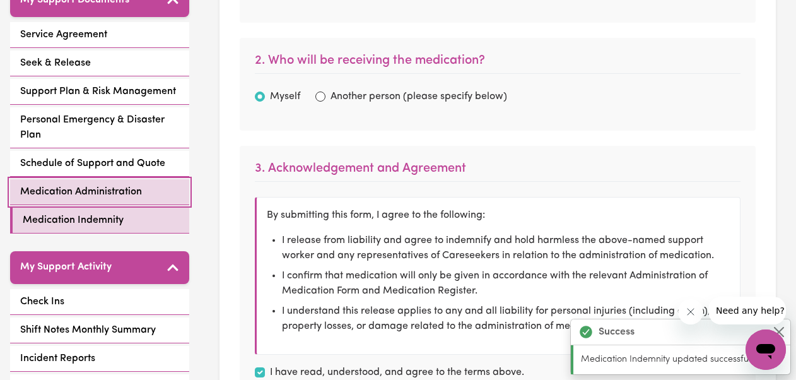
click at [103, 189] on span "Medication Administration" at bounding box center [81, 191] width 122 height 15
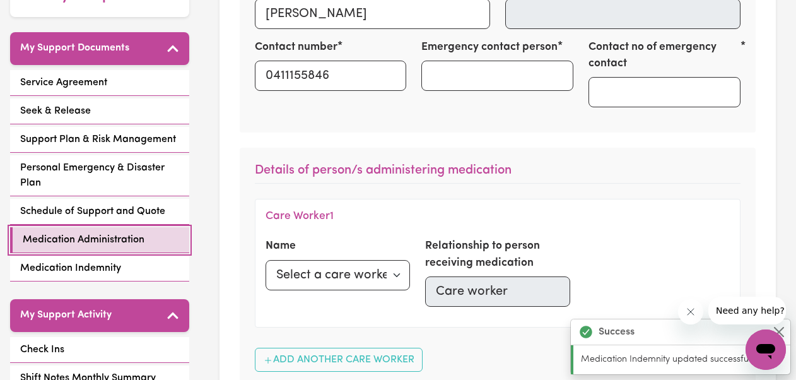
scroll to position [272, 0]
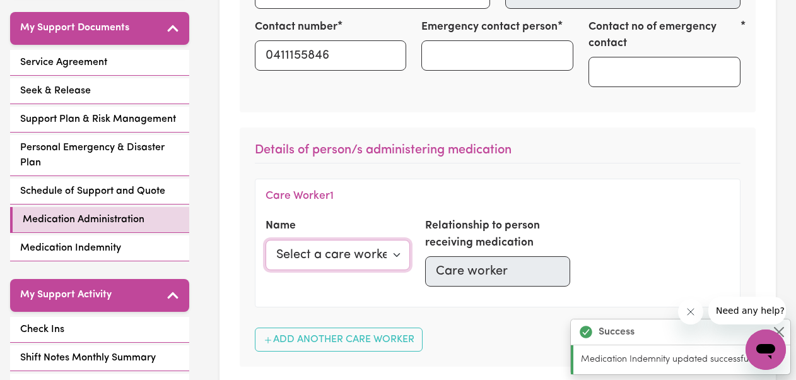
click at [366, 258] on select "Select a care worker [PERSON_NAME]" at bounding box center [337, 255] width 145 height 30
click at [373, 258] on select "Select a care worker [PERSON_NAME]" at bounding box center [337, 255] width 145 height 30
select select
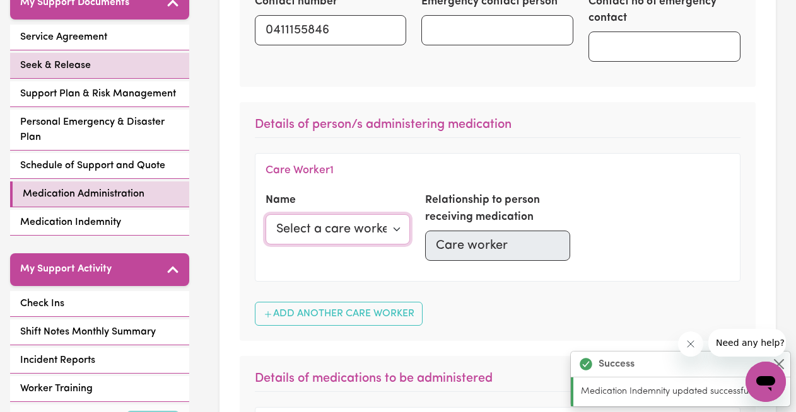
scroll to position [314, 0]
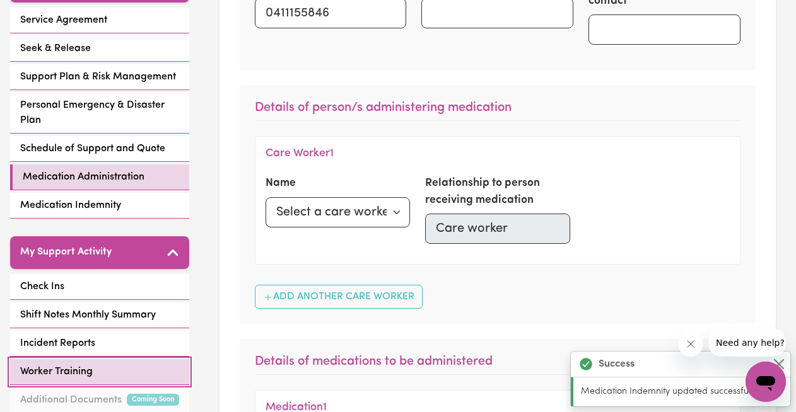
click at [75, 364] on span "Worker Training" at bounding box center [56, 371] width 73 height 15
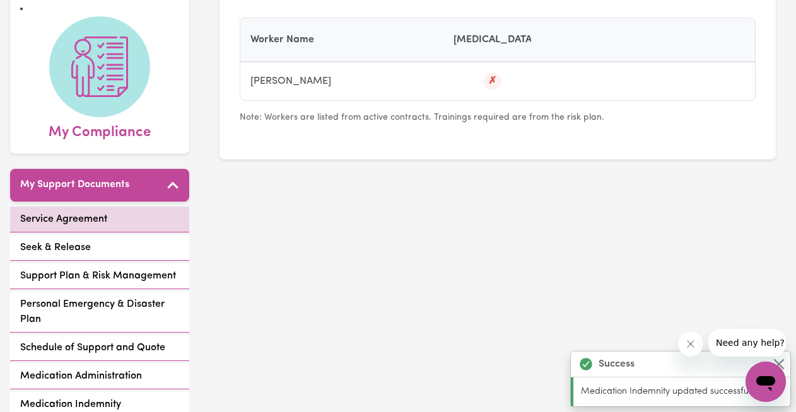
scroll to position [153, 0]
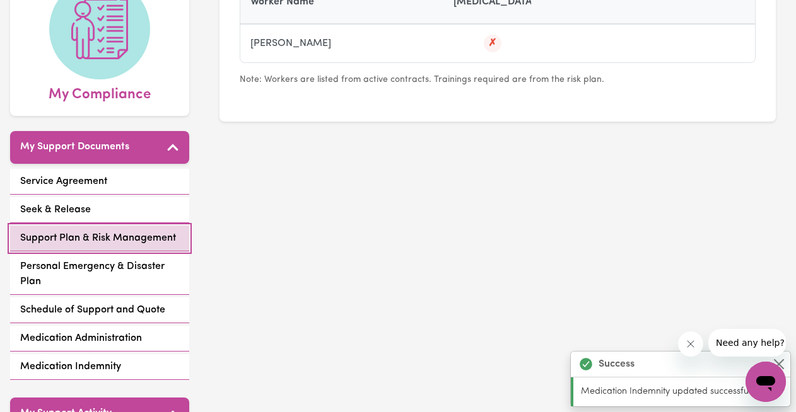
click at [98, 234] on span "Support Plan & Risk Management" at bounding box center [98, 238] width 156 height 15
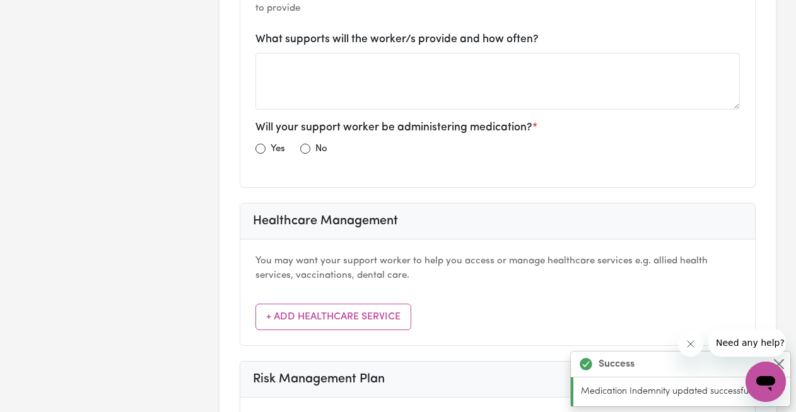
scroll to position [852, 0]
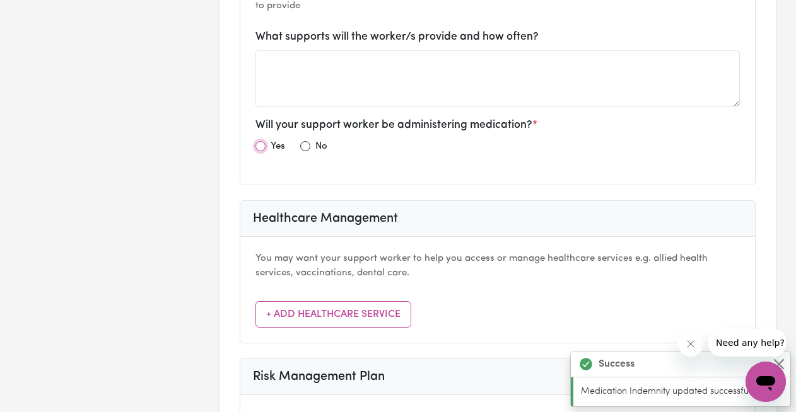
click at [262, 144] on input "radio" at bounding box center [260, 146] width 10 height 10
radio input "true"
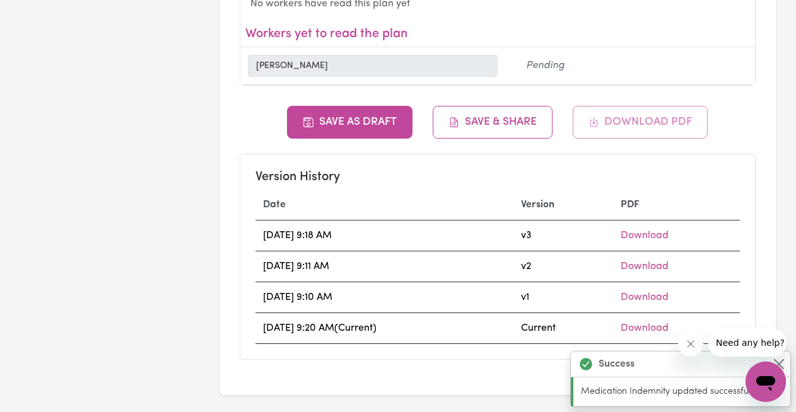
scroll to position [5126, 0]
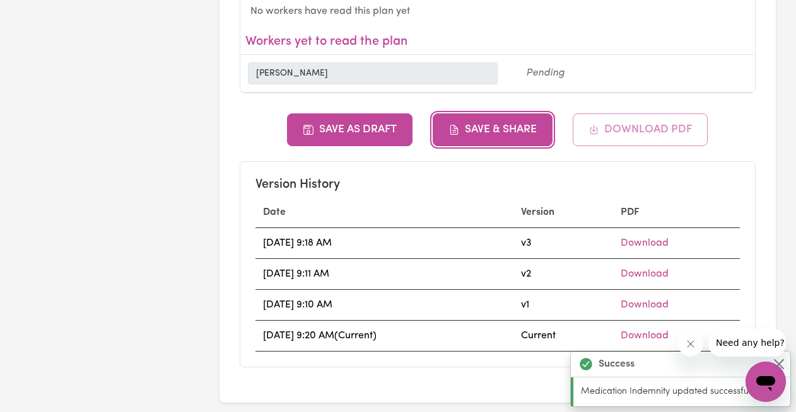
click at [513, 113] on button "Save & Share" at bounding box center [493, 129] width 120 height 33
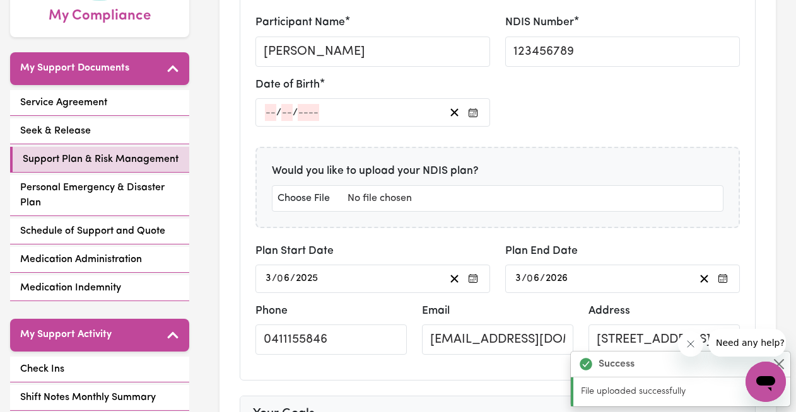
scroll to position [247, 0]
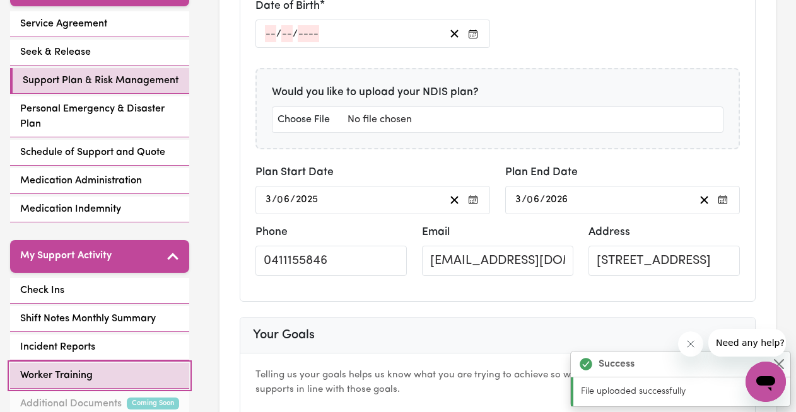
click at [98, 368] on link "Worker Training" at bounding box center [99, 376] width 179 height 26
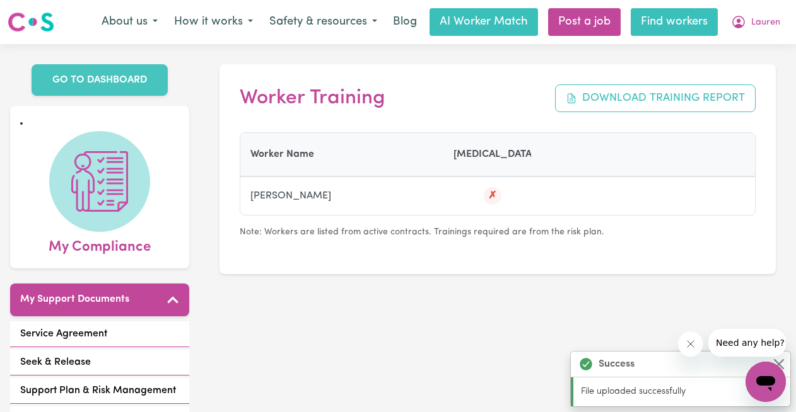
click at [658, 16] on link "Find workers" at bounding box center [674, 22] width 87 height 28
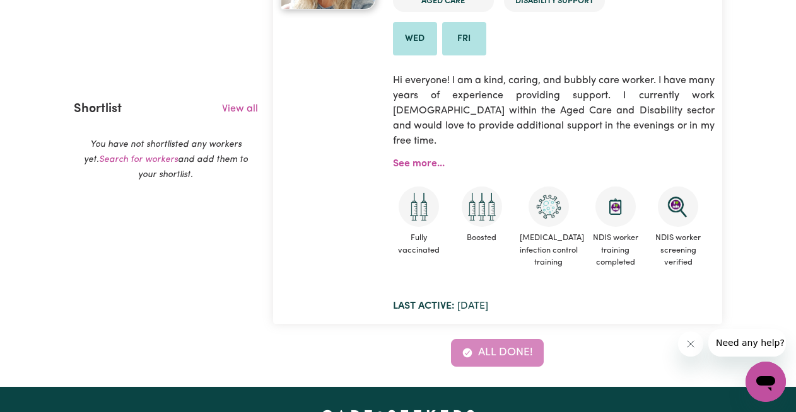
scroll to position [460, 0]
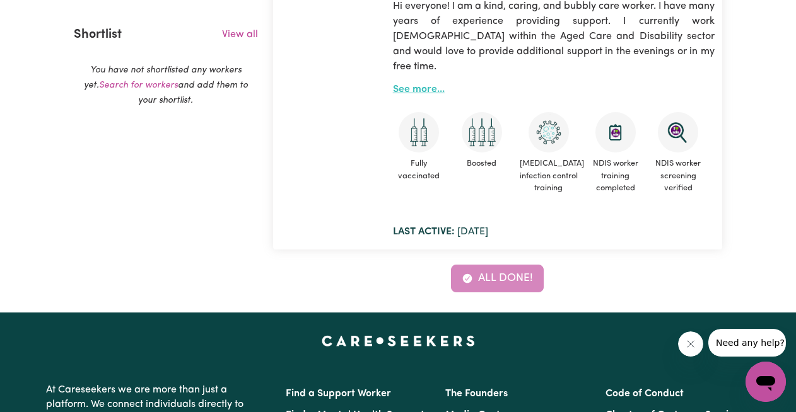
click at [408, 84] on link "See more..." at bounding box center [419, 89] width 52 height 10
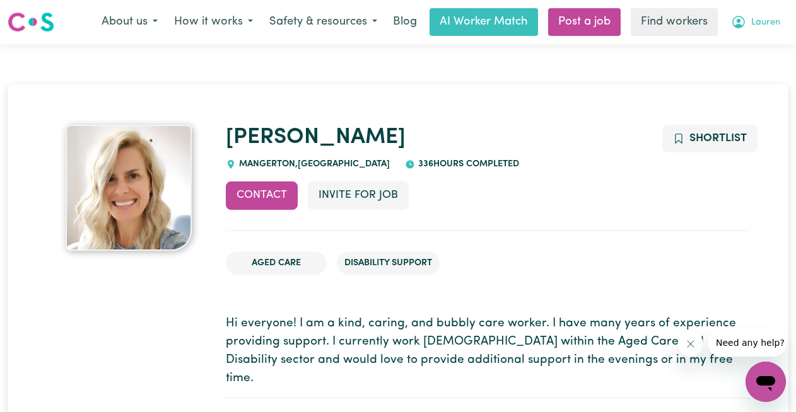
click at [759, 20] on span "Lauren" at bounding box center [765, 23] width 29 height 14
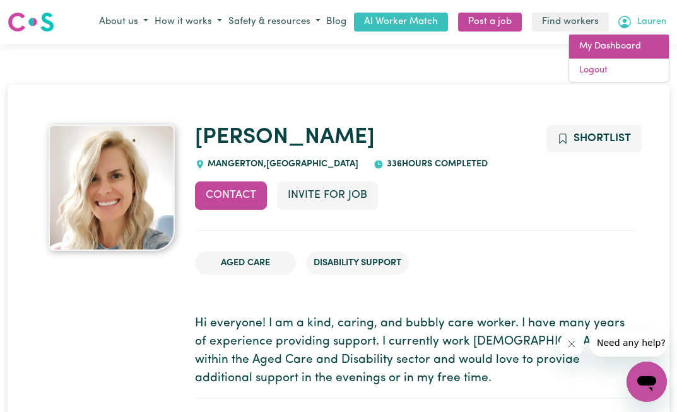
click at [622, 39] on link "My Dashboard" at bounding box center [619, 47] width 100 height 24
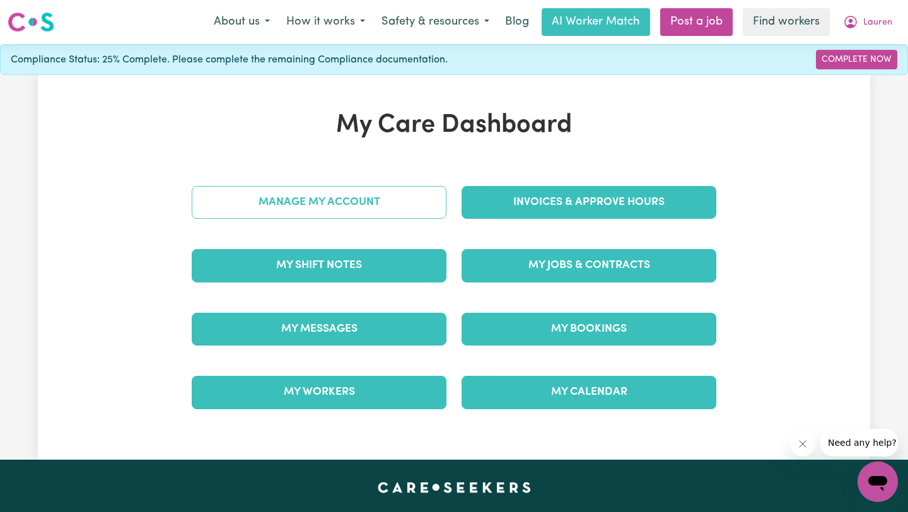
click at [364, 211] on link "Manage My Account" at bounding box center [319, 202] width 255 height 33
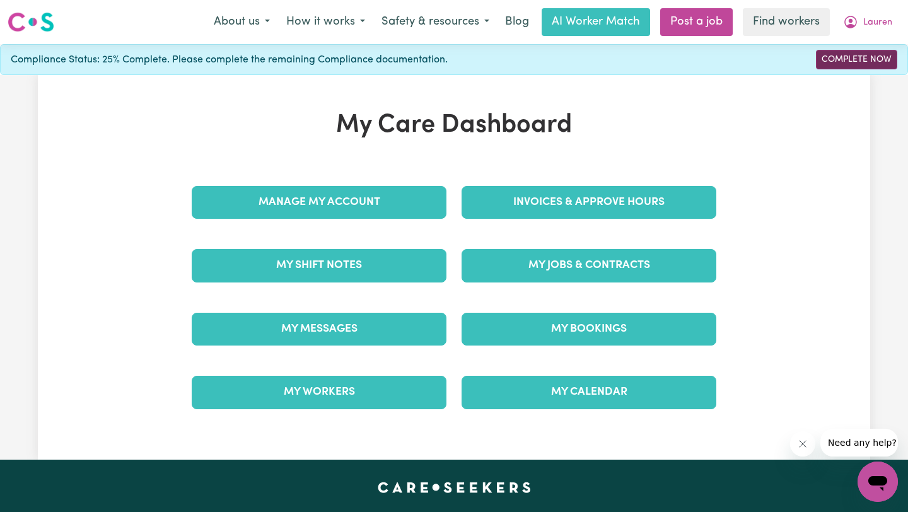
click at [795, 62] on link "Complete Now" at bounding box center [856, 60] width 81 height 20
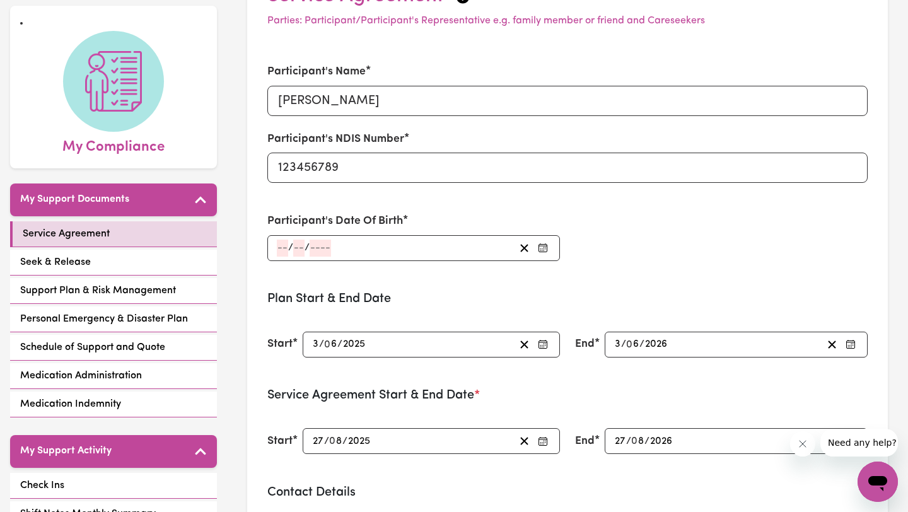
scroll to position [148, 0]
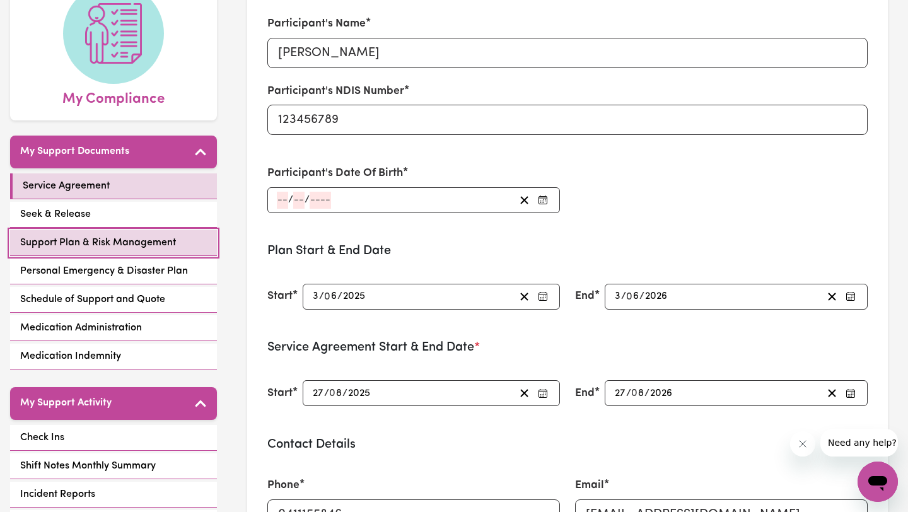
click at [85, 238] on span "Support Plan & Risk Management" at bounding box center [98, 242] width 156 height 15
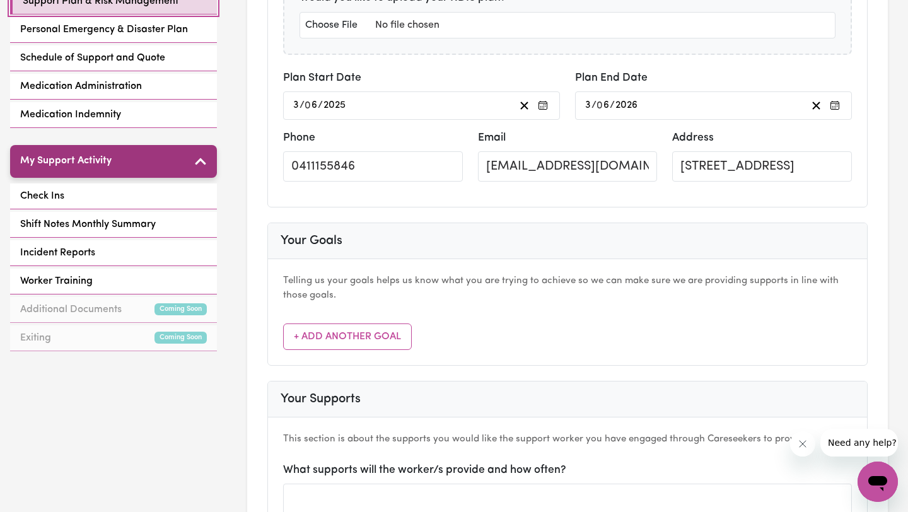
scroll to position [373, 0]
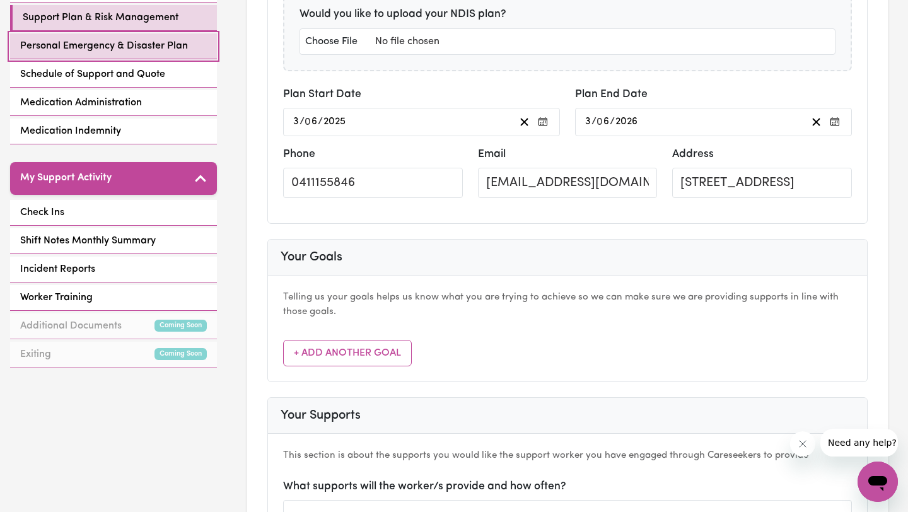
click at [111, 54] on link "Personal Emergency & Disaster Plan" at bounding box center [113, 46] width 207 height 26
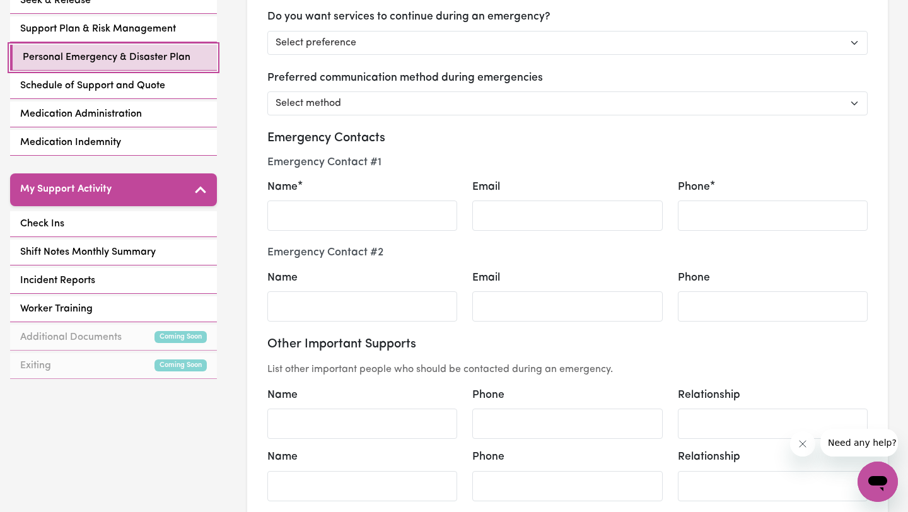
scroll to position [353, 0]
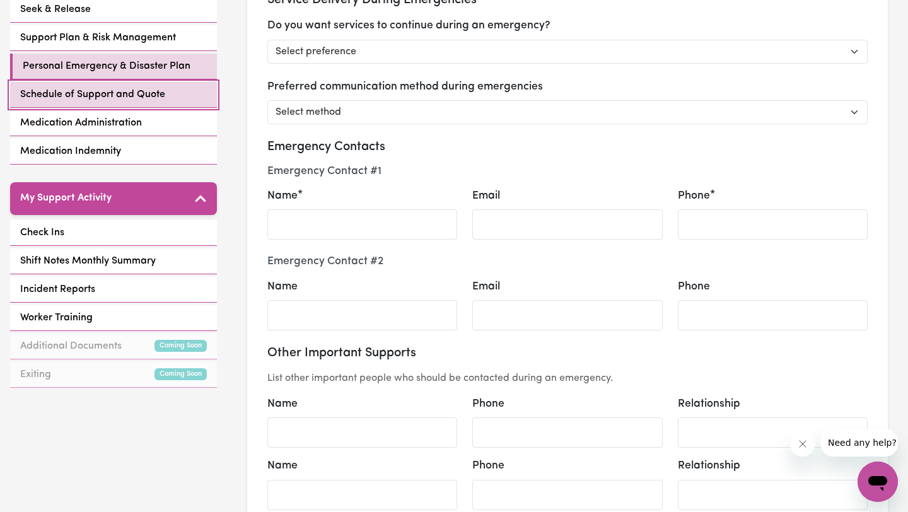
click at [95, 94] on span "Schedule of Support and Quote" at bounding box center [92, 94] width 145 height 15
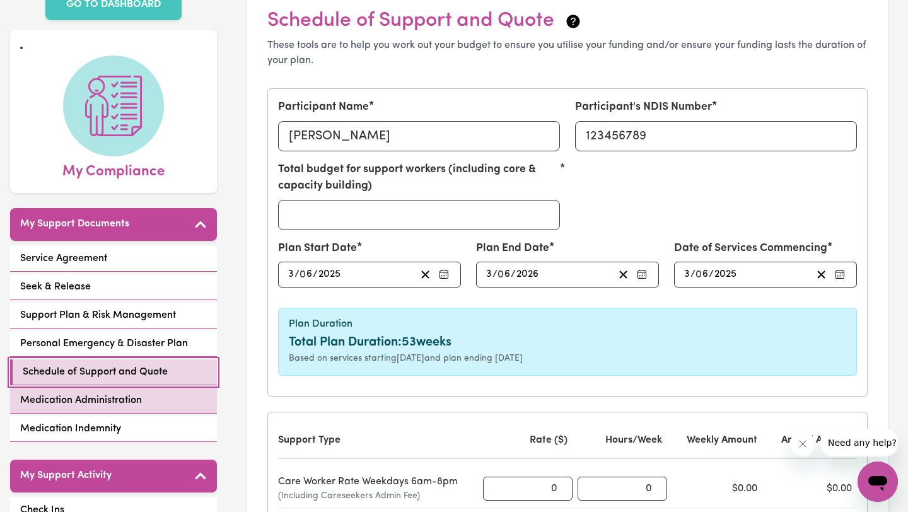
scroll to position [86, 0]
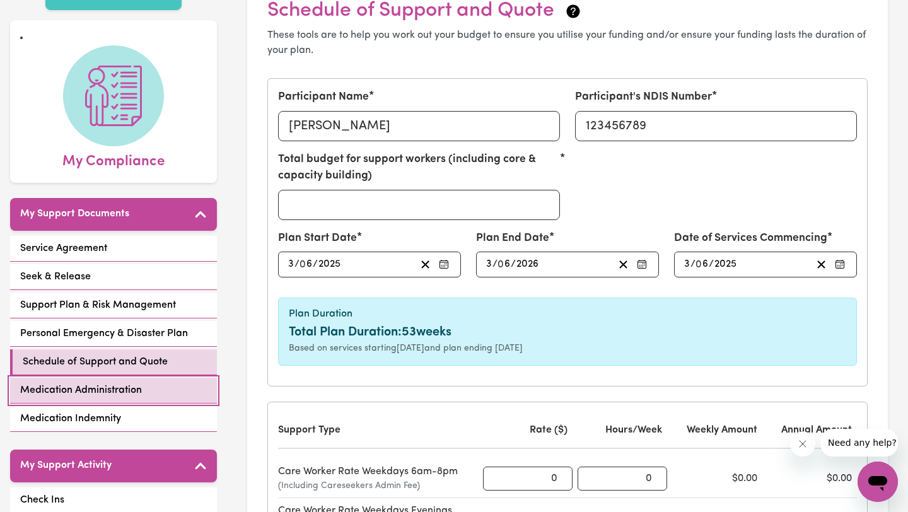
click at [137, 392] on span "Medication Administration" at bounding box center [81, 390] width 122 height 15
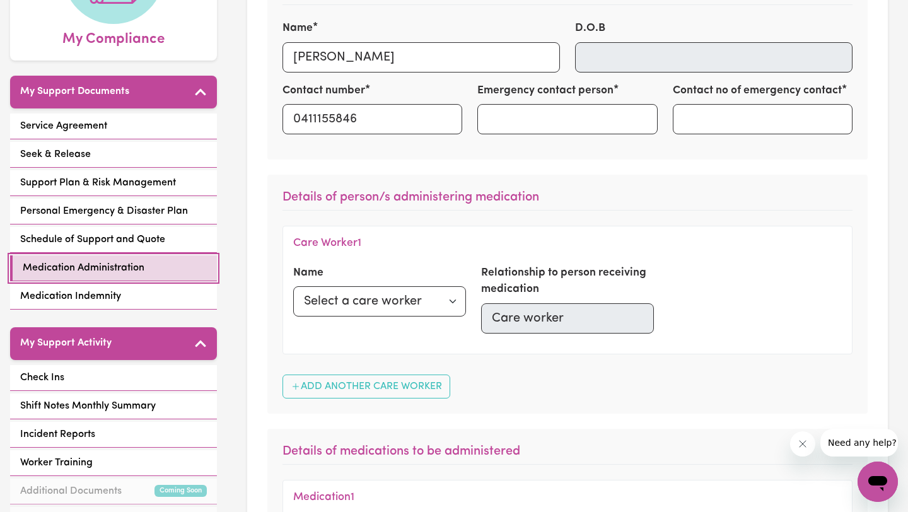
scroll to position [259, 0]
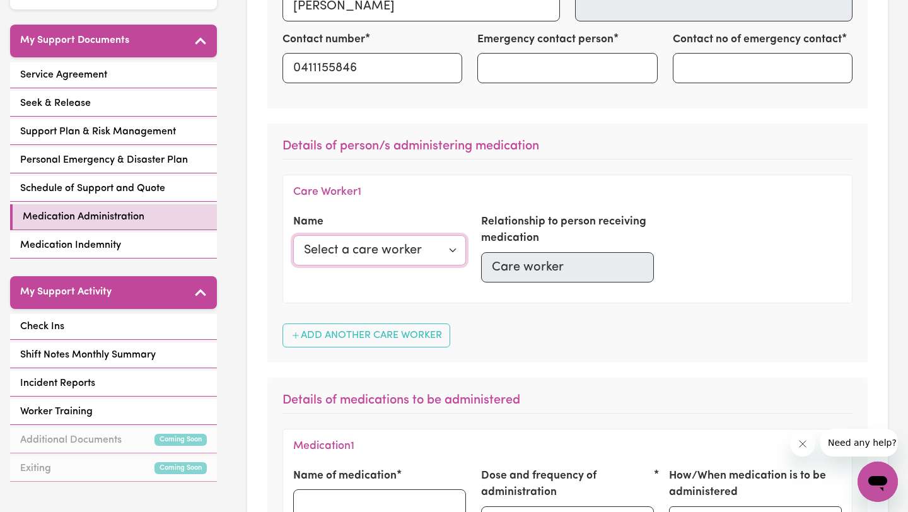
click at [385, 259] on select "Select a care worker [PERSON_NAME]" at bounding box center [379, 250] width 173 height 30
click at [123, 247] on link "Medication Indemnity" at bounding box center [113, 246] width 207 height 26
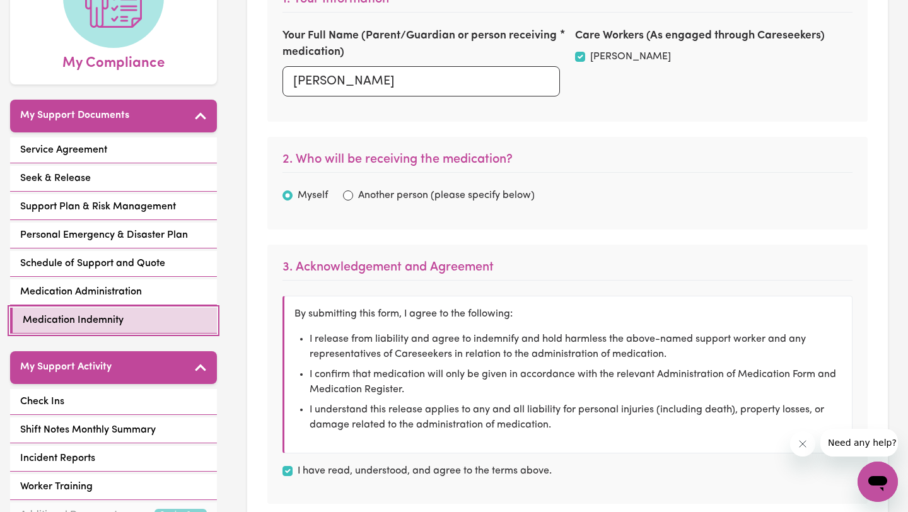
checkbox input "true"
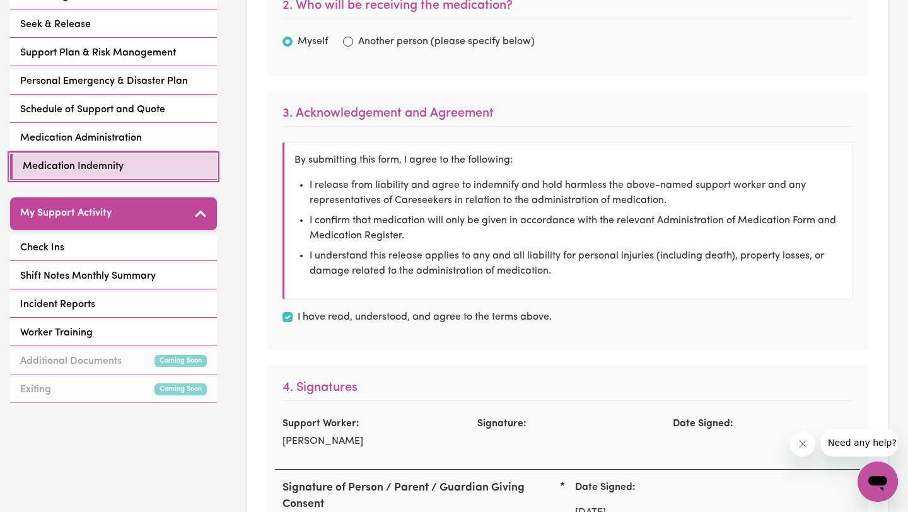
scroll to position [339, 0]
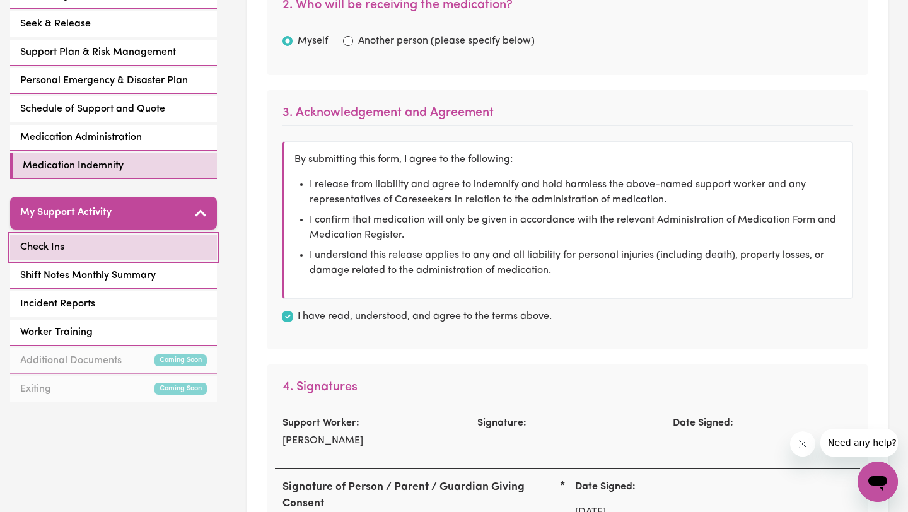
click at [135, 248] on link "Check Ins" at bounding box center [113, 248] width 207 height 26
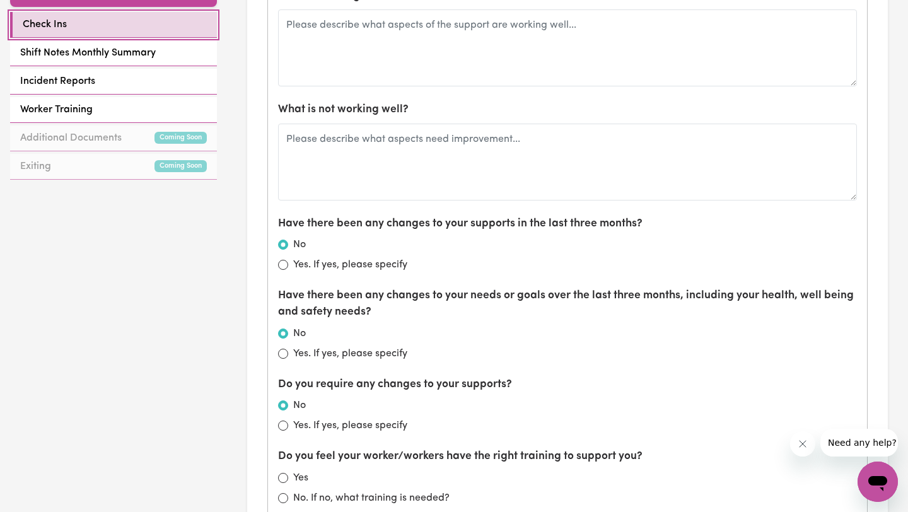
scroll to position [560, 0]
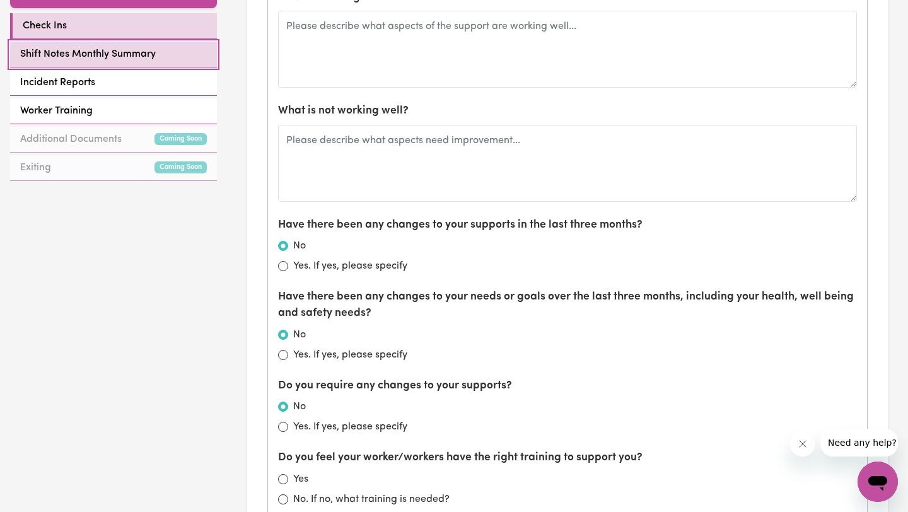
click at [120, 50] on span "Shift Notes Monthly Summary" at bounding box center [88, 54] width 136 height 15
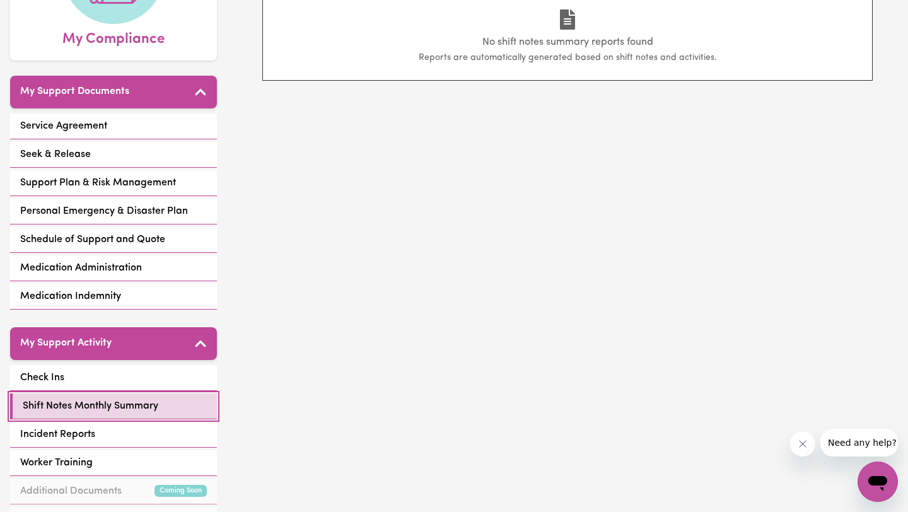
scroll to position [210, 0]
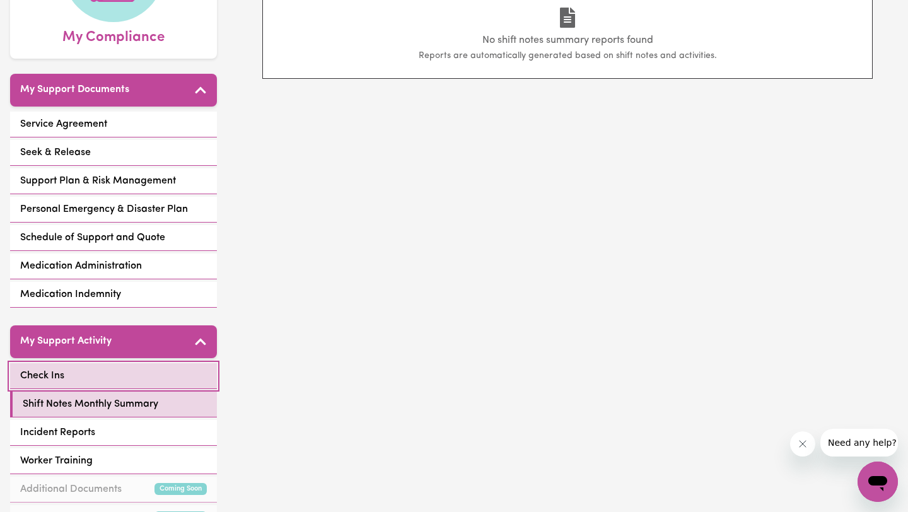
click at [124, 387] on link "Check Ins" at bounding box center [113, 376] width 207 height 26
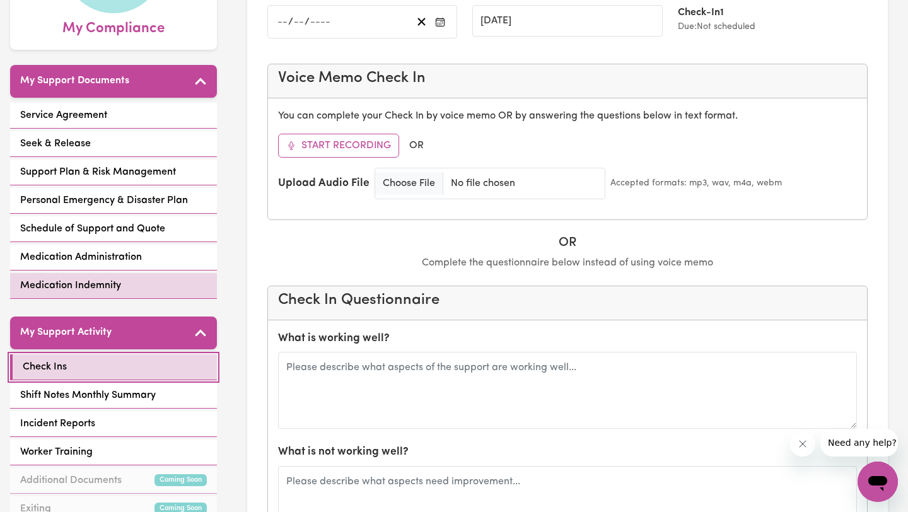
scroll to position [223, 0]
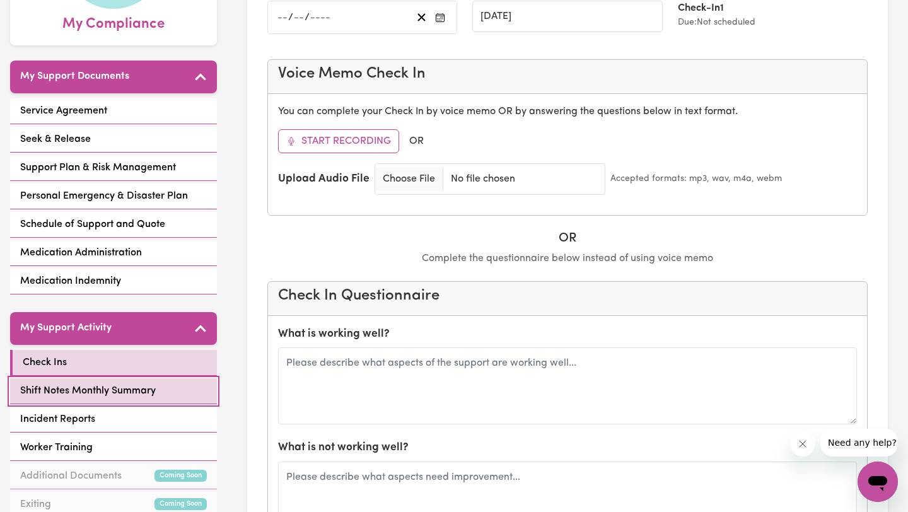
click at [158, 394] on link "Shift Notes Monthly Summary" at bounding box center [113, 391] width 207 height 26
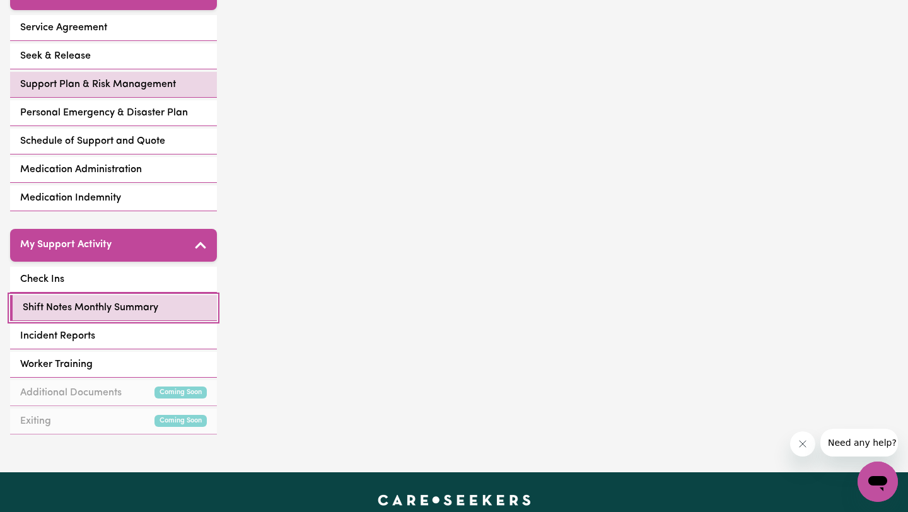
scroll to position [314, 0]
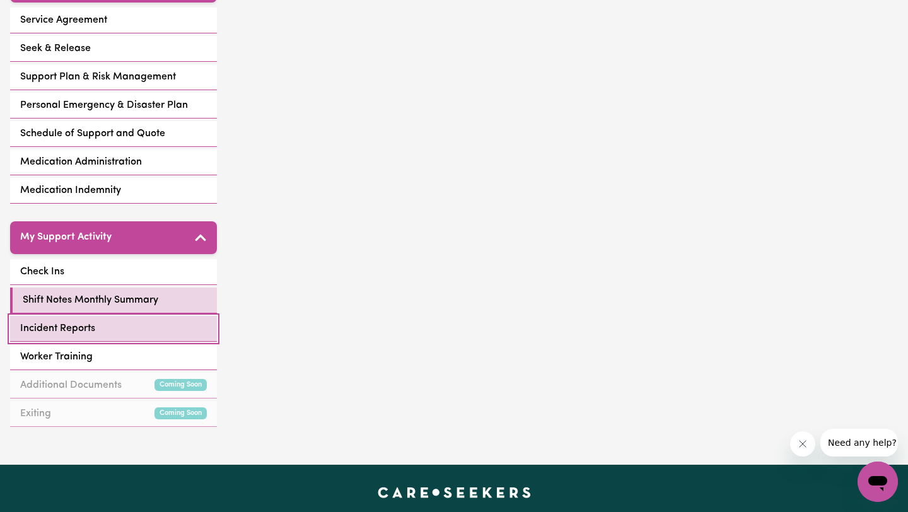
click at [105, 335] on link "Incident Reports" at bounding box center [113, 329] width 207 height 26
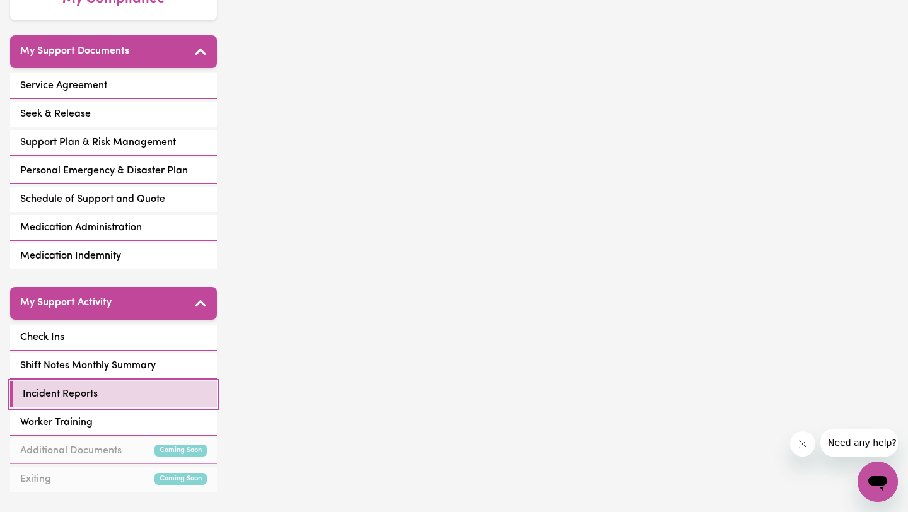
scroll to position [257, 0]
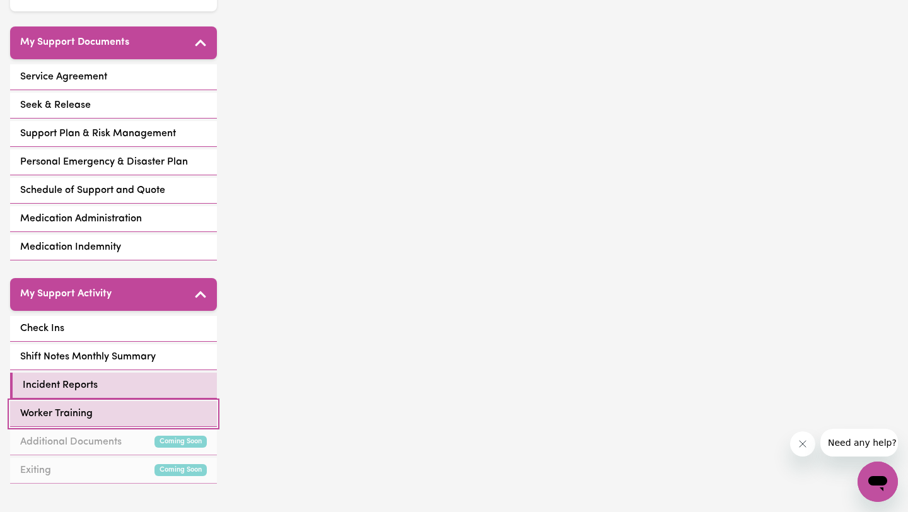
click at [125, 412] on link "Worker Training" at bounding box center [113, 414] width 207 height 26
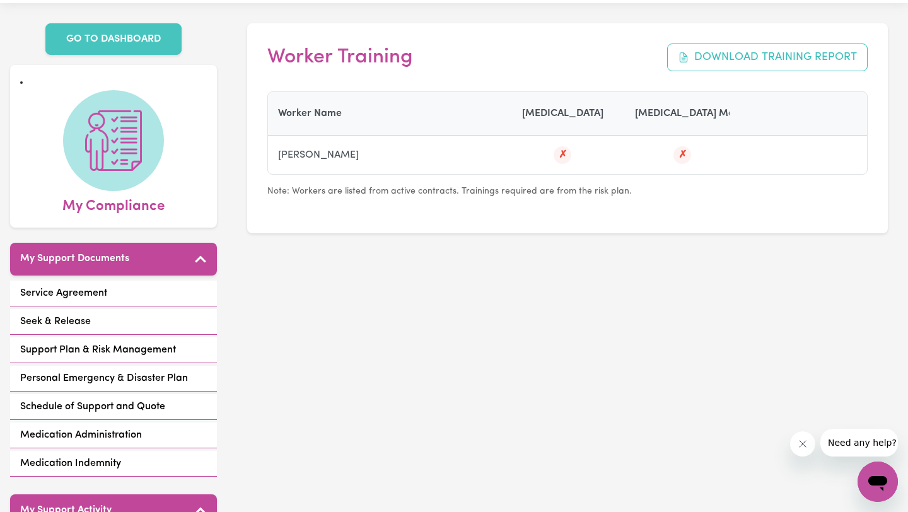
scroll to position [133, 0]
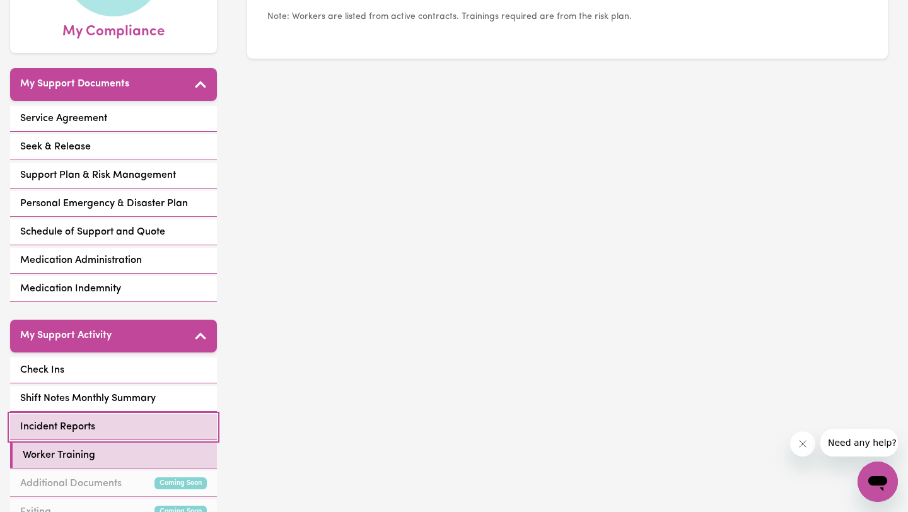
click at [109, 412] on link "Incident Reports" at bounding box center [113, 427] width 207 height 26
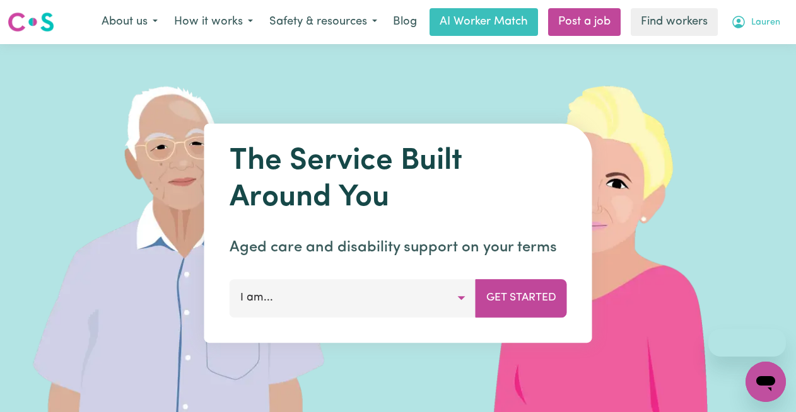
click at [781, 20] on button "Lauren" at bounding box center [756, 22] width 66 height 26
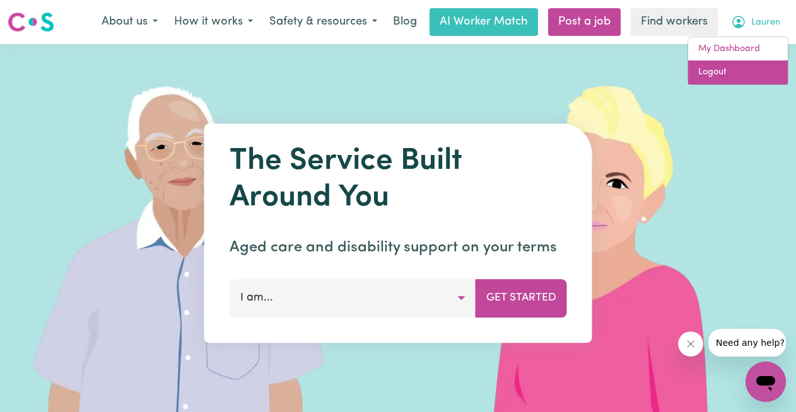
click at [725, 65] on link "Logout" at bounding box center [738, 73] width 100 height 24
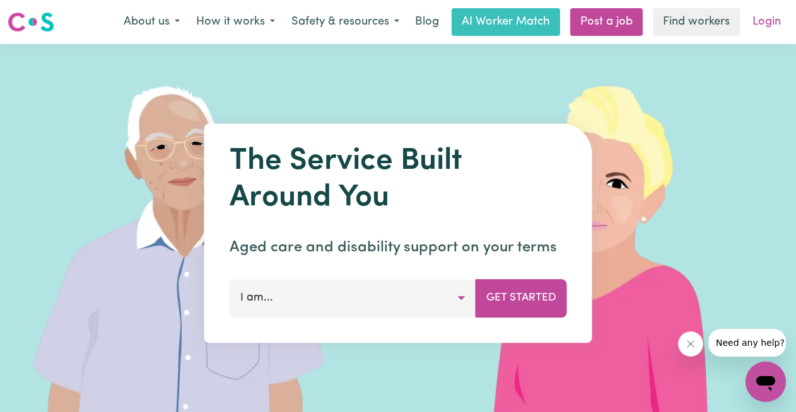
click at [767, 13] on link "Login" at bounding box center [767, 22] width 44 height 28
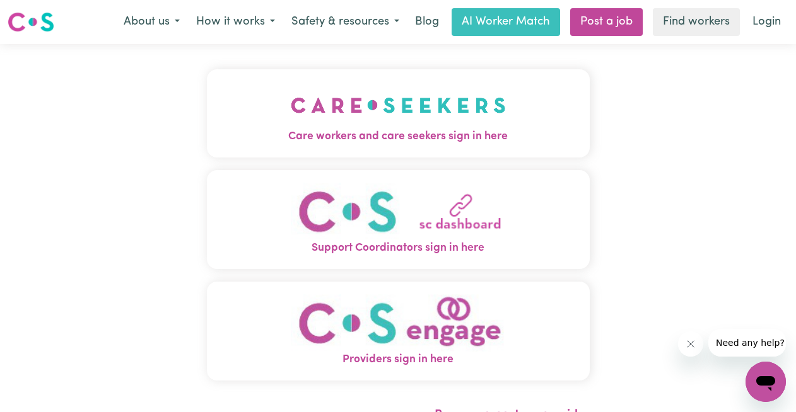
click at [325, 124] on img "Care workers and care seekers sign in here" at bounding box center [398, 105] width 215 height 47
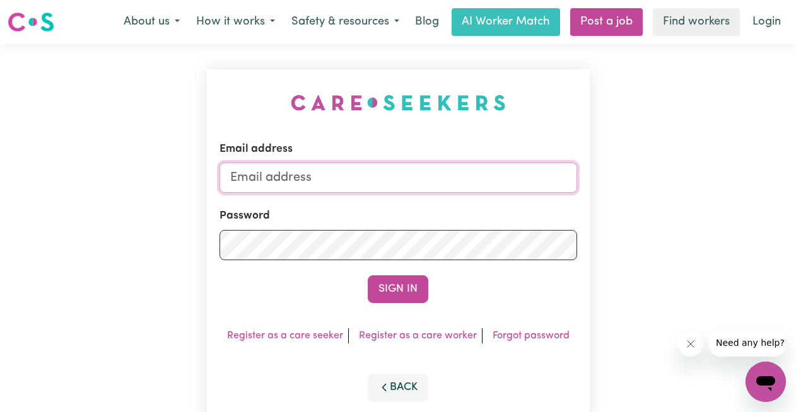
type input "admin@careseekers.com.au"
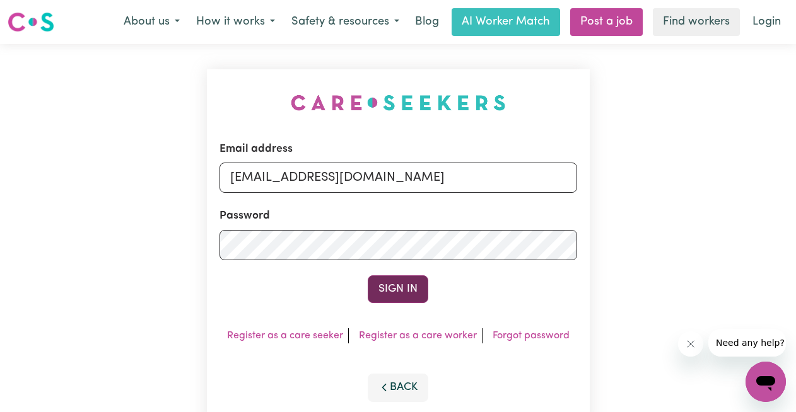
click at [403, 284] on button "Sign In" at bounding box center [398, 290] width 61 height 28
